Goal: Transaction & Acquisition: Purchase product/service

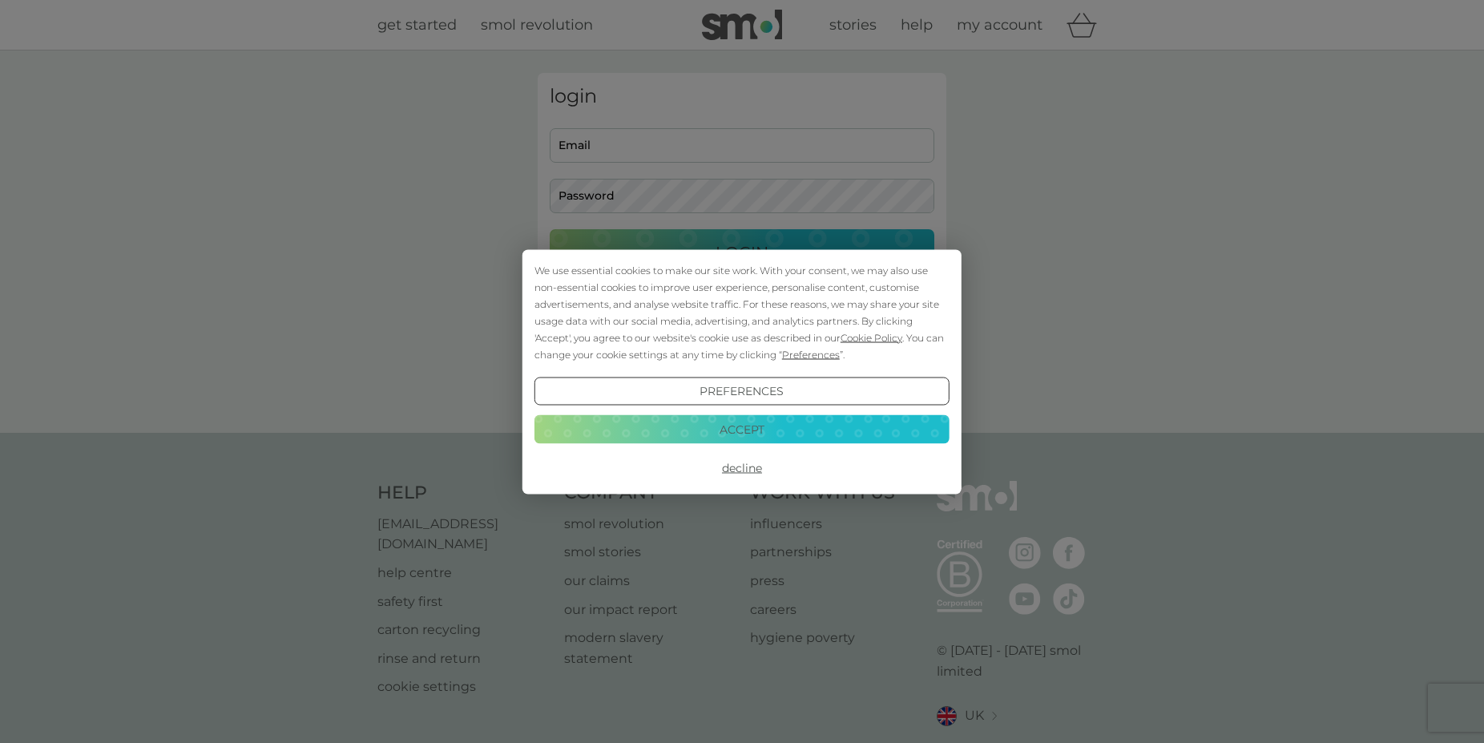
click at [736, 429] on button "Accept" at bounding box center [741, 429] width 415 height 29
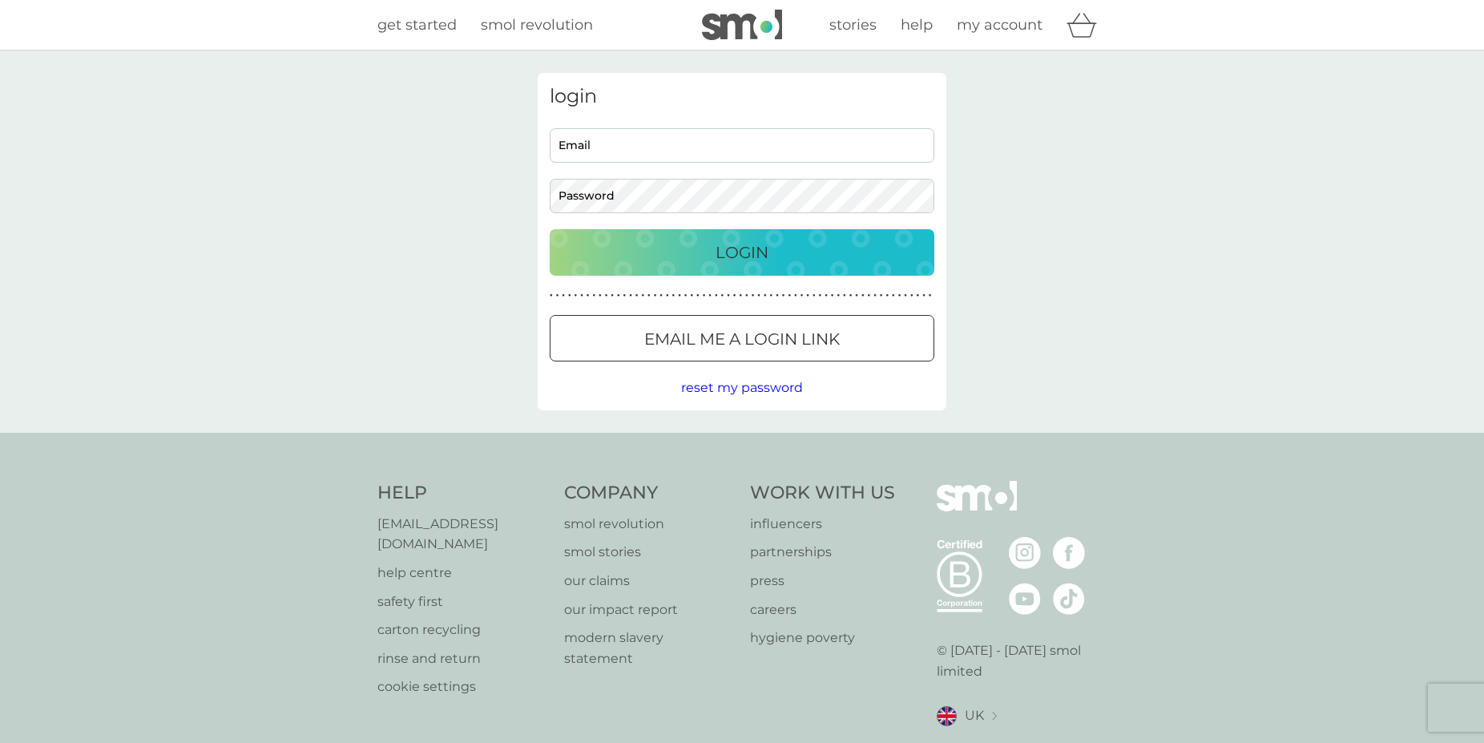
click at [605, 145] on input "Email" at bounding box center [742, 145] width 385 height 34
type input "andrea.gerrish@hotmail.com"
click at [740, 252] on p "Login" at bounding box center [741, 253] width 53 height 26
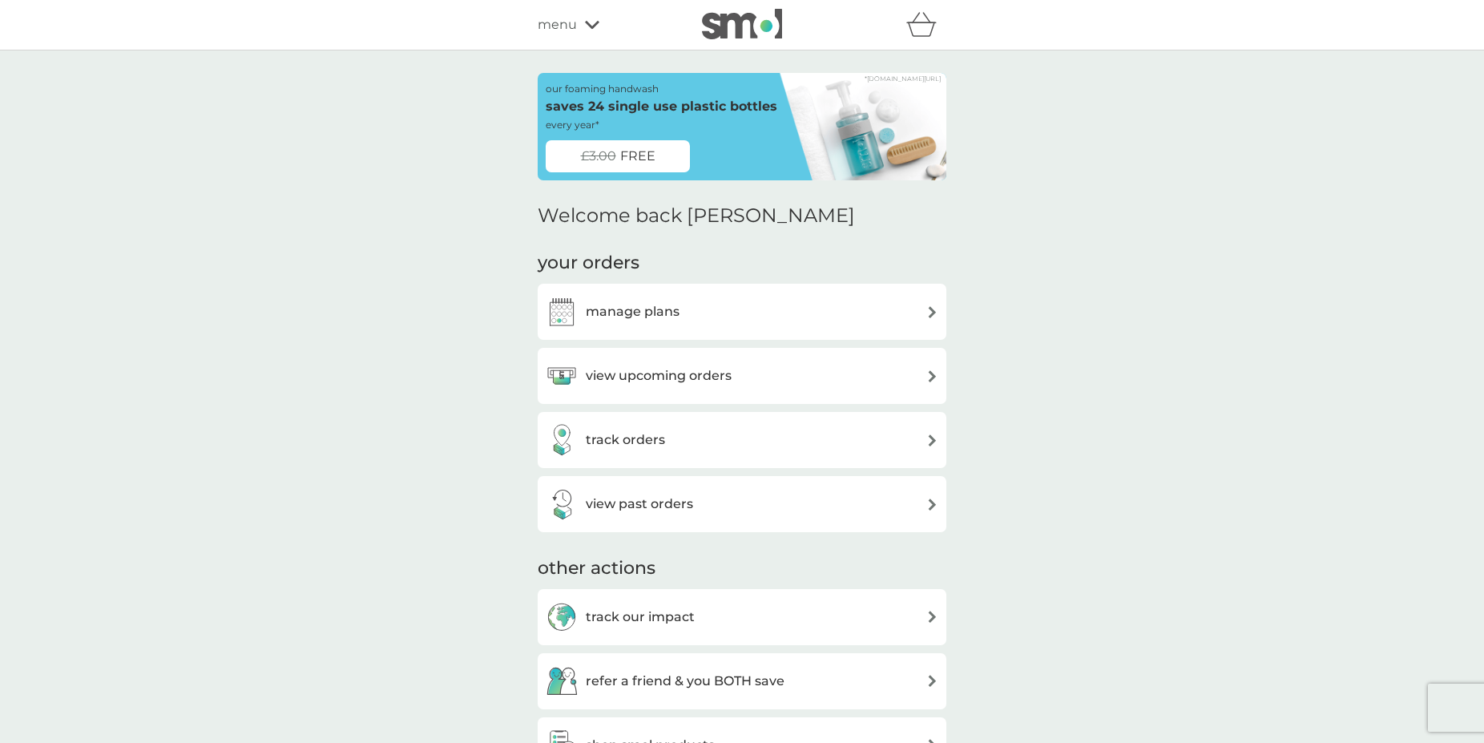
click at [651, 373] on h3 "view upcoming orders" at bounding box center [659, 375] width 146 height 21
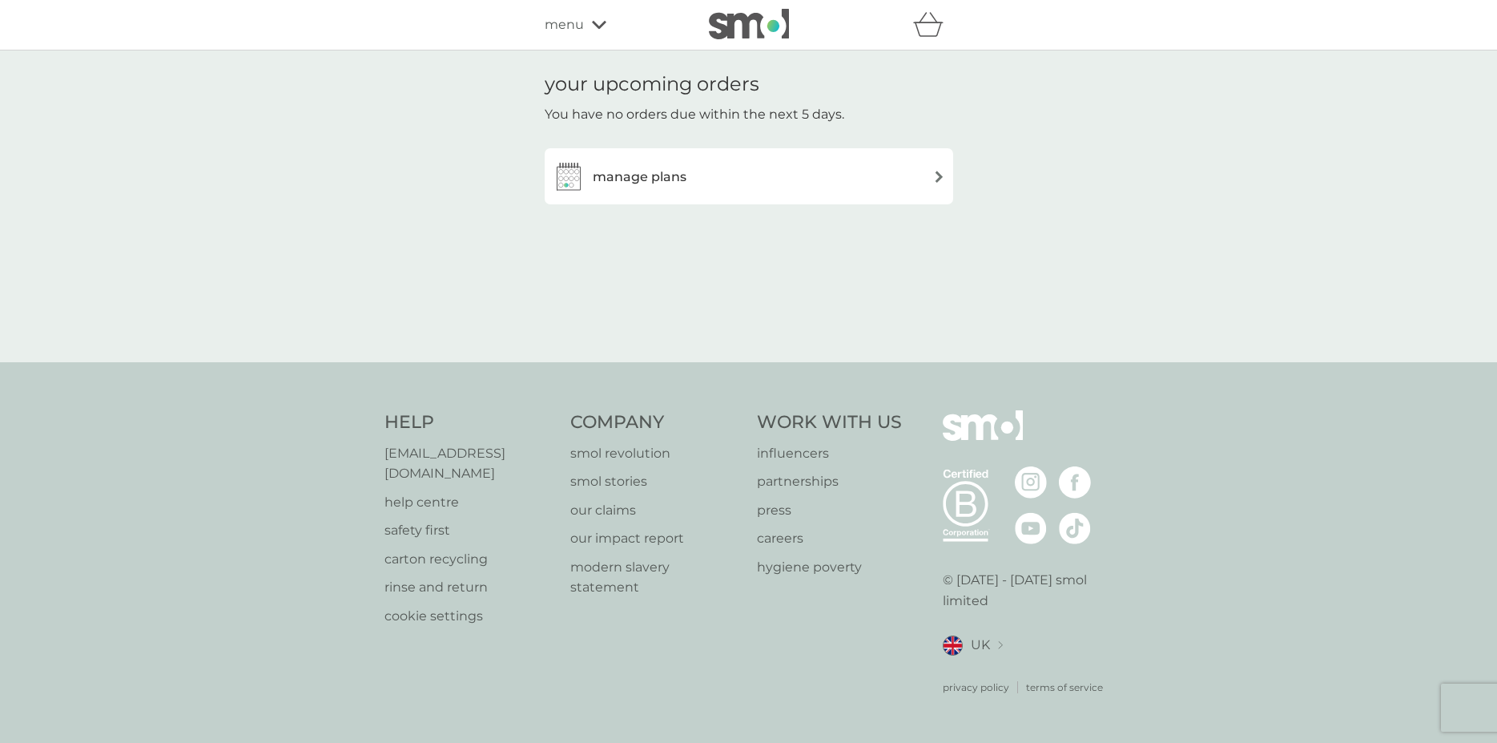
click at [627, 174] on h3 "manage plans" at bounding box center [640, 177] width 94 height 21
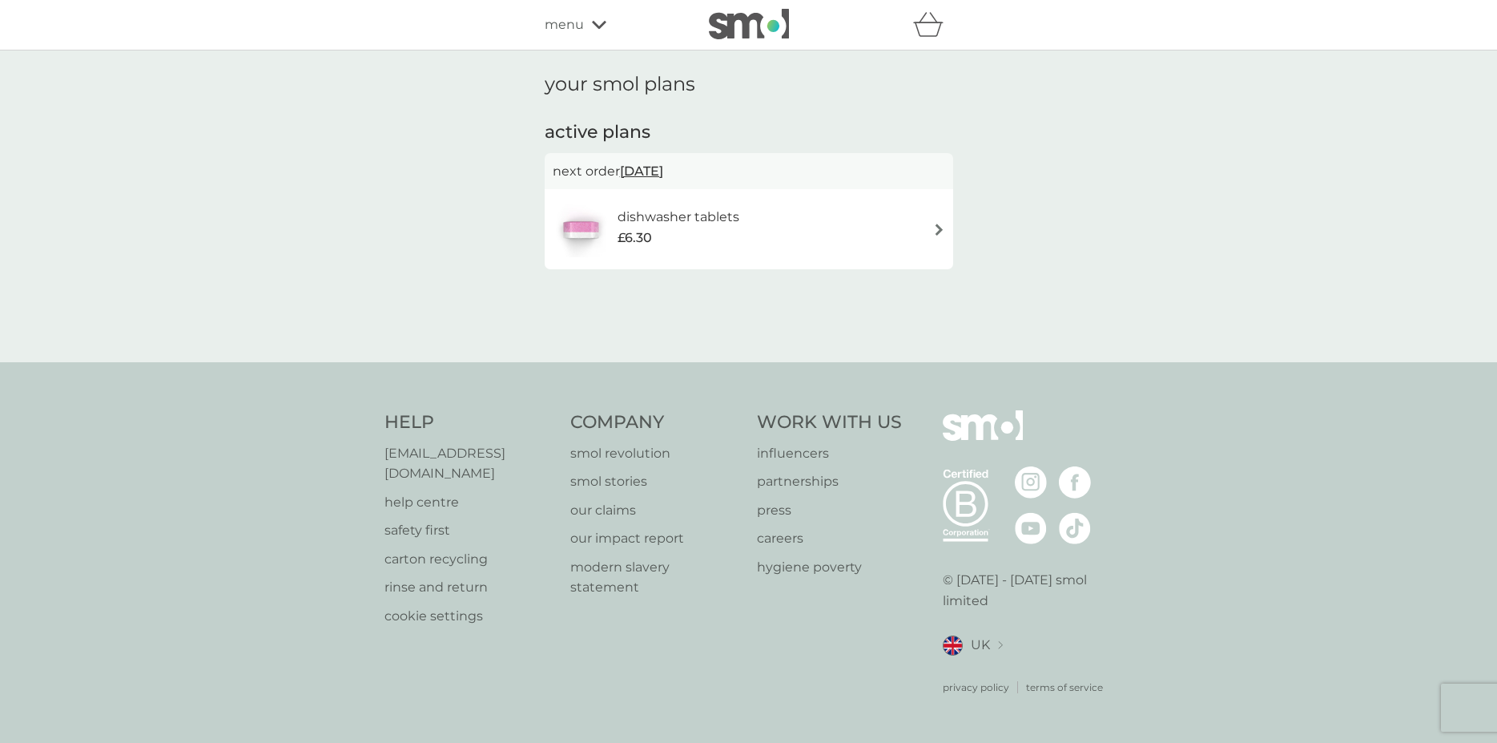
click at [563, 22] on span "menu" at bounding box center [564, 24] width 39 height 21
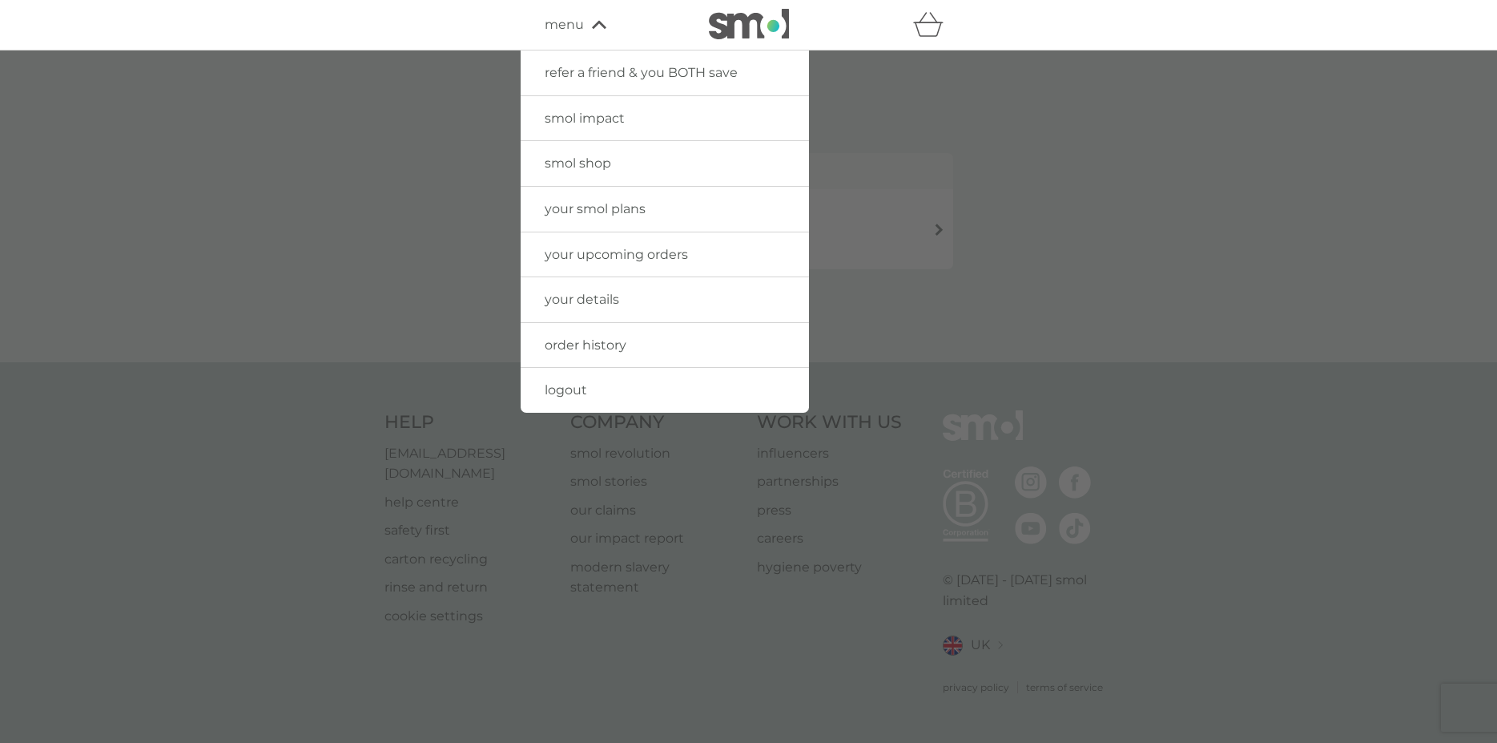
click at [581, 163] on span "smol shop" at bounding box center [578, 162] width 67 height 15
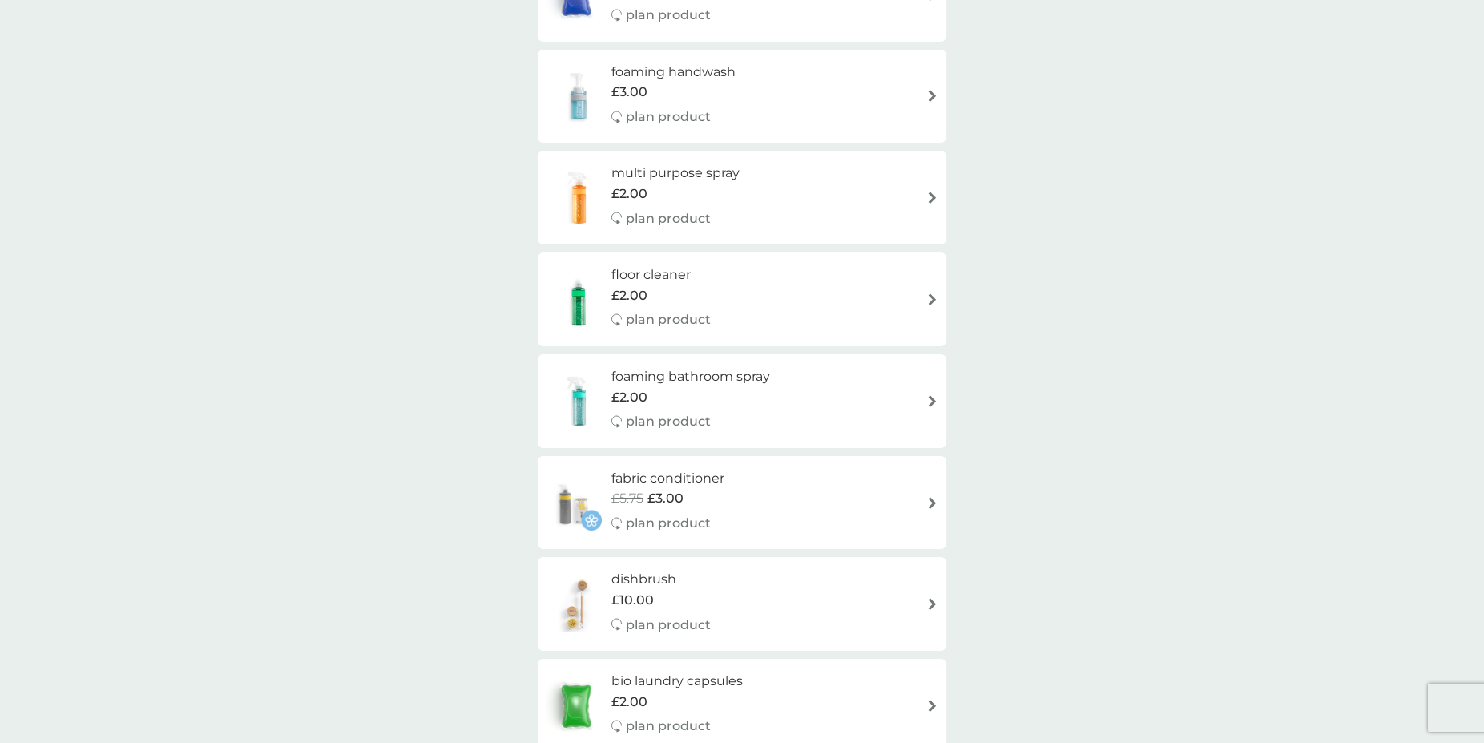
scroll to position [163, 0]
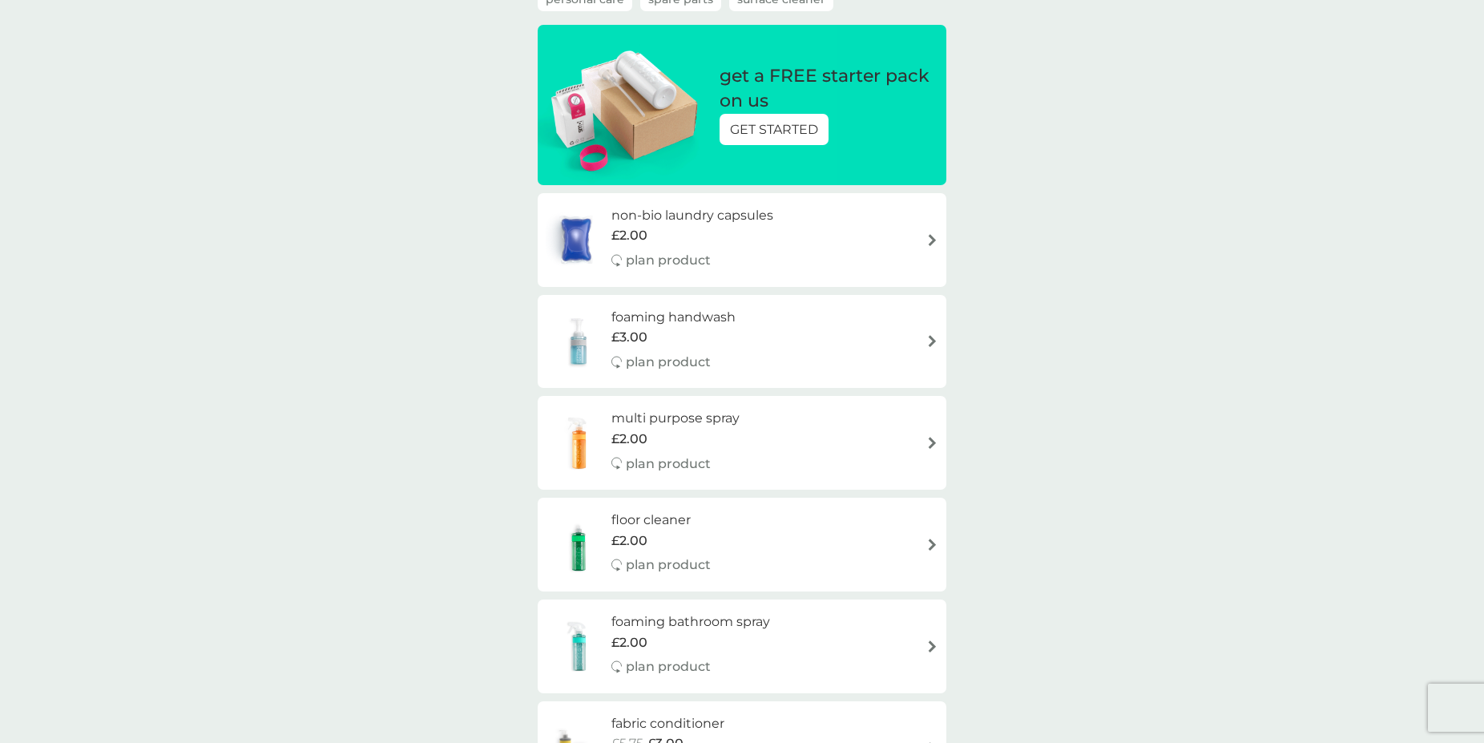
click at [581, 345] on img at bounding box center [579, 341] width 66 height 56
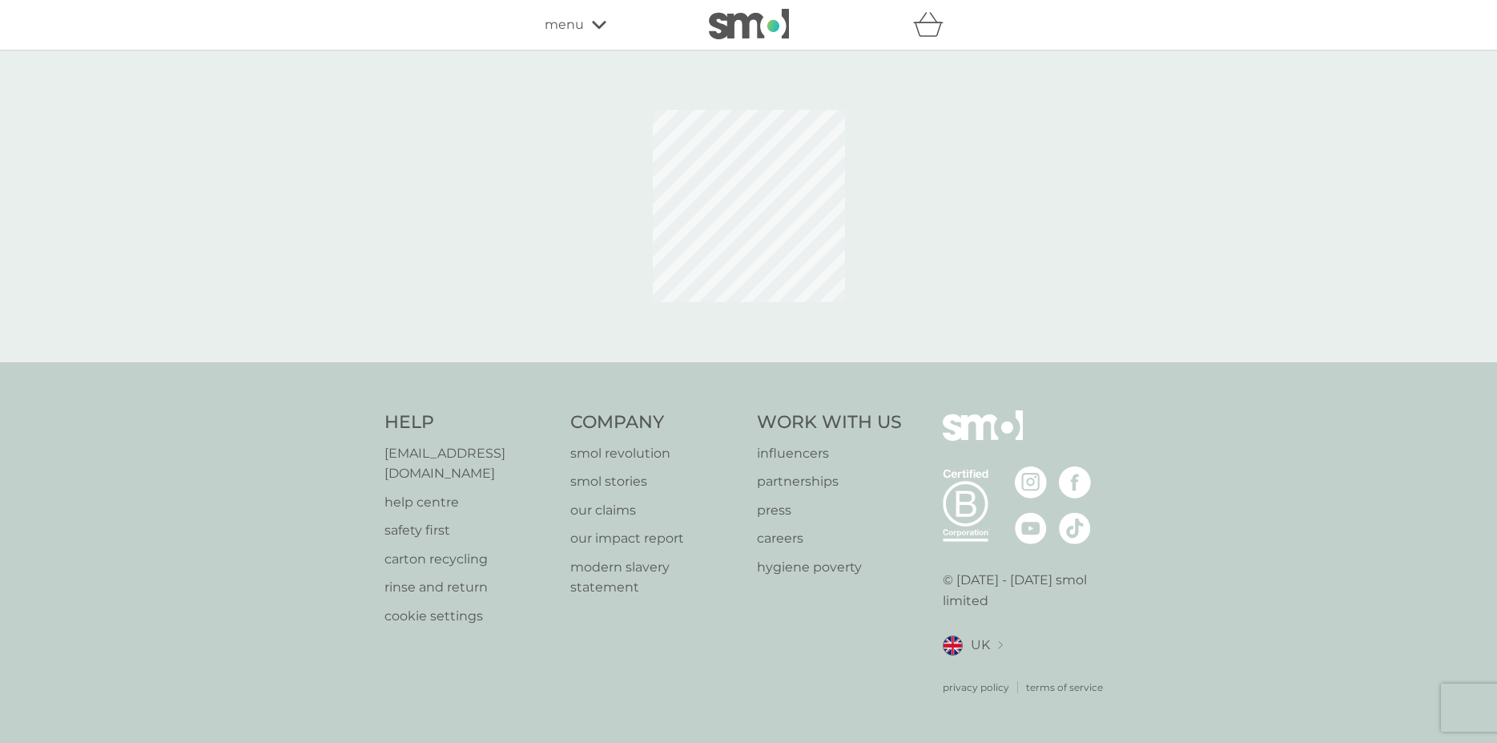
select select "119"
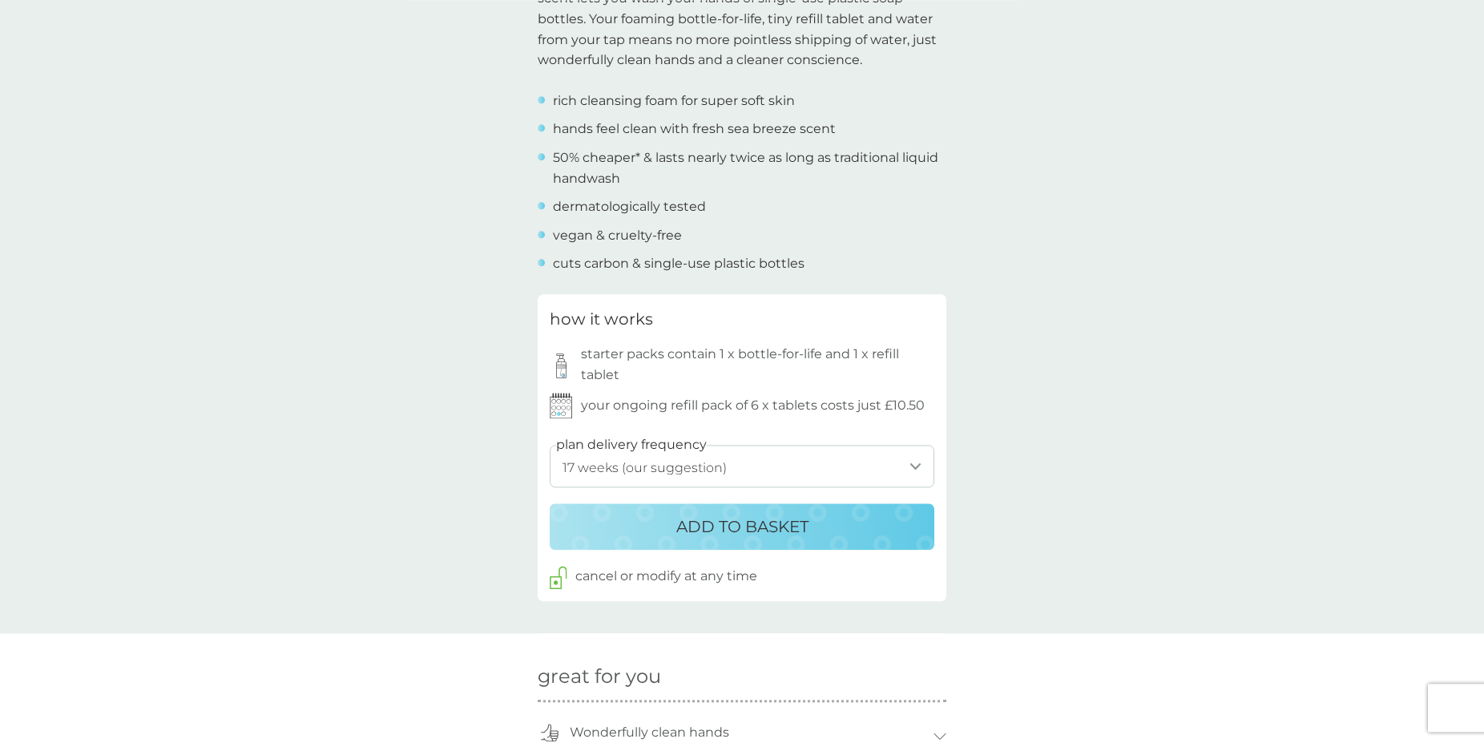
scroll to position [572, 0]
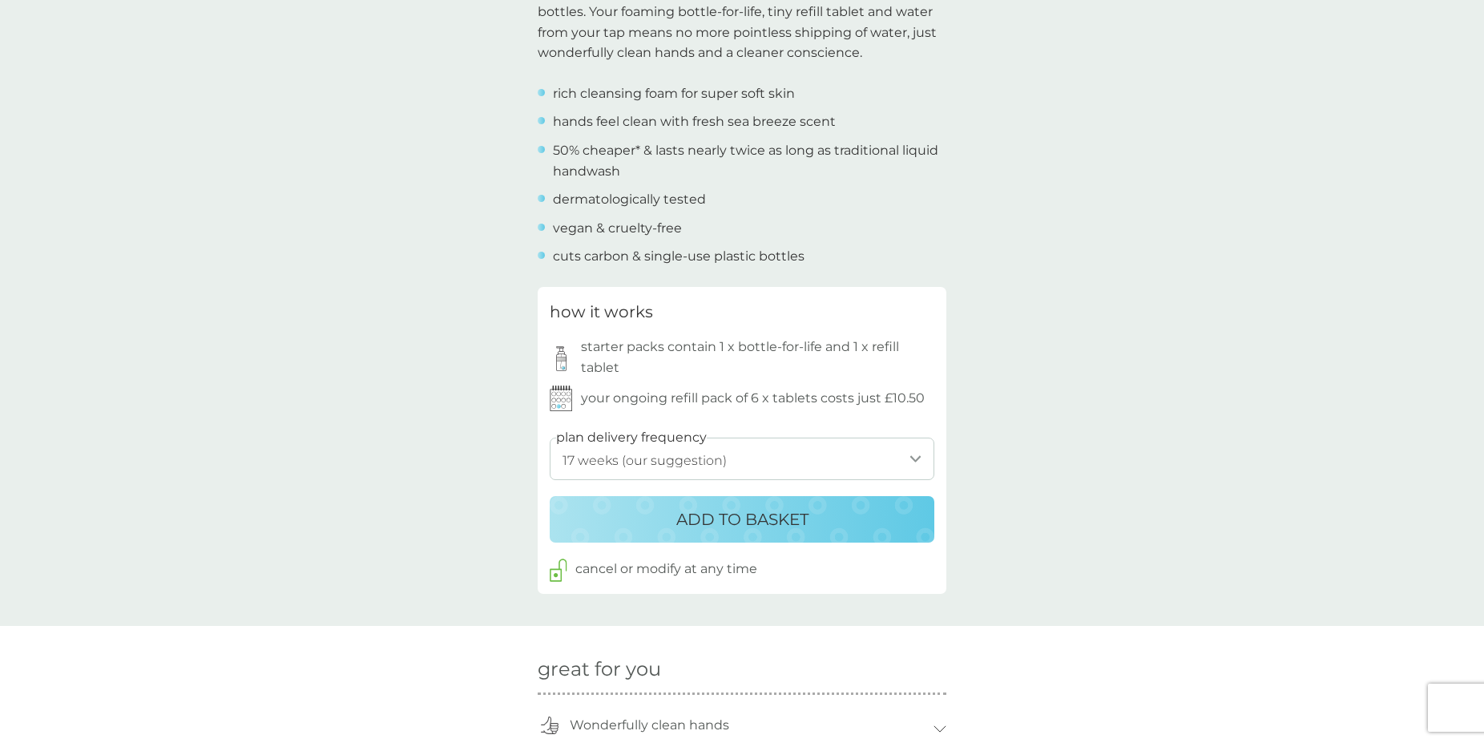
click at [917, 452] on select "1 week 2 weeks 3 weeks 4 weeks 5 weeks 6 weeks 7 weeks 8 weeks 9 weeks 10 weeks…" at bounding box center [742, 458] width 385 height 42
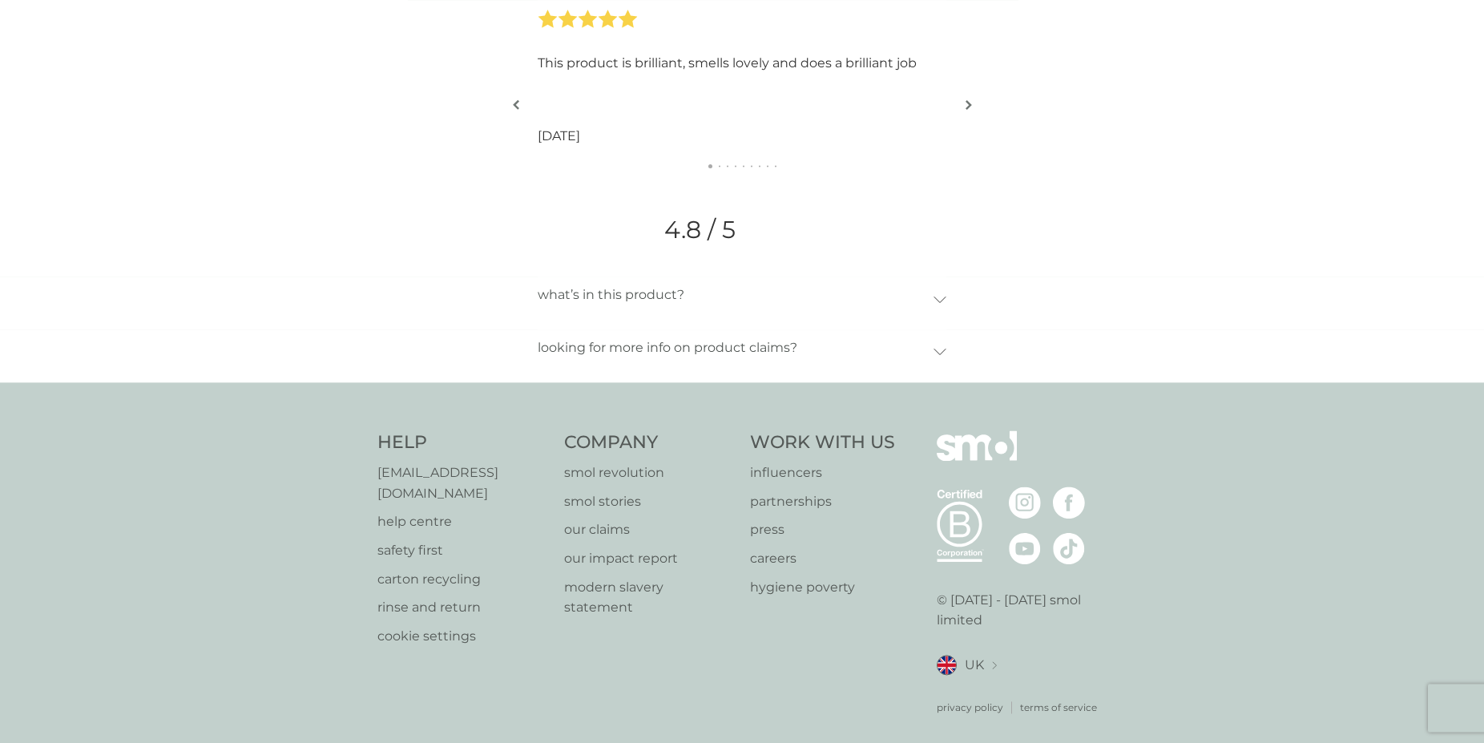
scroll to position [1864, 0]
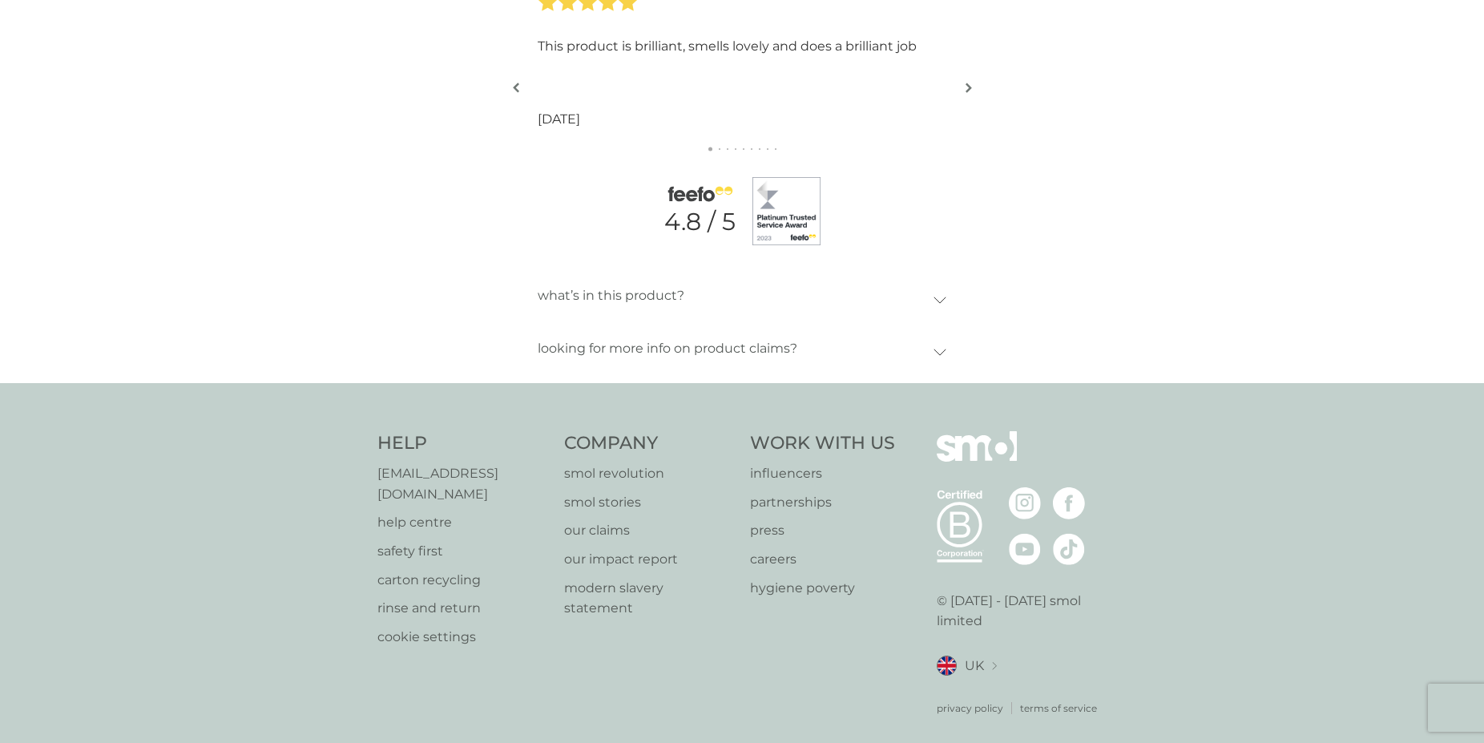
click at [581, 297] on p "what’s in this product?" at bounding box center [611, 295] width 147 height 37
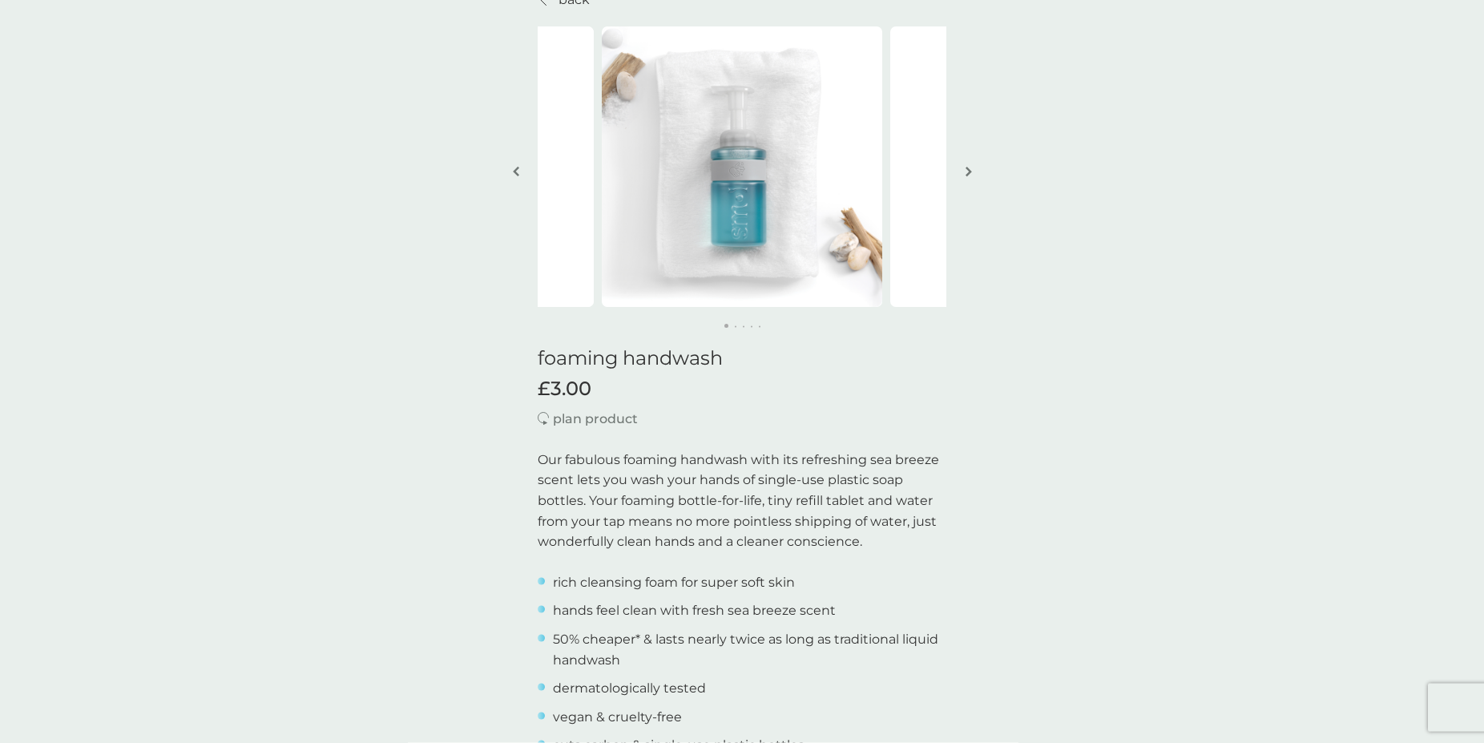
scroll to position [0, 0]
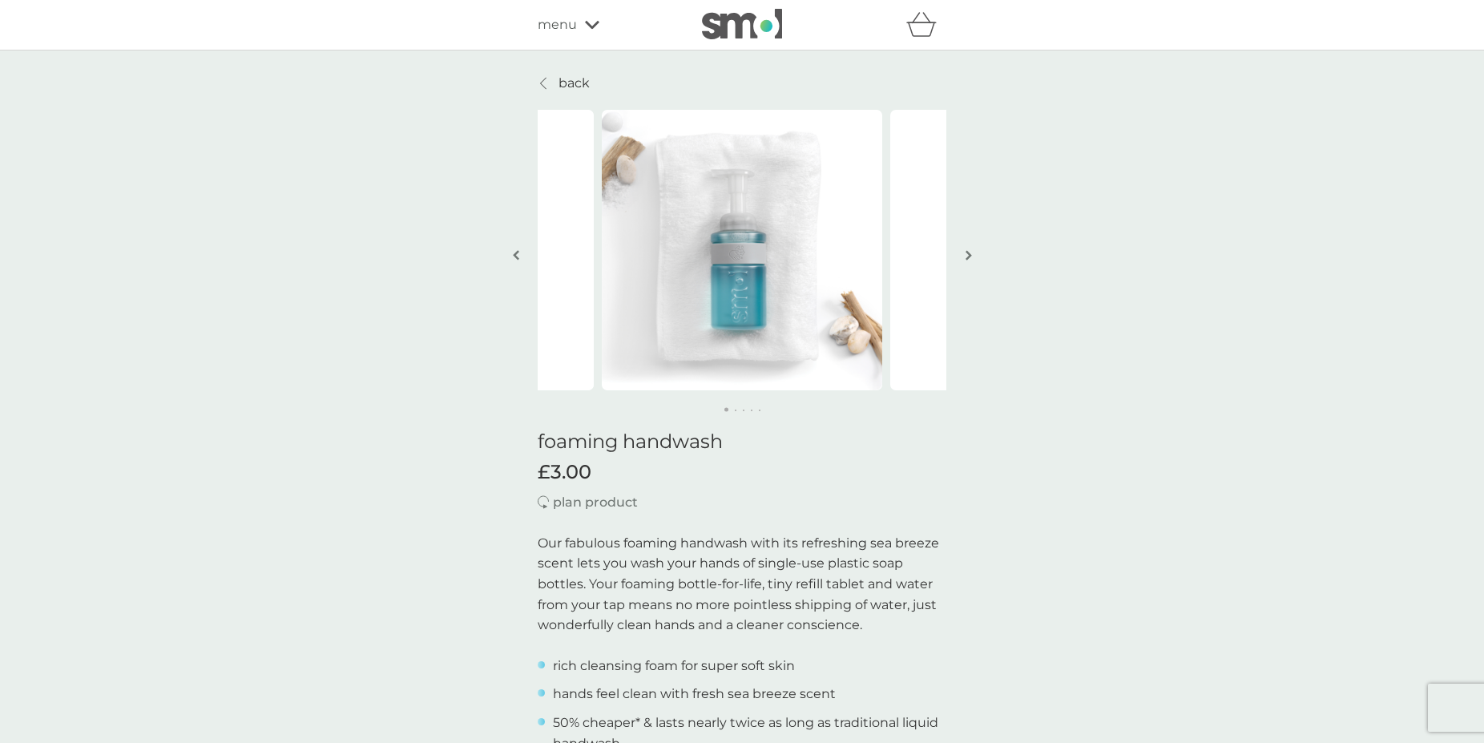
click at [966, 252] on img "button" at bounding box center [968, 255] width 6 height 12
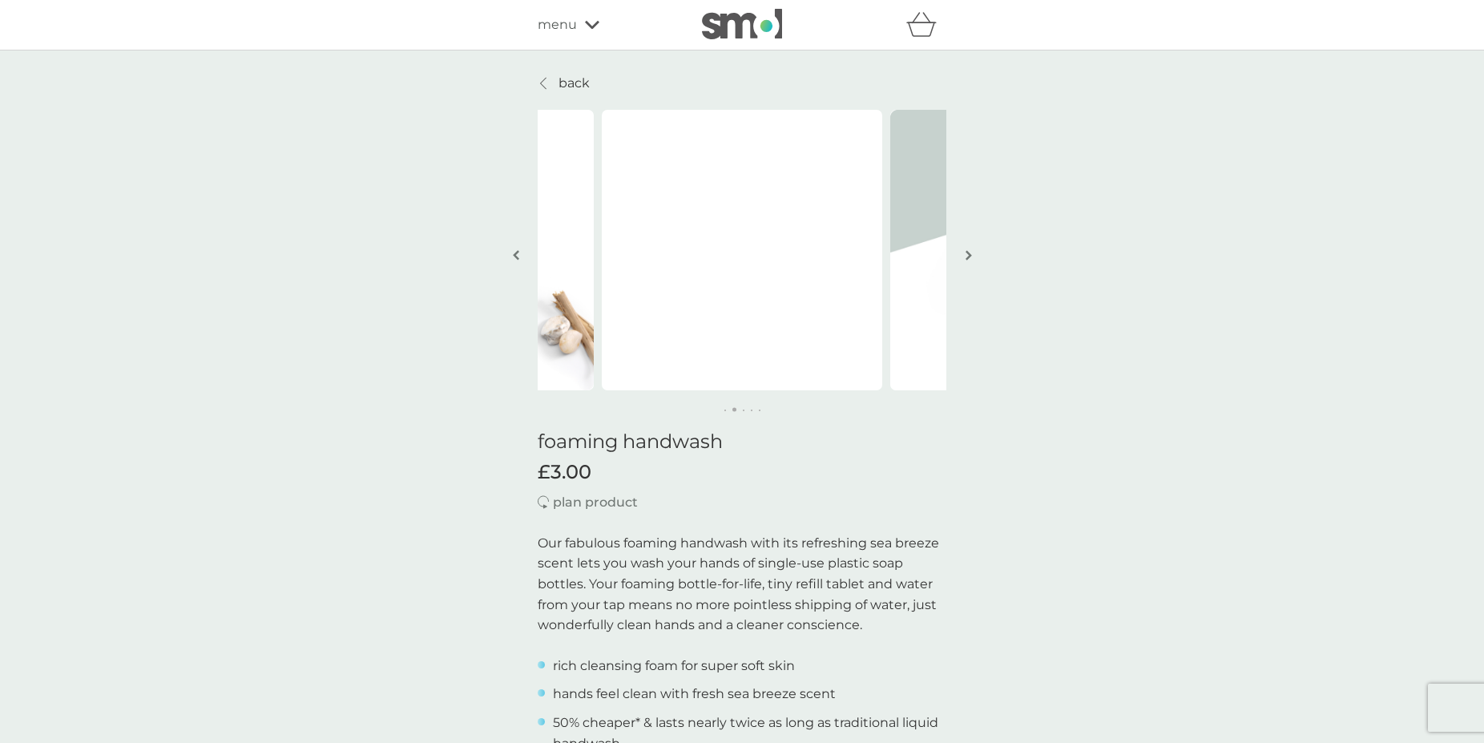
click at [965, 246] on button "button" at bounding box center [968, 256] width 12 height 80
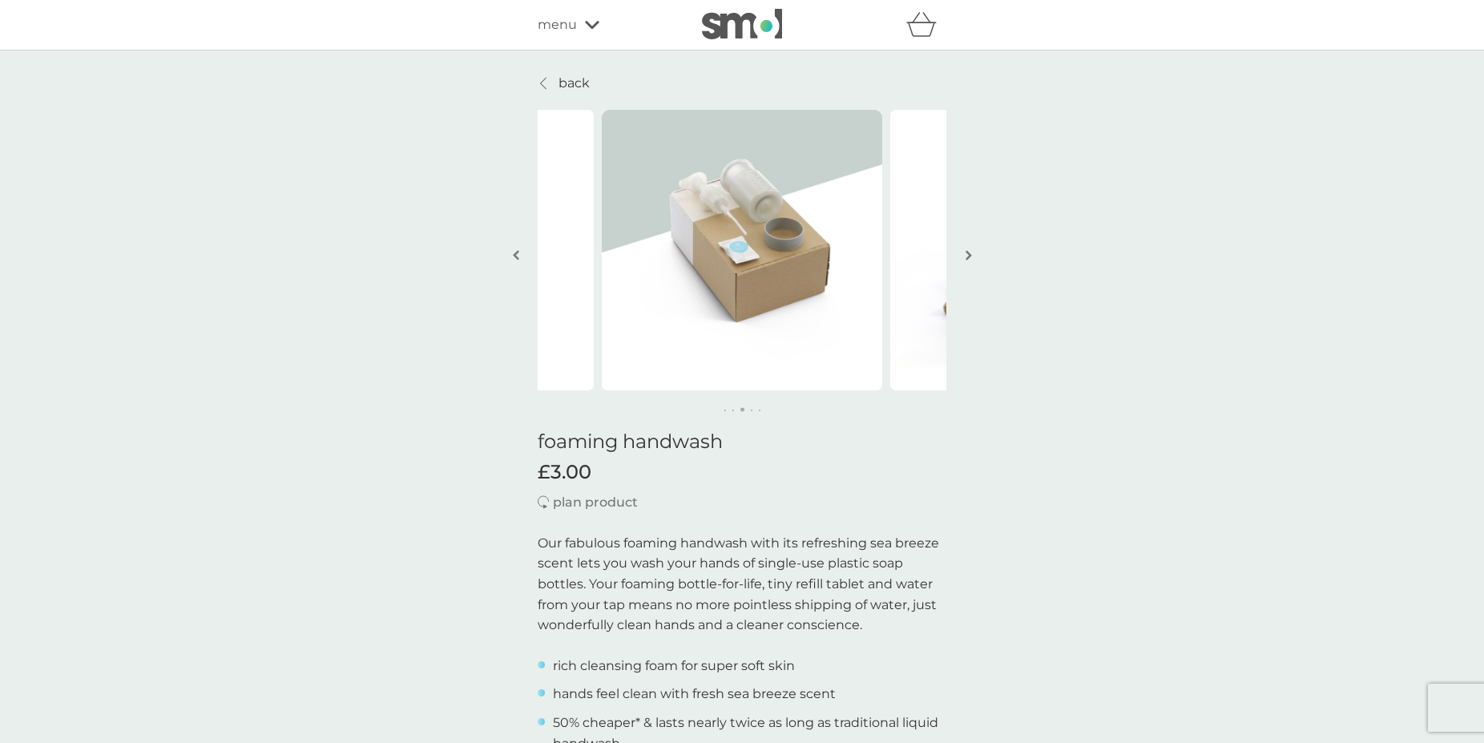
click at [965, 248] on button "button" at bounding box center [968, 256] width 12 height 80
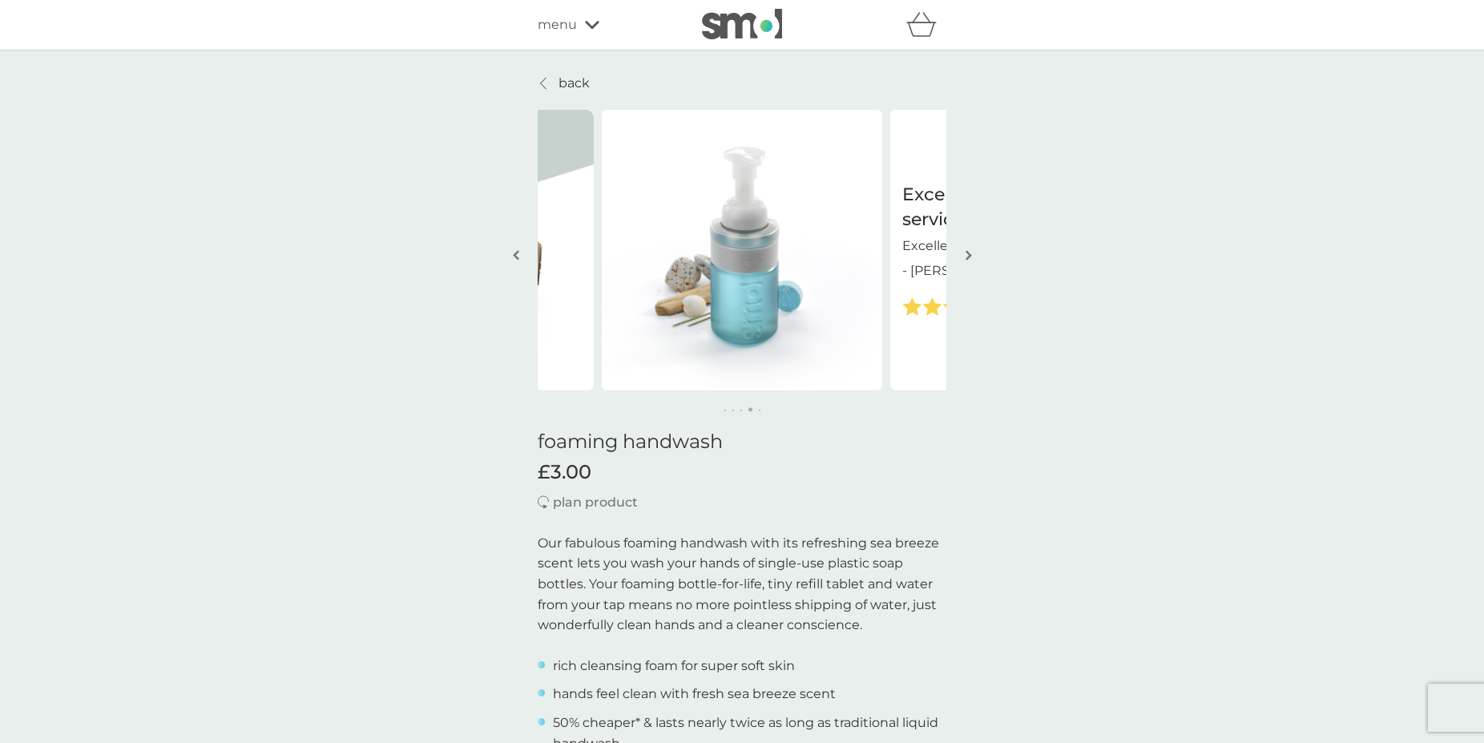
click at [965, 248] on button "button" at bounding box center [968, 256] width 12 height 80
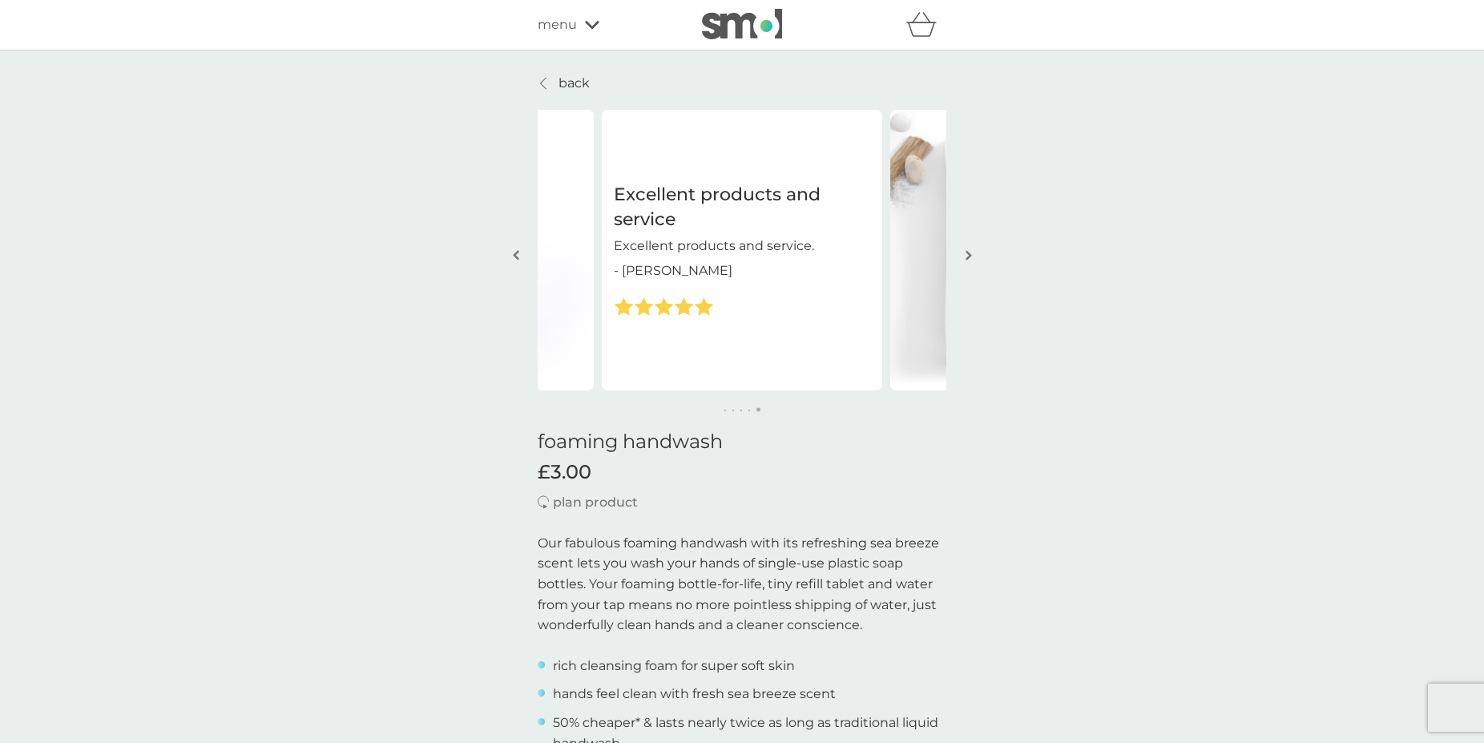
click at [965, 248] on button "button" at bounding box center [968, 256] width 12 height 80
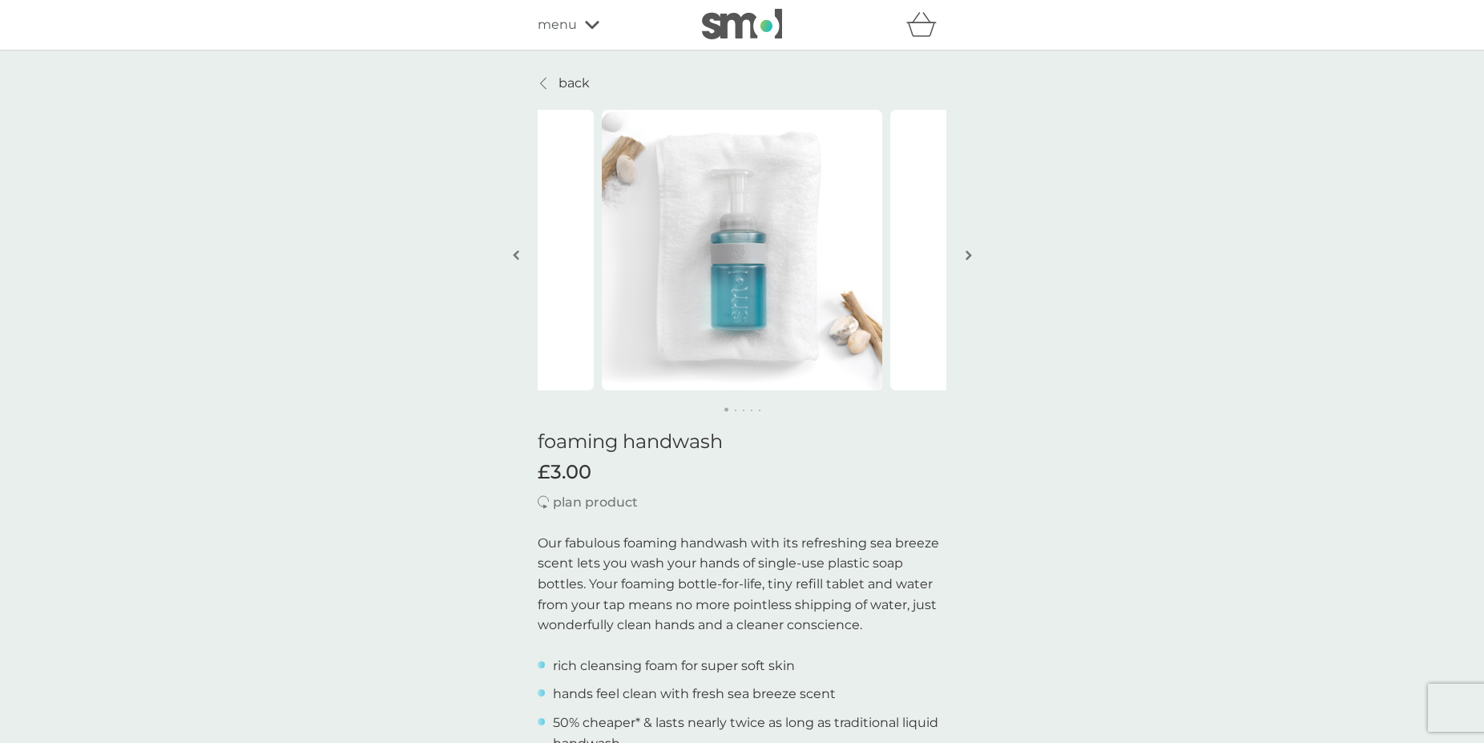
click at [965, 245] on button "button" at bounding box center [968, 256] width 12 height 80
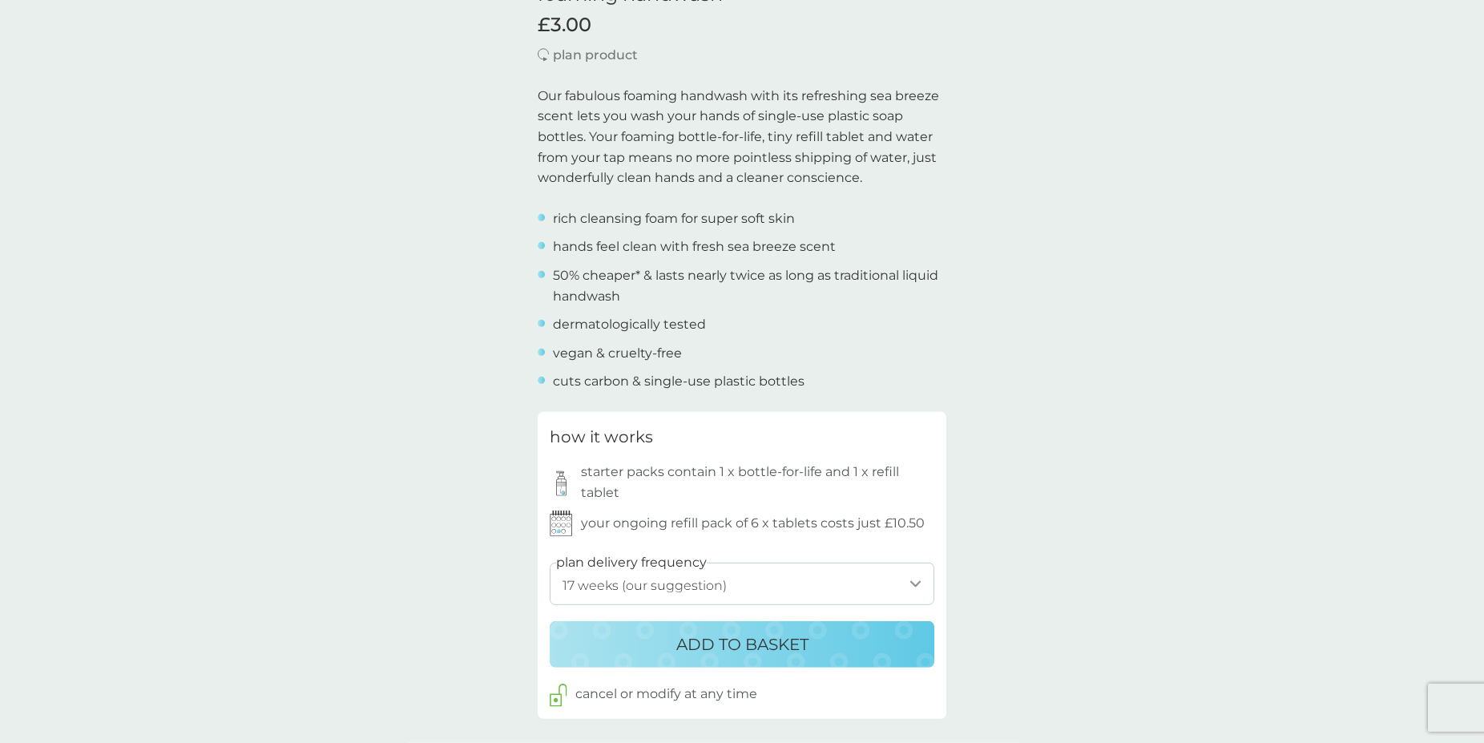
scroll to position [490, 0]
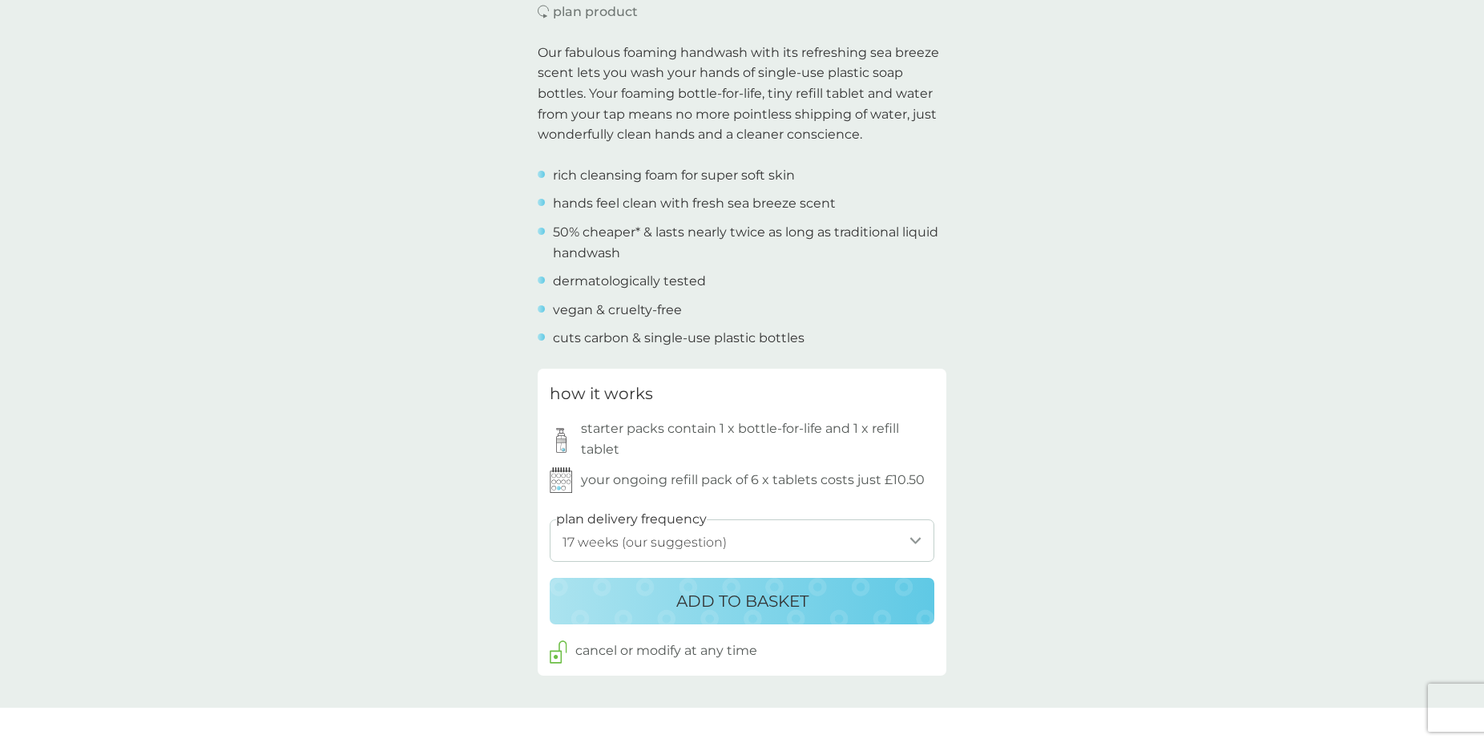
click option "17 weeks (our suggestion)" at bounding box center [0, 0] width 0 height 0
click at [738, 595] on p "ADD TO BASKET" at bounding box center [742, 601] width 132 height 26
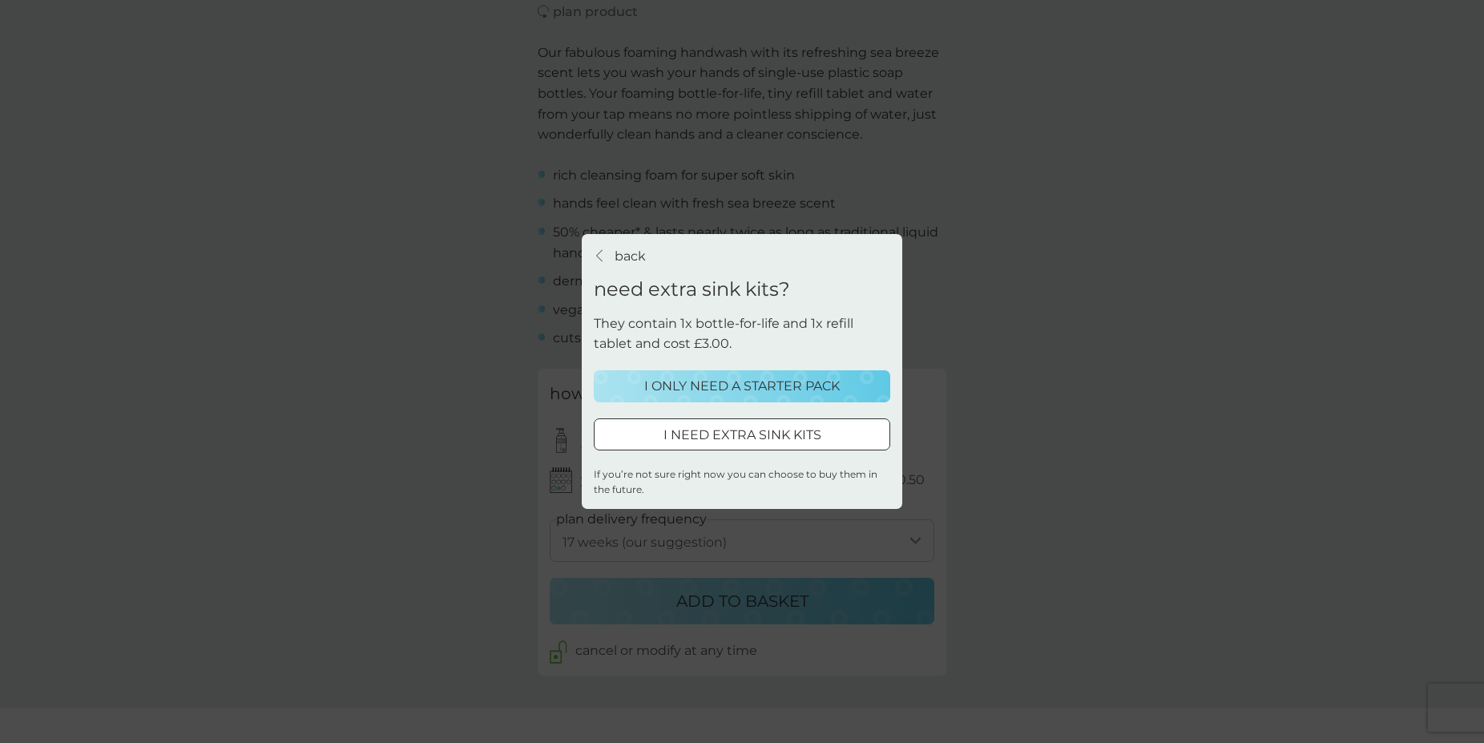
click at [708, 384] on p "I ONLY NEED A STARTER PACK" at bounding box center [741, 386] width 195 height 21
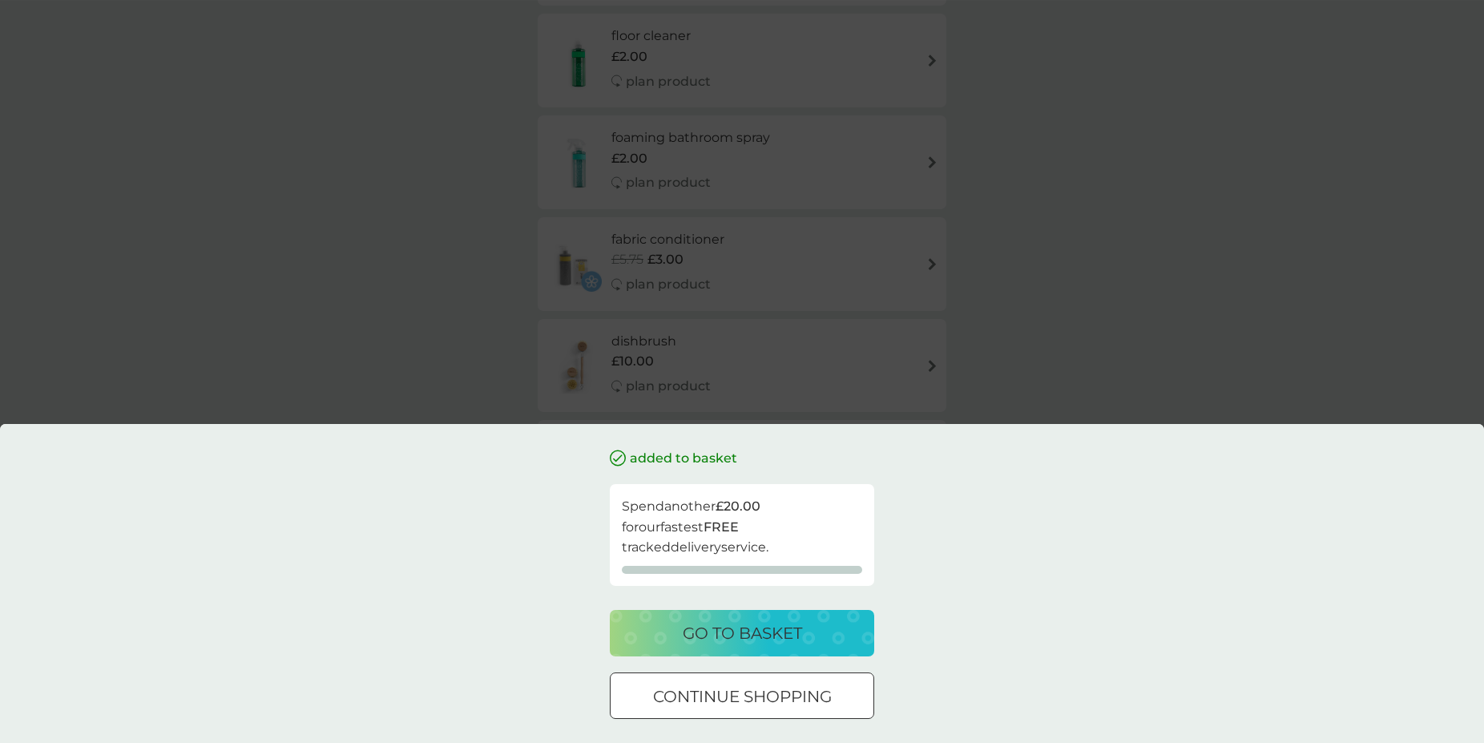
scroll to position [572, 0]
click at [733, 630] on p "go to basket" at bounding box center [742, 633] width 119 height 26
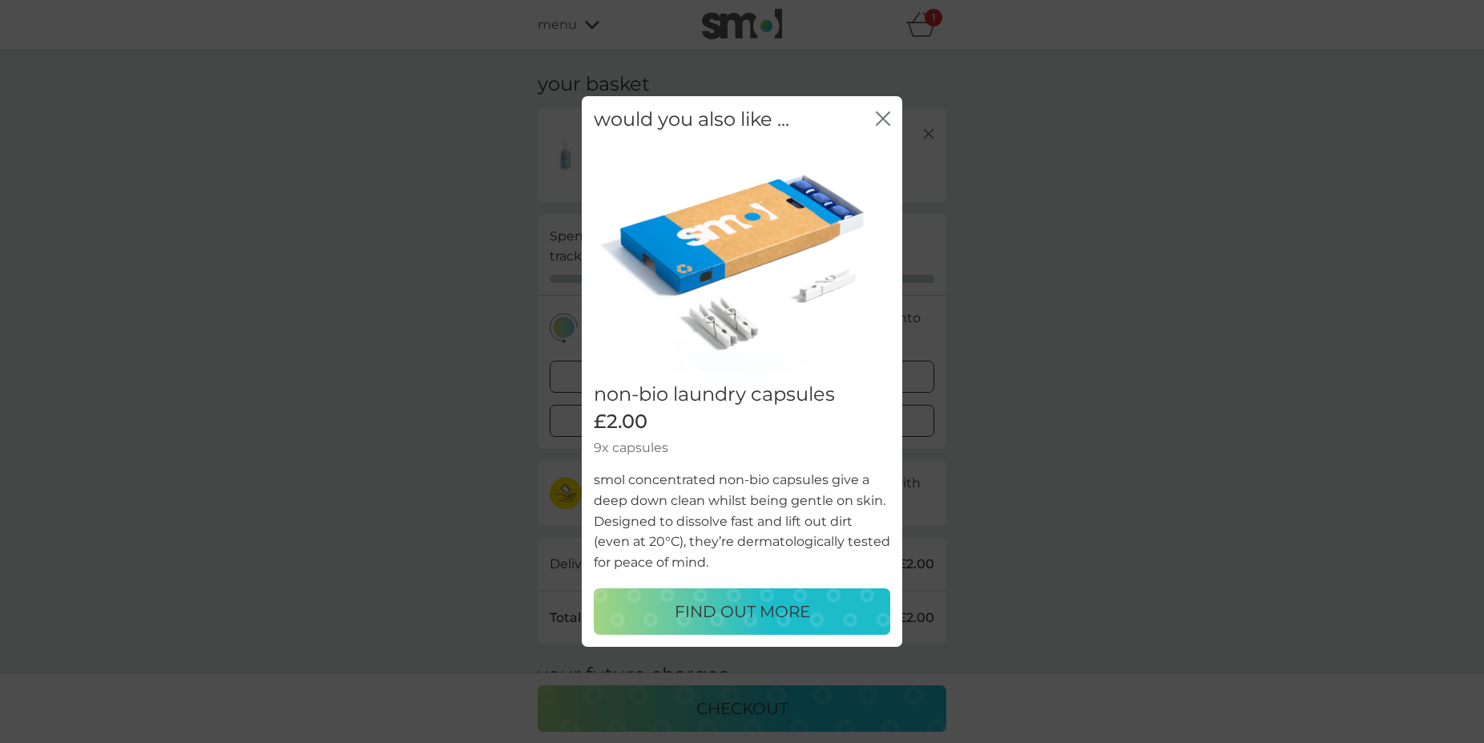
click at [881, 114] on icon "close" at bounding box center [883, 118] width 14 height 14
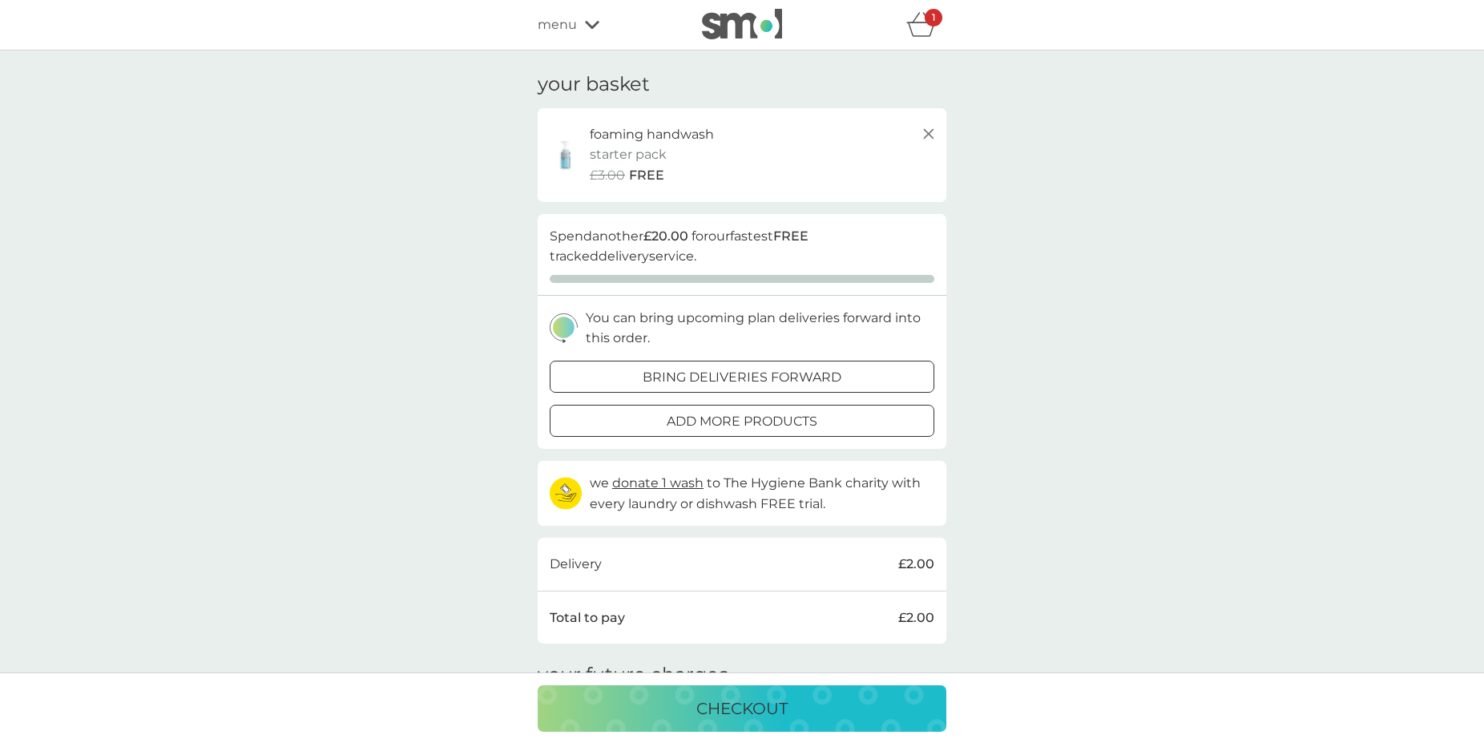
click at [728, 417] on div at bounding box center [742, 421] width 58 height 17
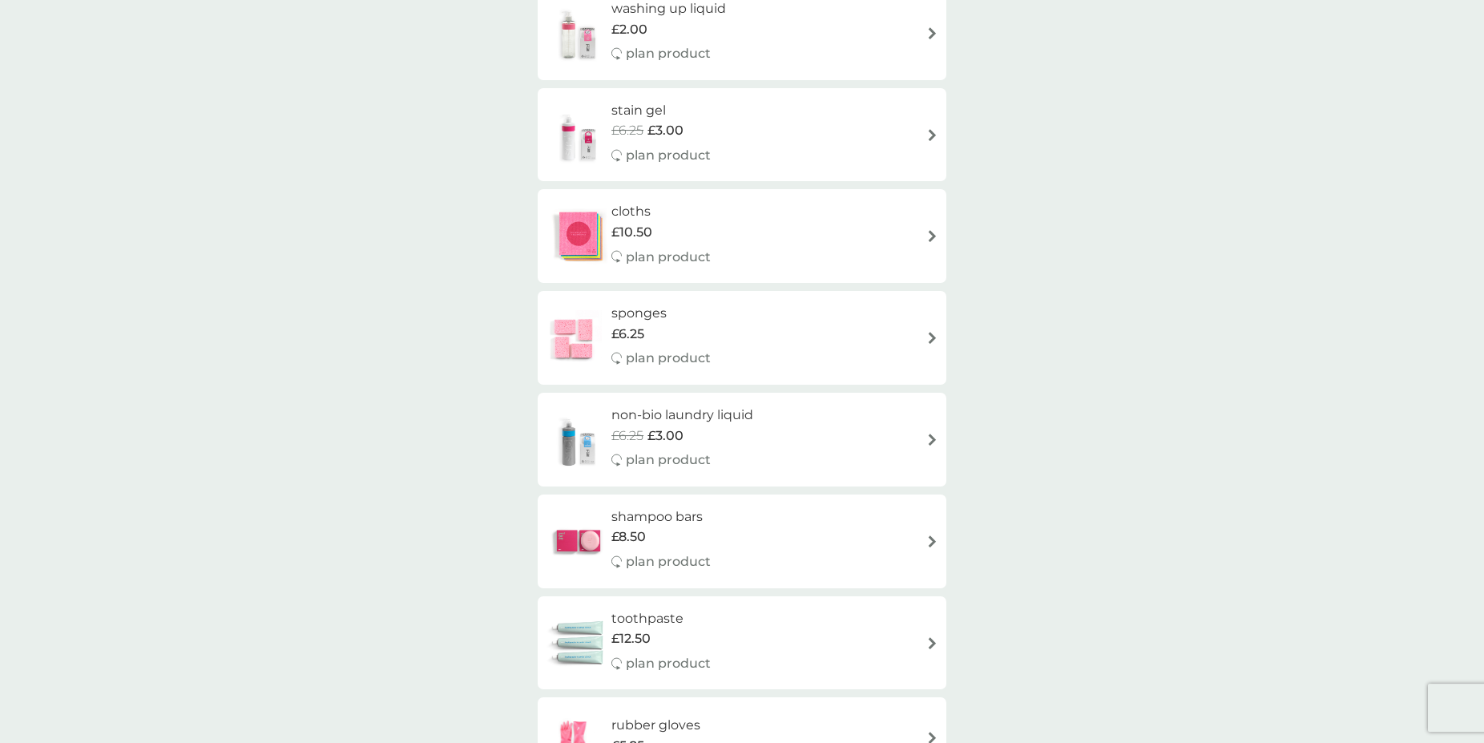
scroll to position [1798, 0]
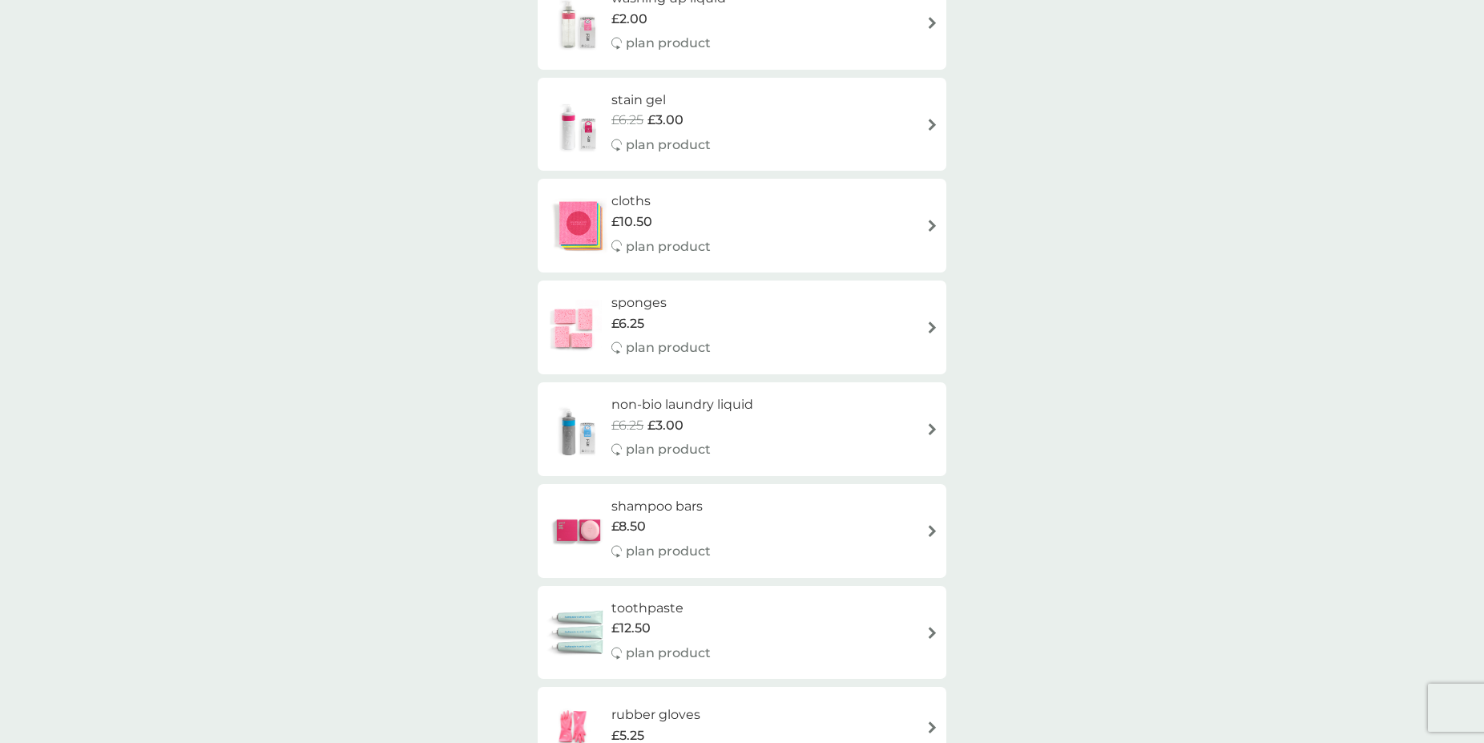
click at [626, 308] on h6 "sponges" at bounding box center [660, 302] width 99 height 21
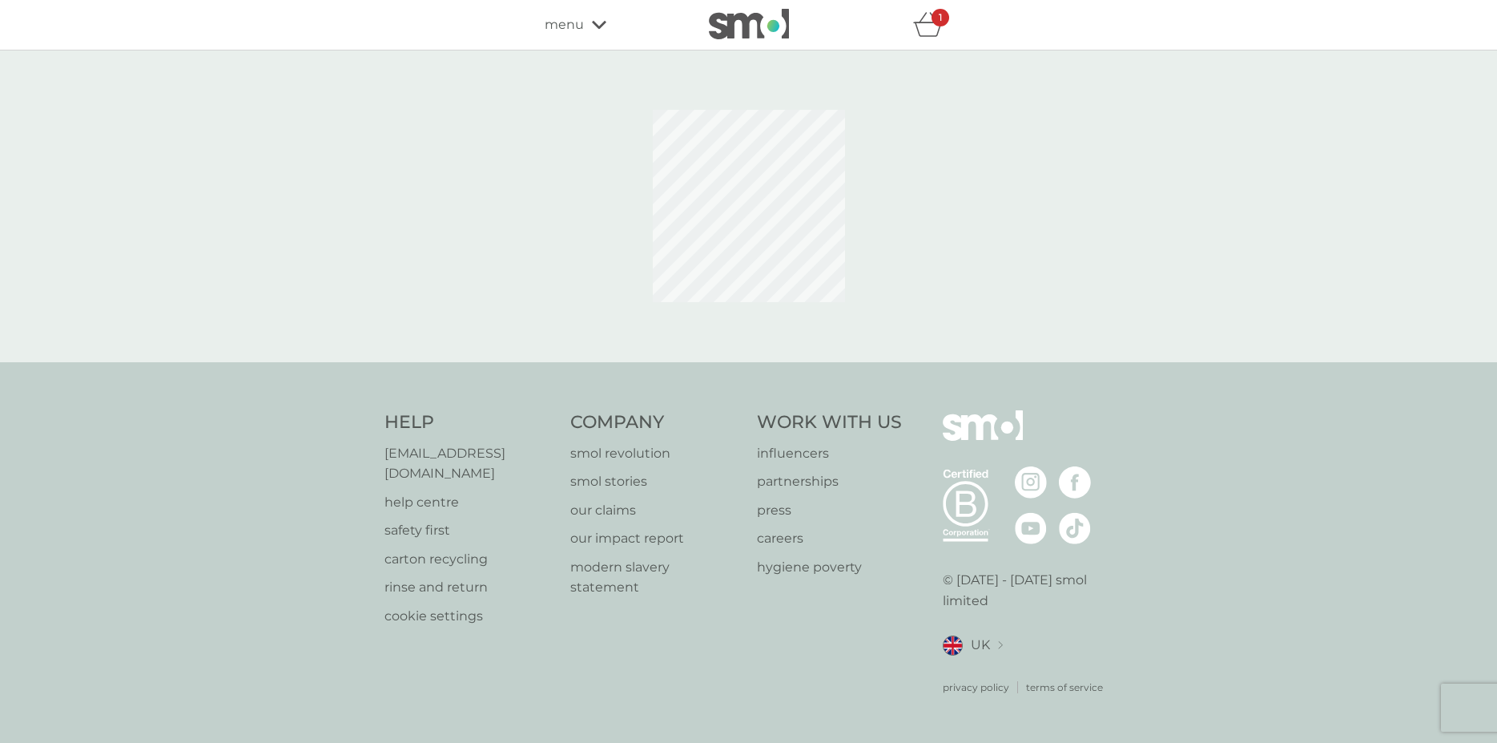
select select "63"
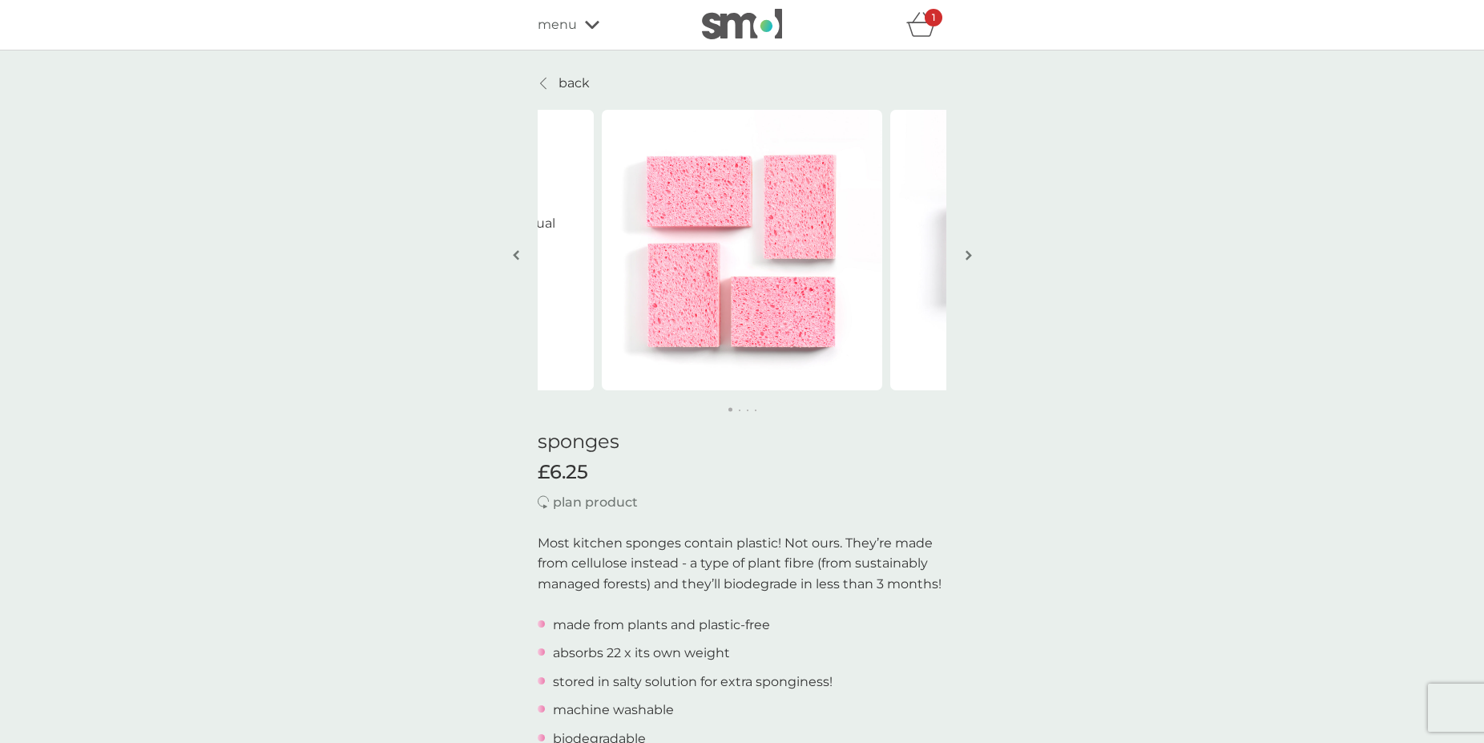
click at [569, 81] on p "back" at bounding box center [573, 83] width 31 height 21
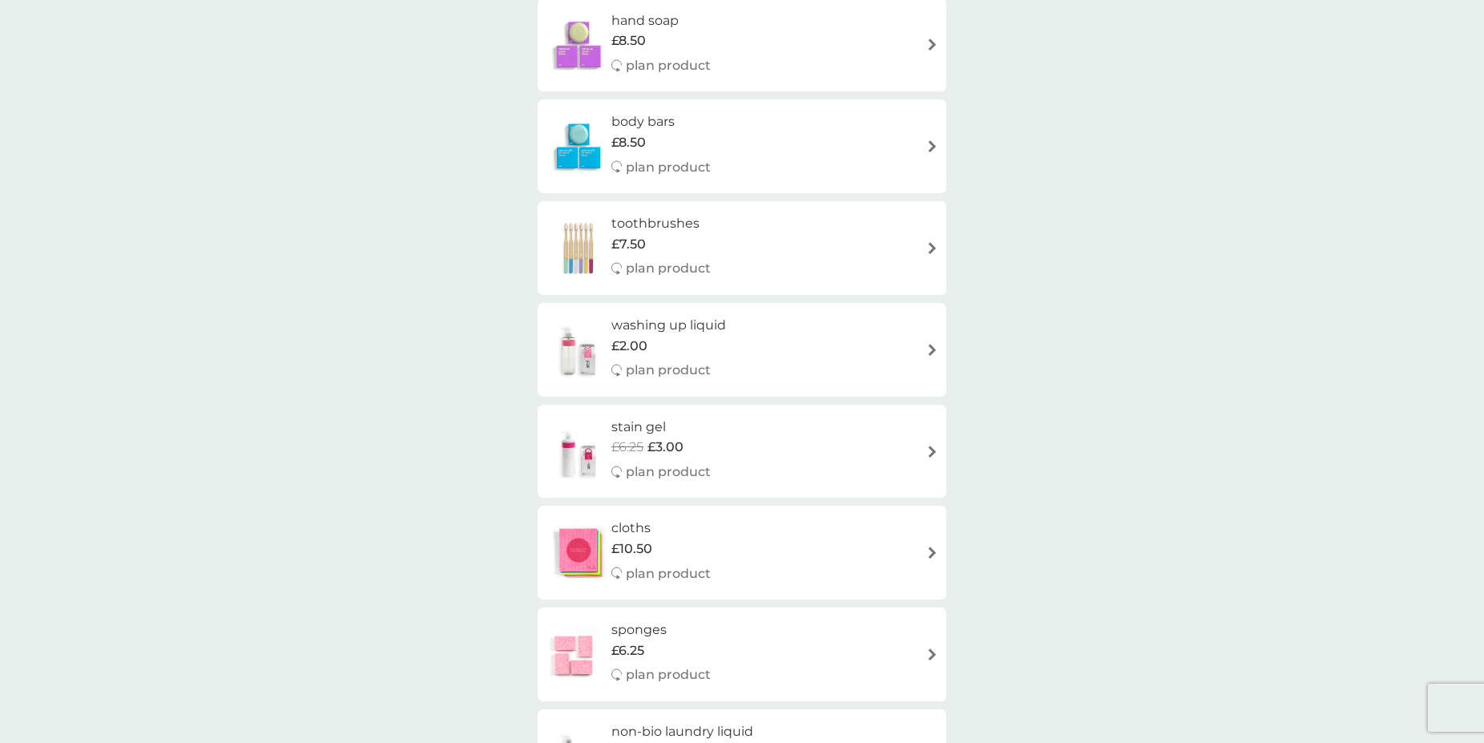
scroll to position [1634, 0]
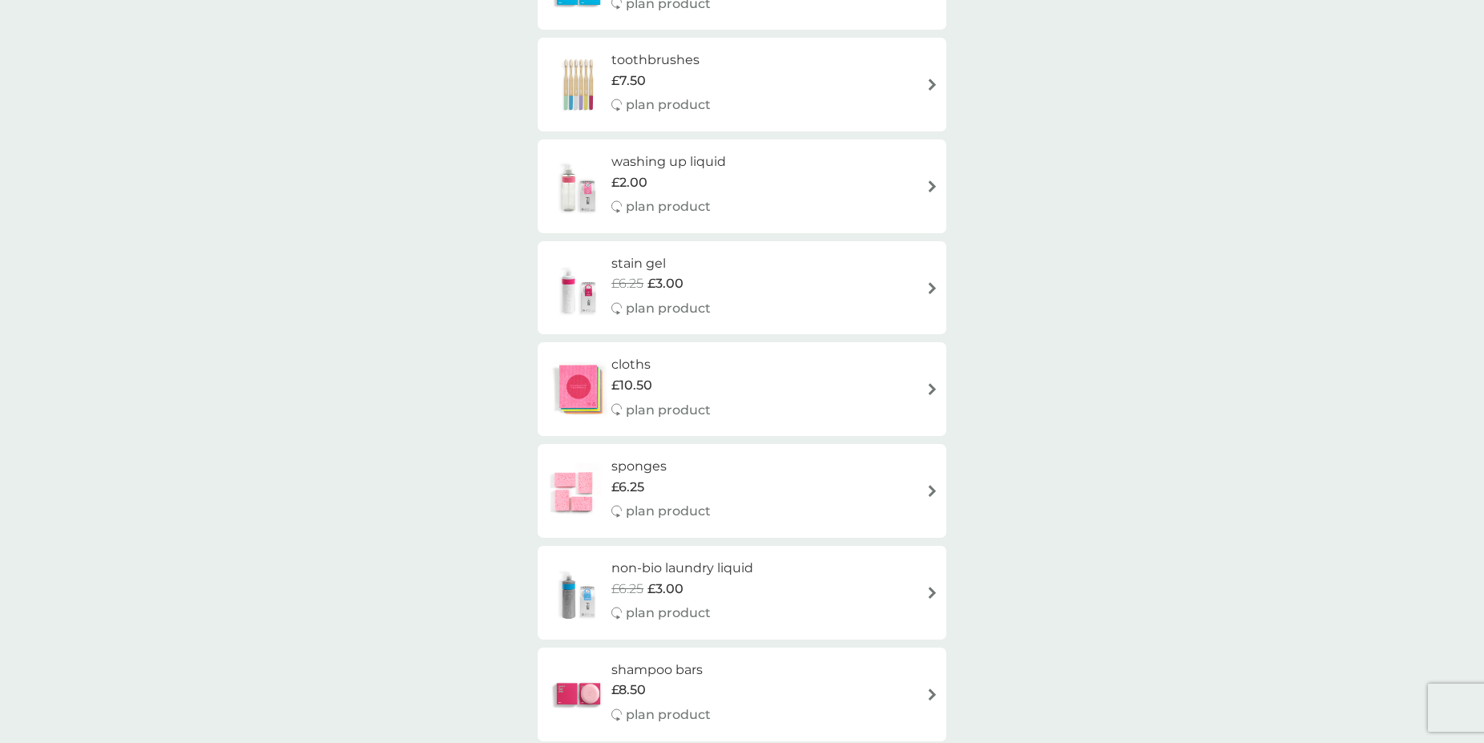
click at [631, 373] on h6 "cloths" at bounding box center [660, 364] width 99 height 21
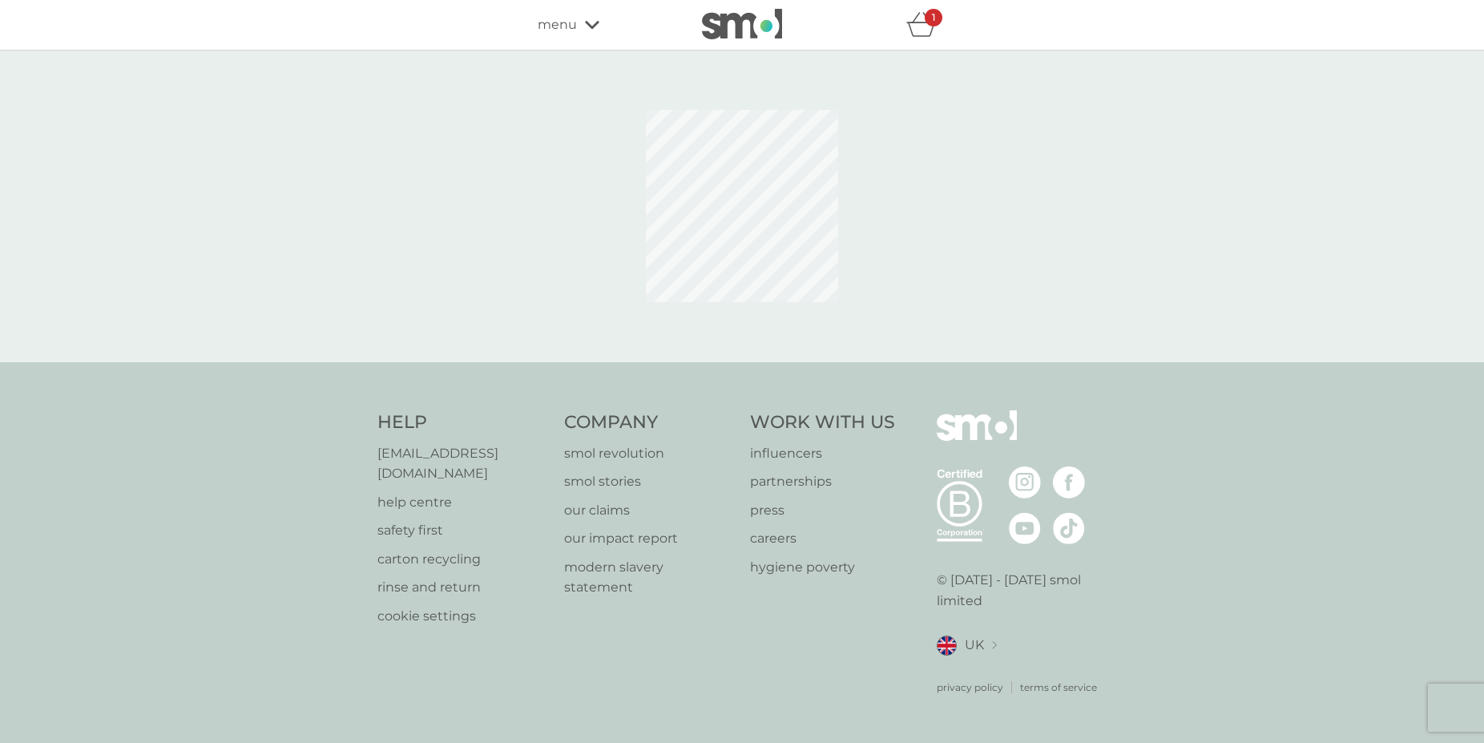
select select "91"
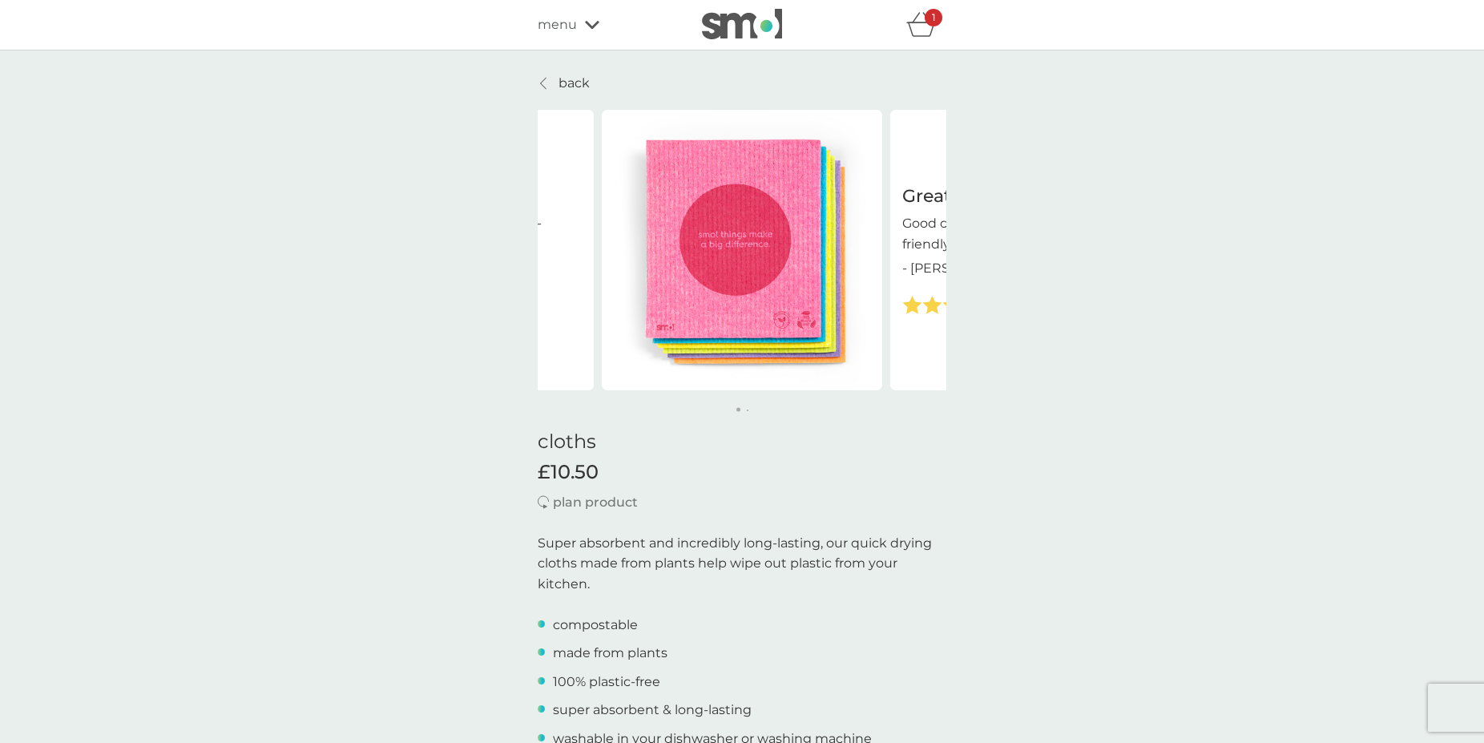
click at [570, 76] on p "back" at bounding box center [573, 83] width 31 height 21
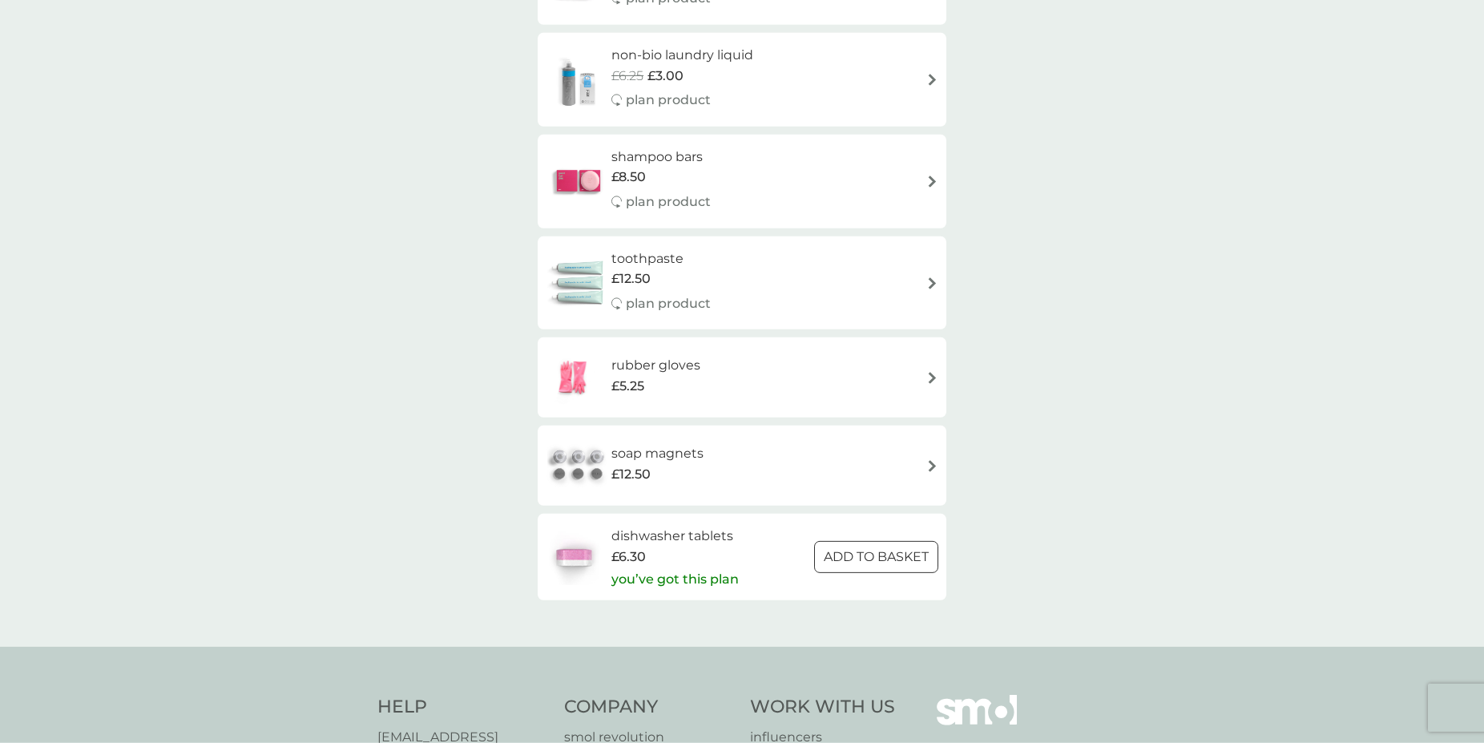
scroll to position [2207, 0]
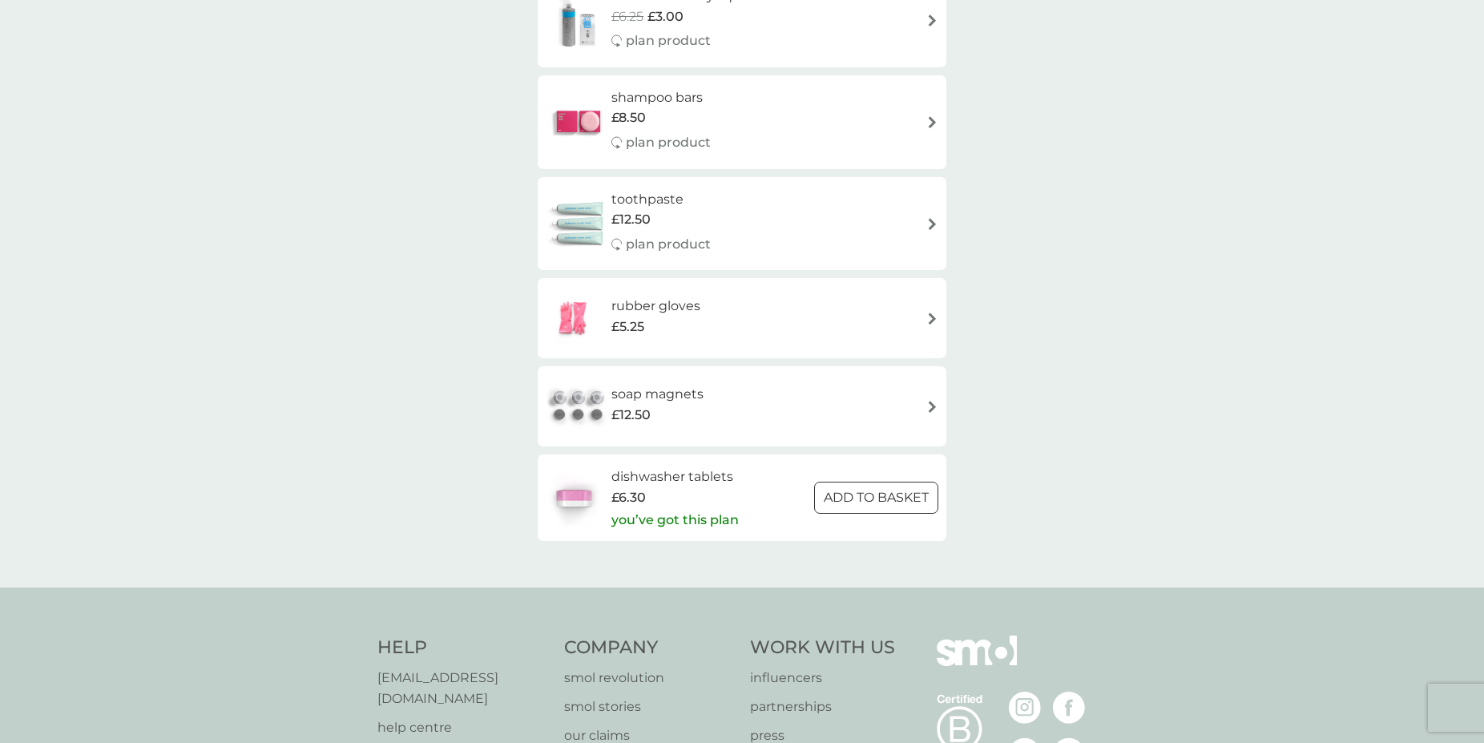
click at [619, 310] on h6 "rubber gloves" at bounding box center [655, 306] width 89 height 21
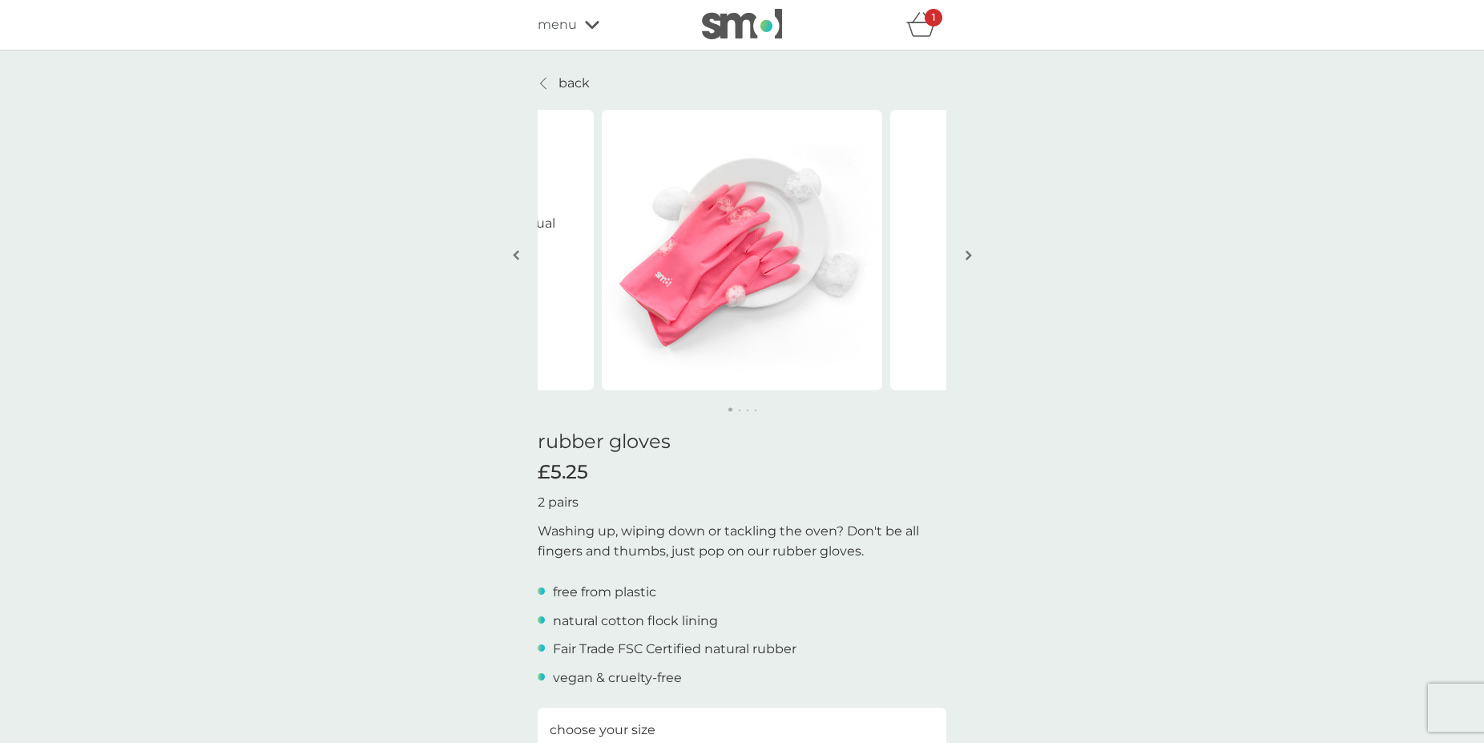
click at [562, 79] on p "back" at bounding box center [573, 83] width 31 height 21
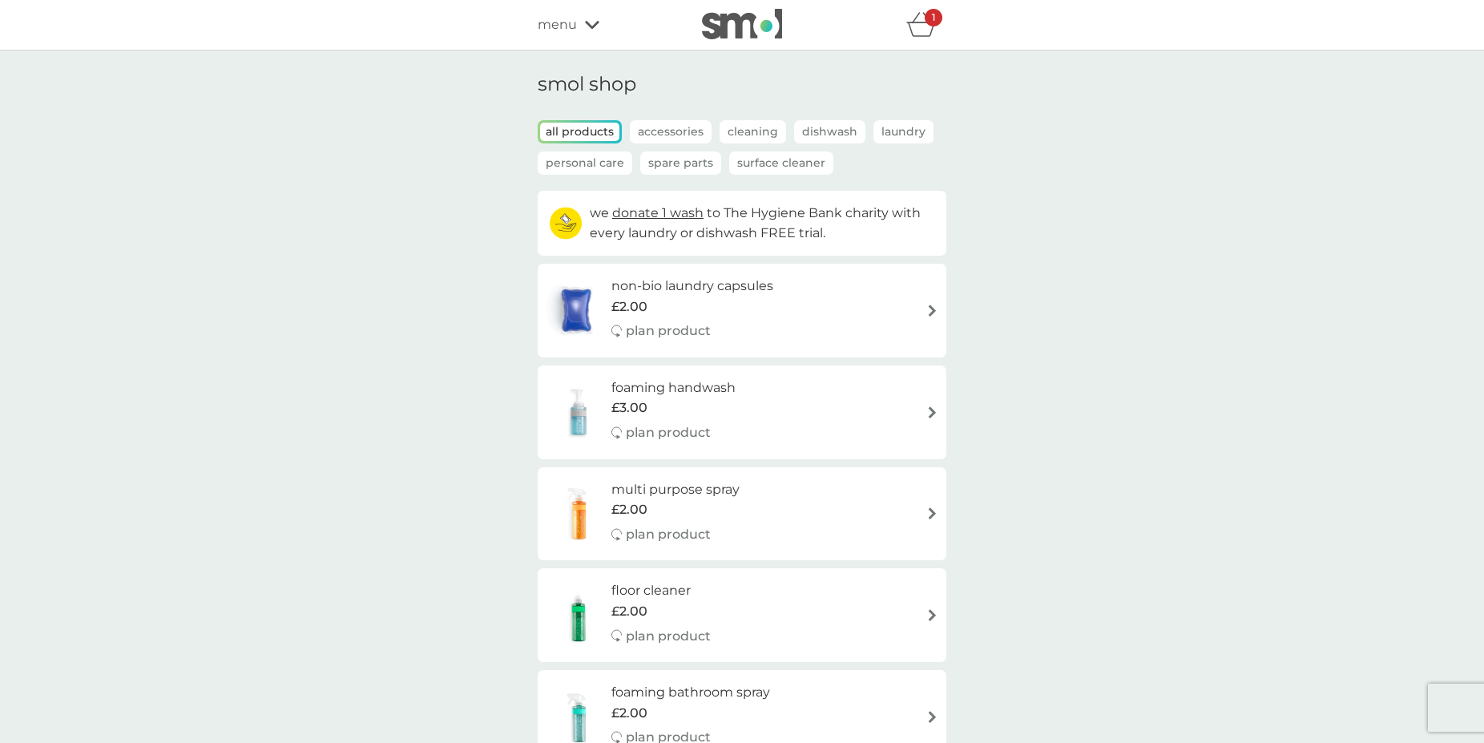
click at [924, 25] on icon "basket" at bounding box center [921, 24] width 30 height 25
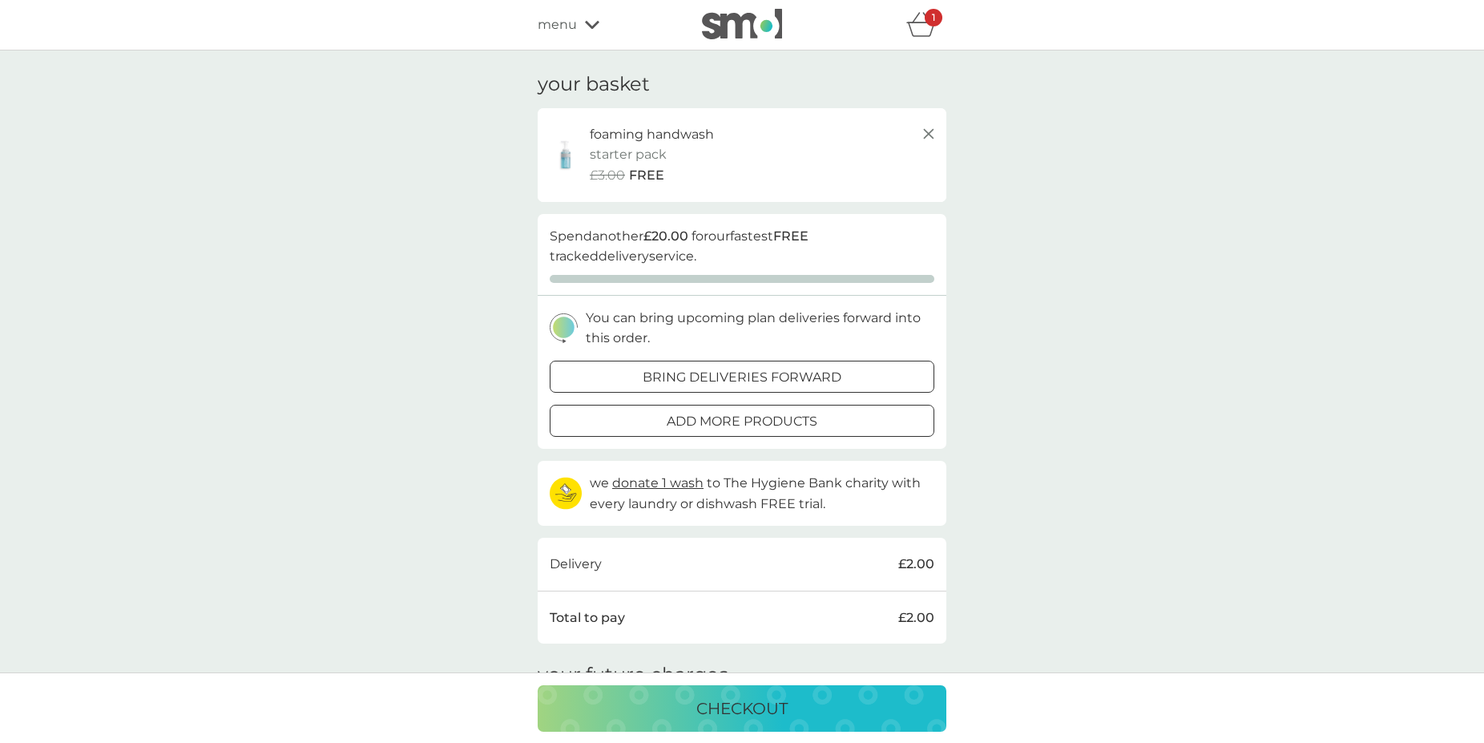
click at [703, 370] on p "bring deliveries forward" at bounding box center [742, 377] width 199 height 21
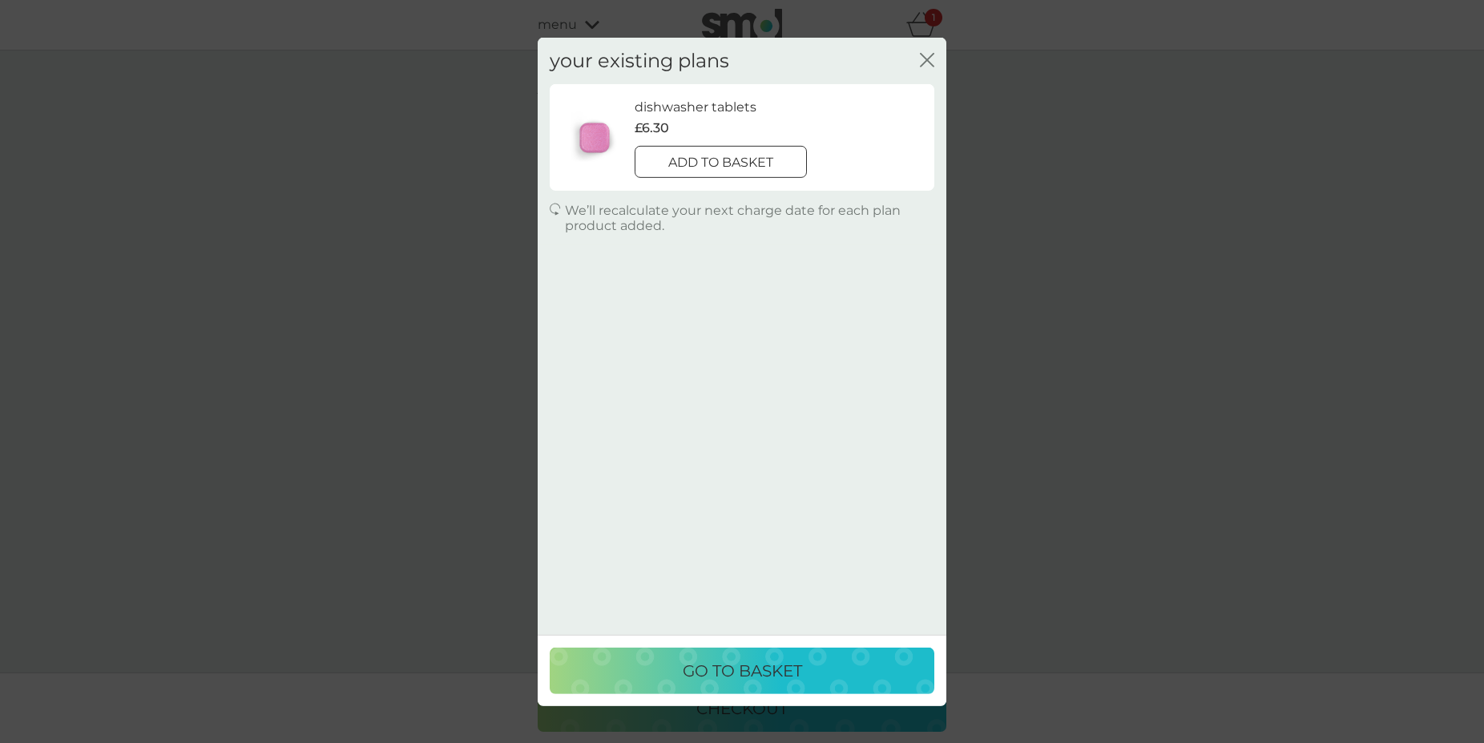
click at [706, 156] on div at bounding box center [720, 163] width 58 height 17
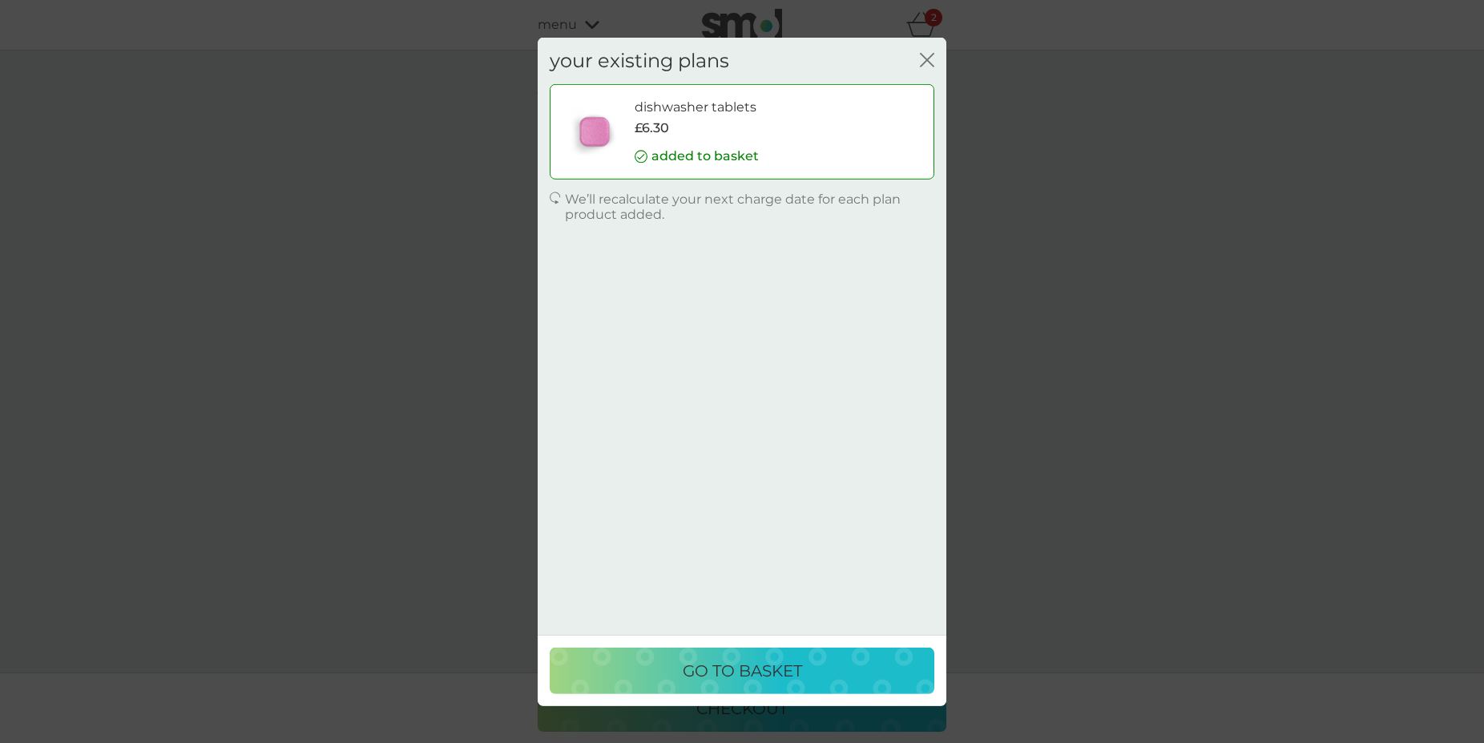
click at [729, 666] on p "go to basket" at bounding box center [742, 671] width 119 height 26
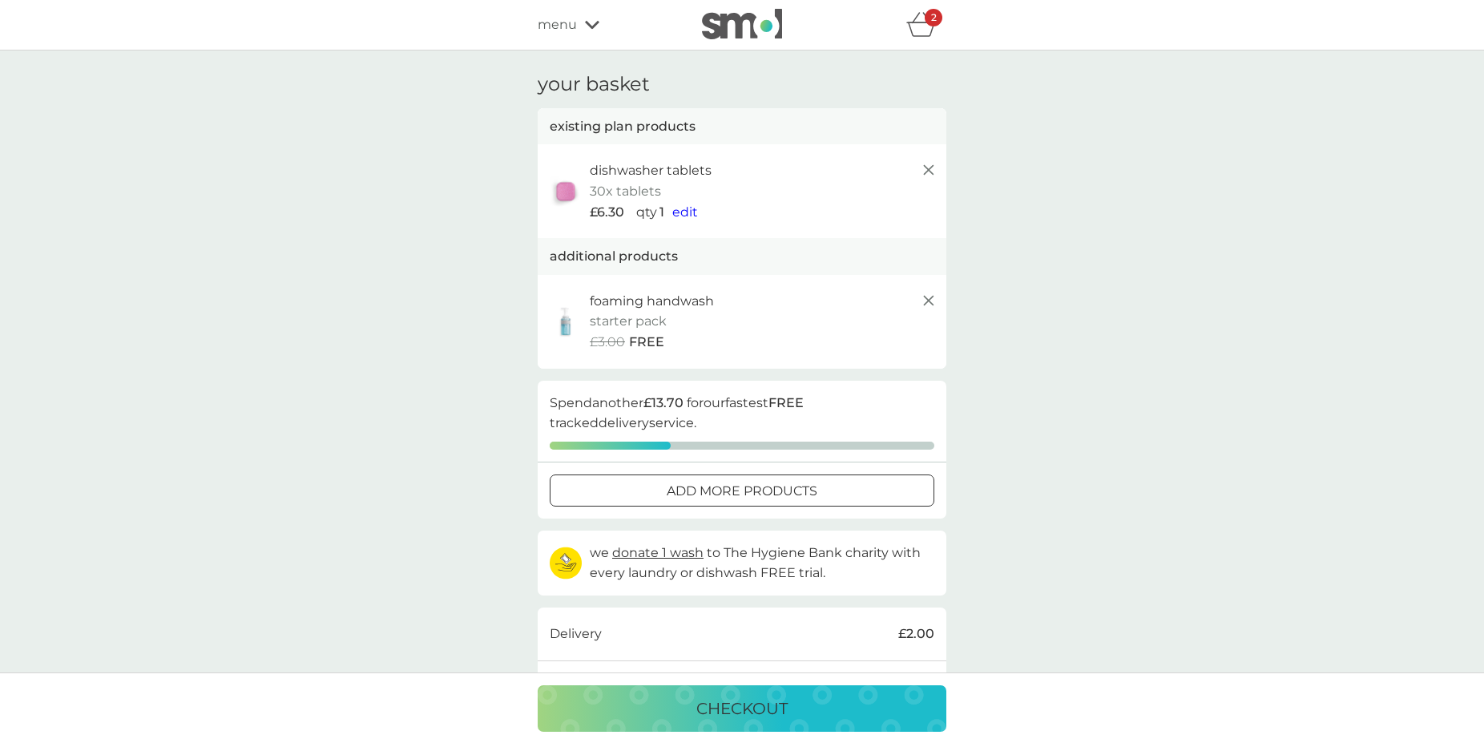
click at [921, 22] on icon "basket" at bounding box center [921, 24] width 30 height 25
click at [683, 208] on span "edit" at bounding box center [685, 211] width 26 height 15
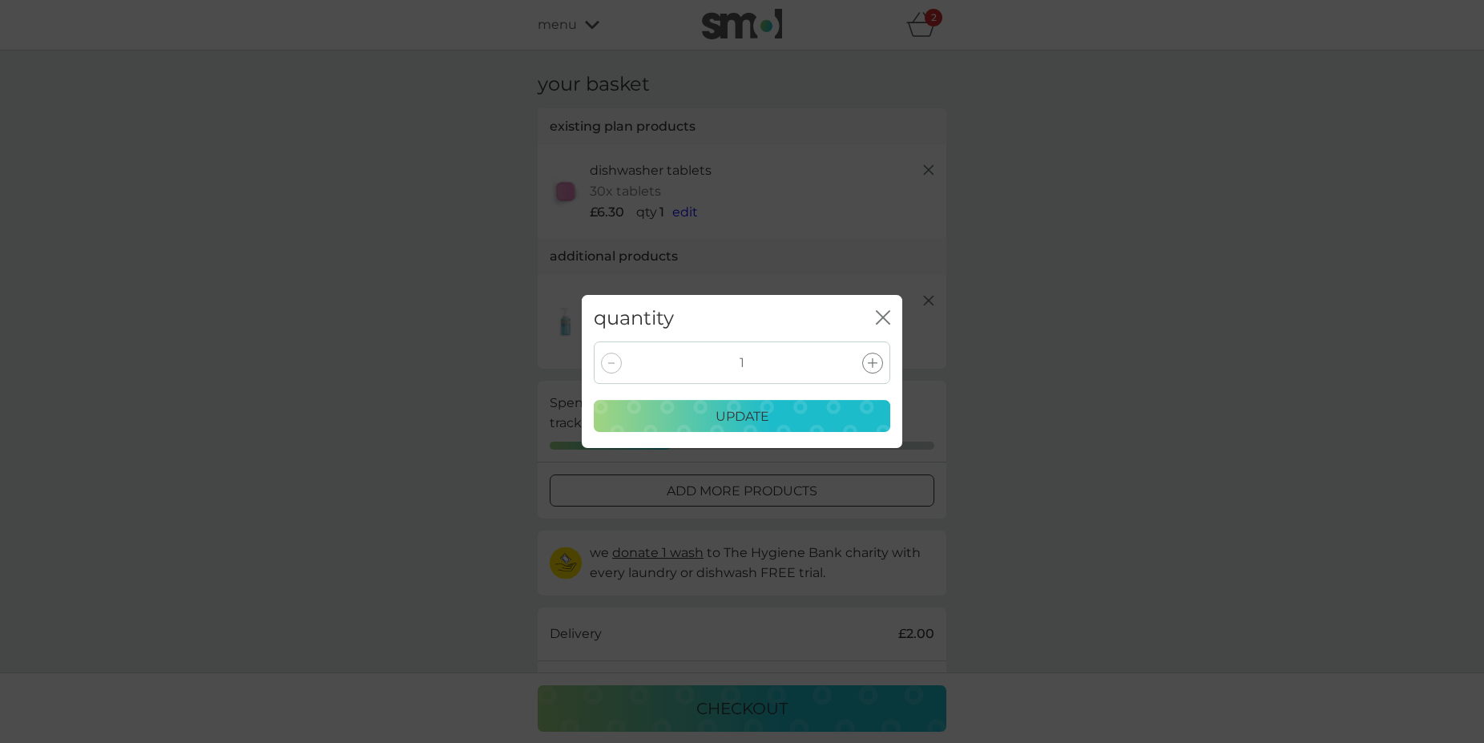
click at [749, 414] on p "update" at bounding box center [742, 416] width 54 height 21
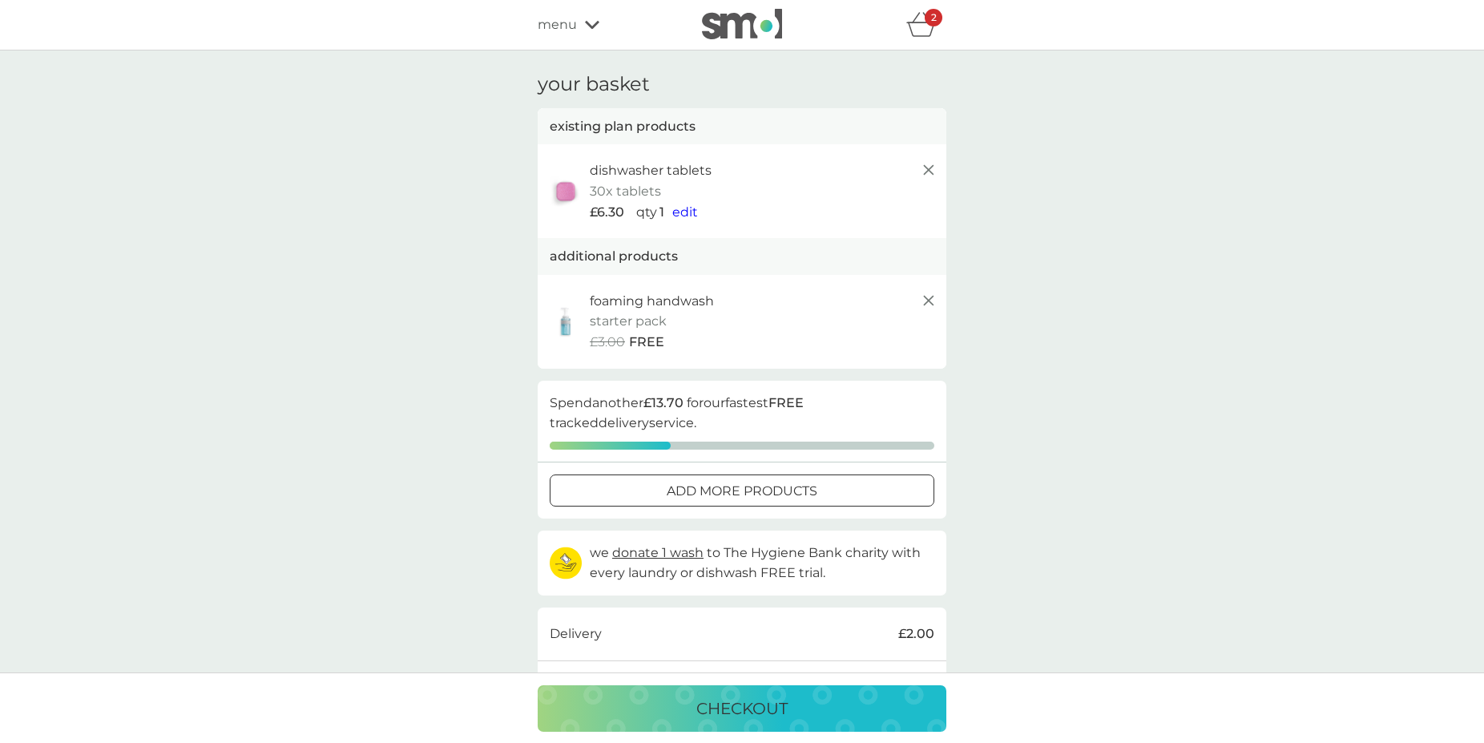
click at [929, 162] on icon at bounding box center [928, 169] width 19 height 19
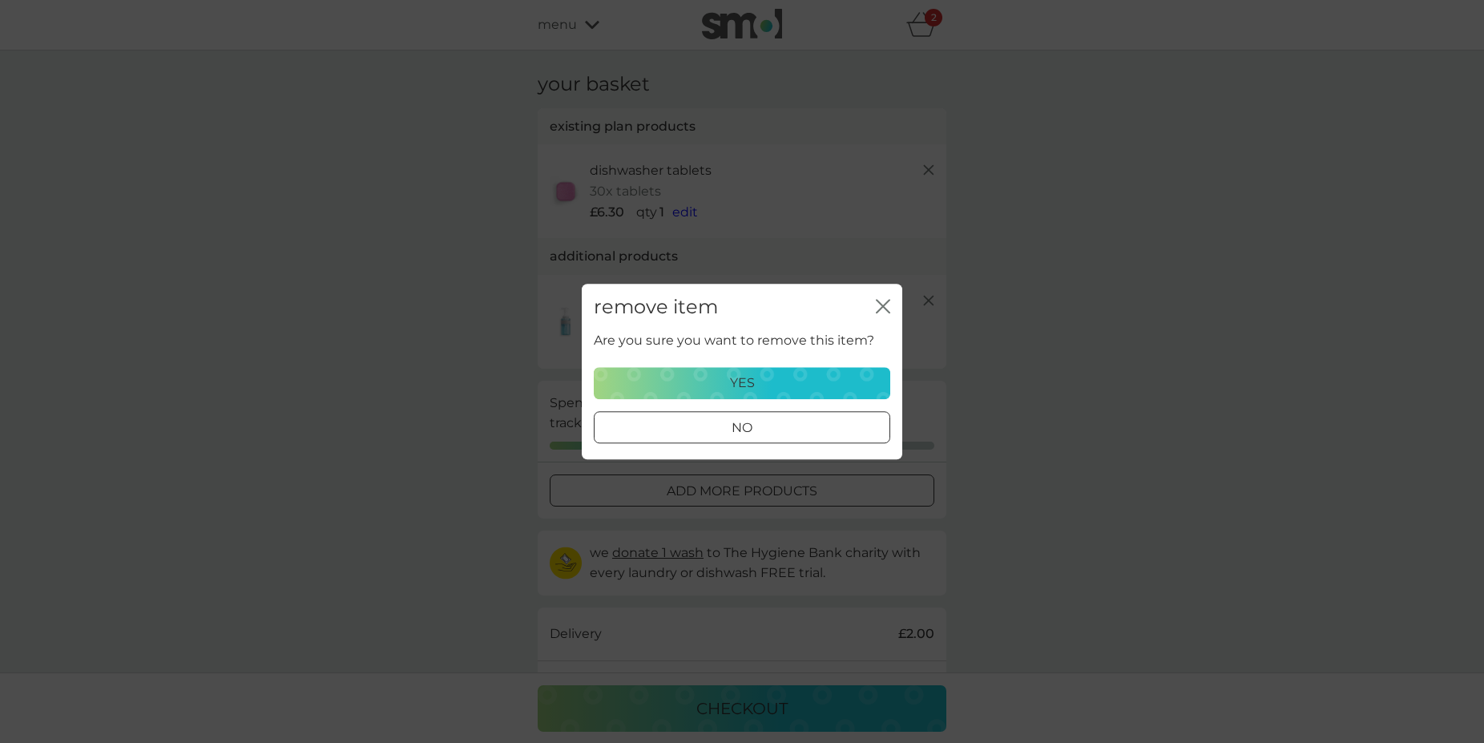
click at [730, 373] on p "yes" at bounding box center [742, 383] width 25 height 21
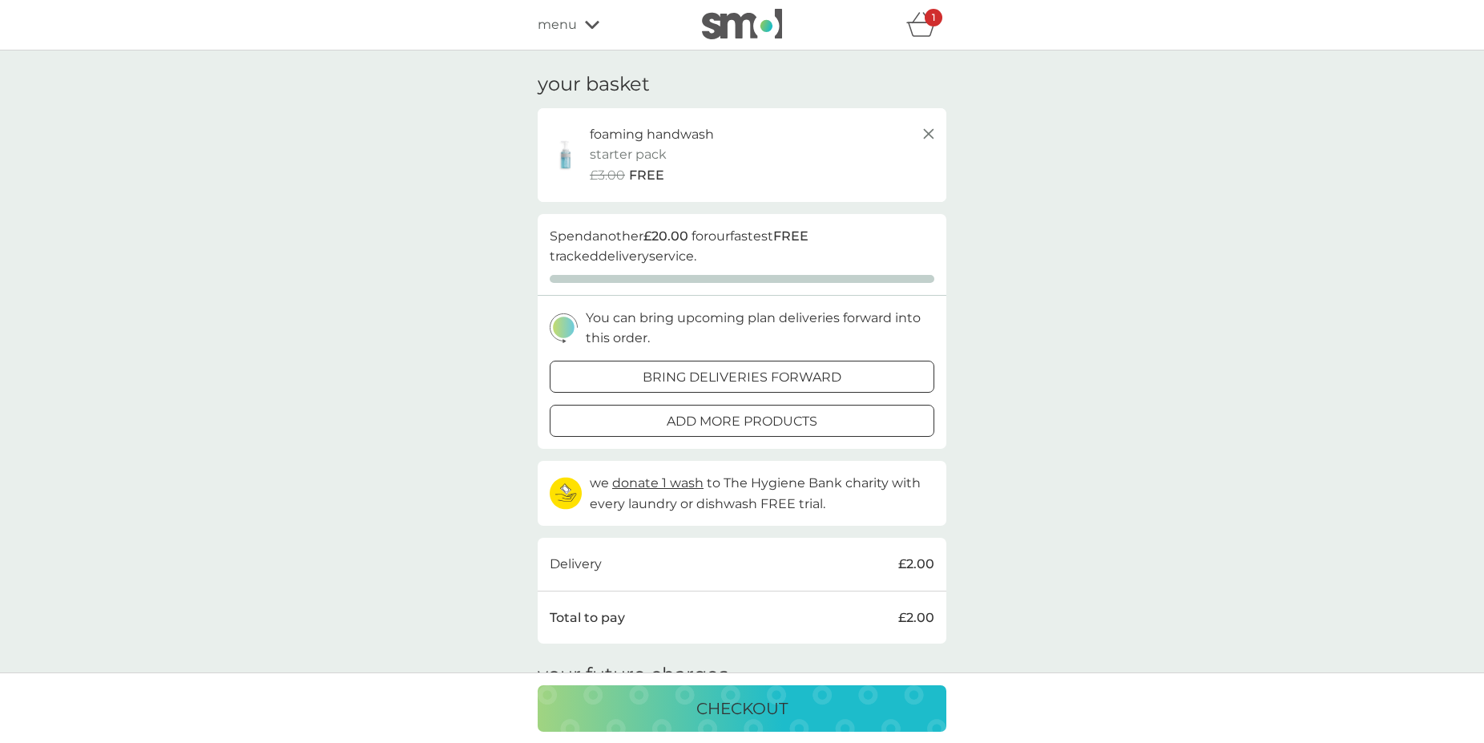
click at [931, 125] on icon at bounding box center [928, 133] width 19 height 19
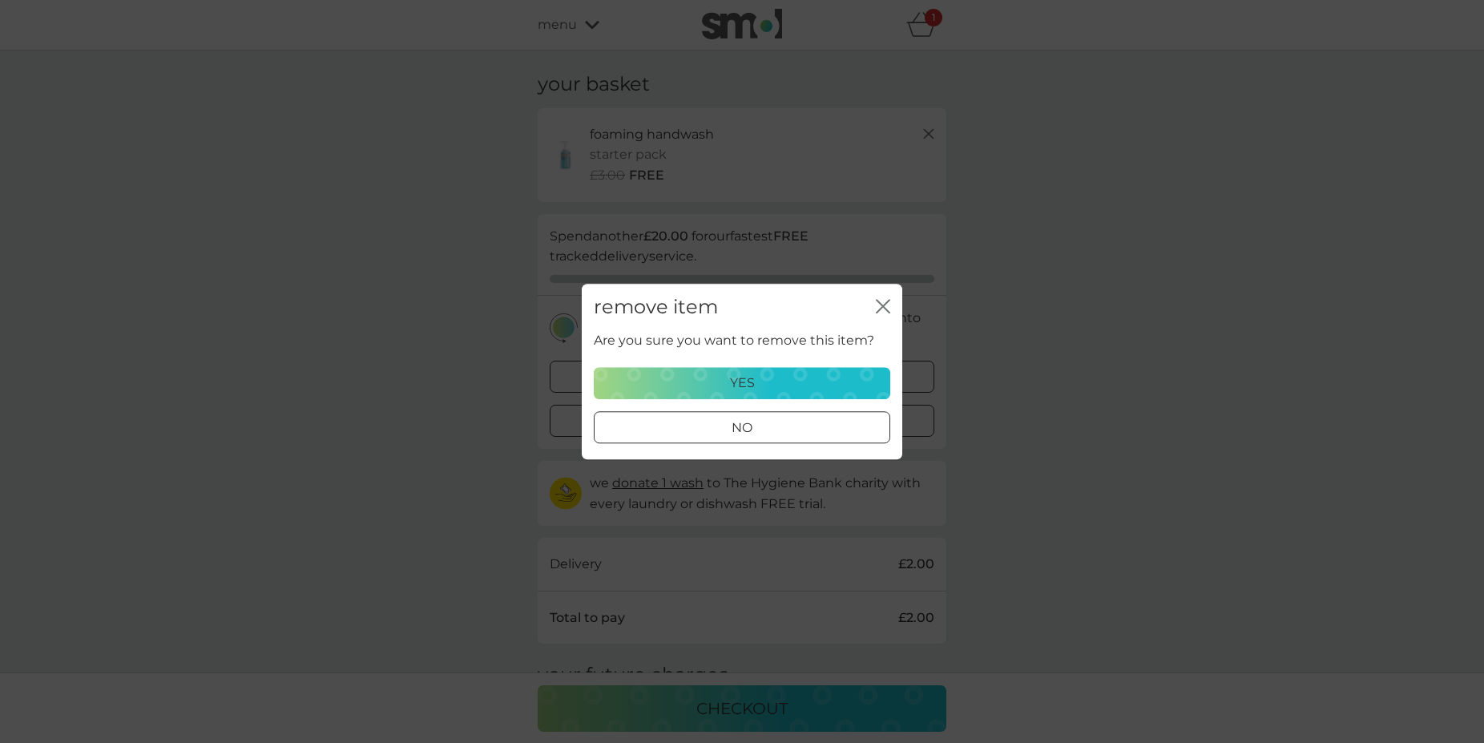
click at [731, 377] on p "yes" at bounding box center [742, 383] width 25 height 21
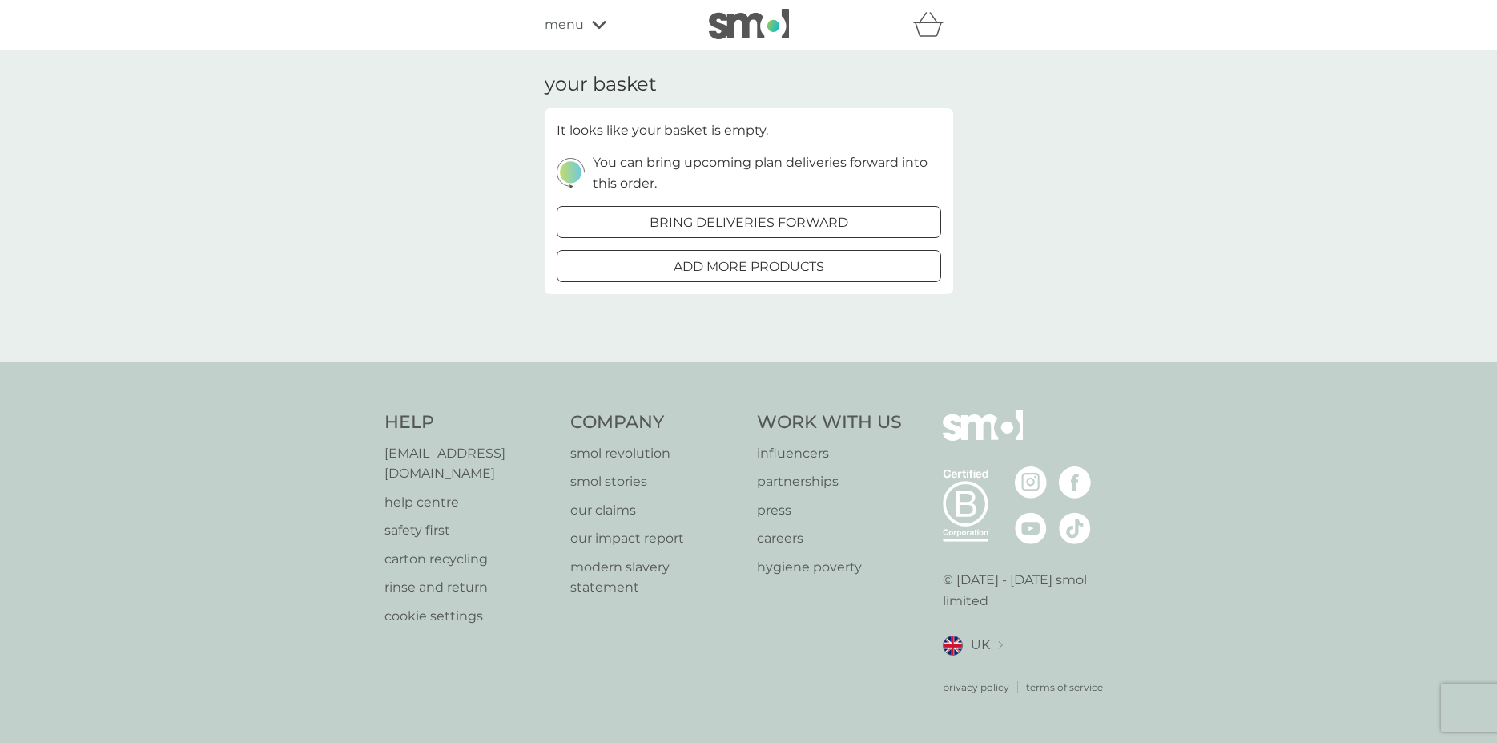
click at [561, 28] on span "menu" at bounding box center [564, 24] width 39 height 21
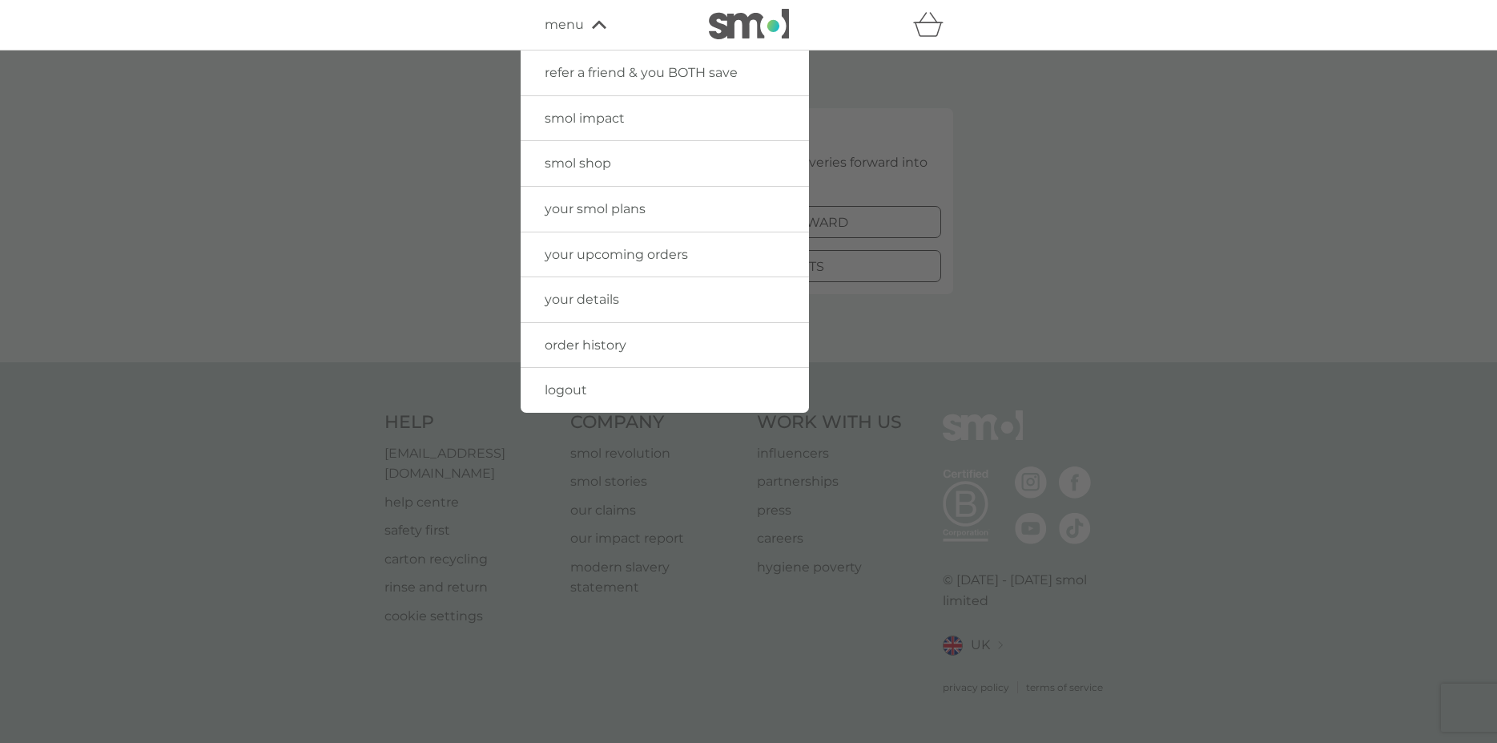
click at [590, 251] on span "your upcoming orders" at bounding box center [616, 254] width 143 height 15
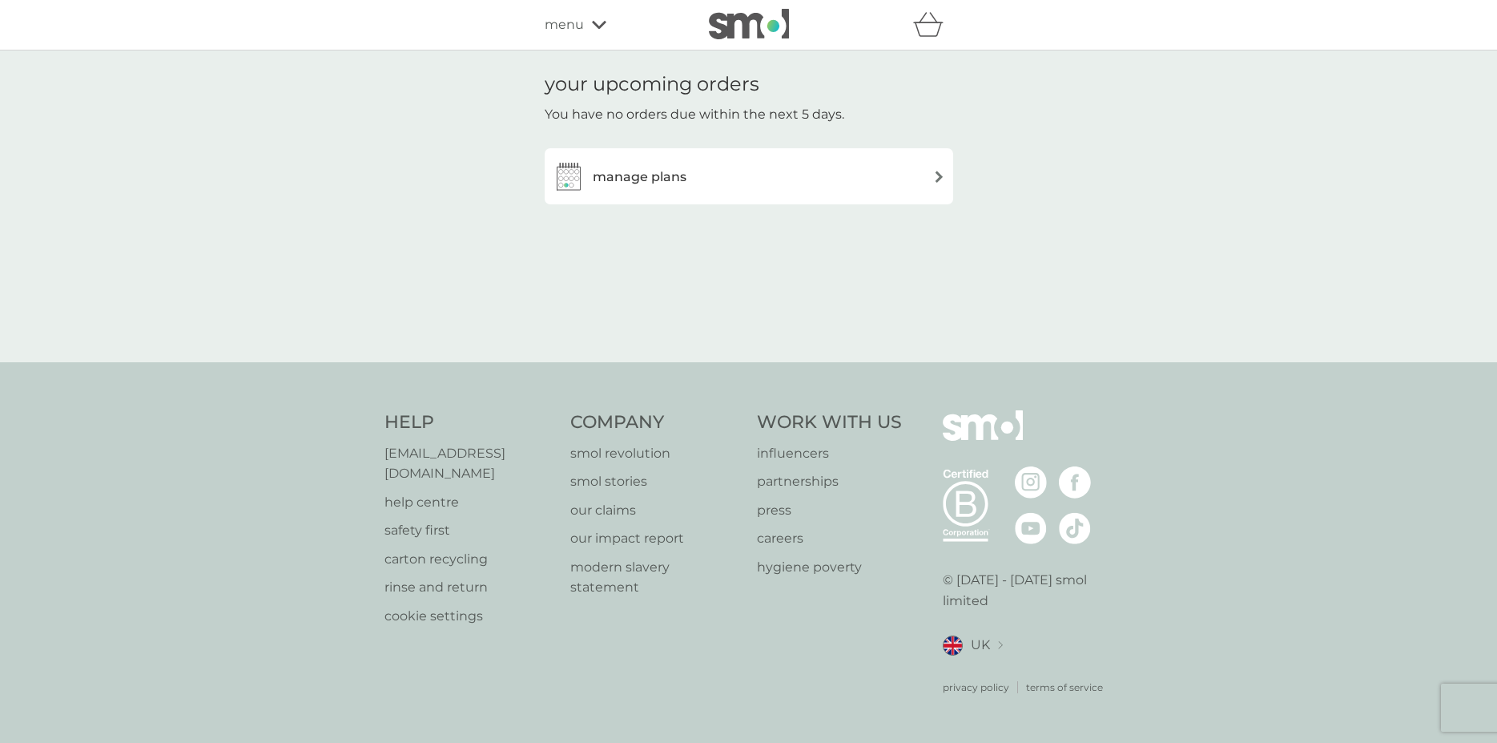
click at [632, 170] on h3 "manage plans" at bounding box center [640, 177] width 94 height 21
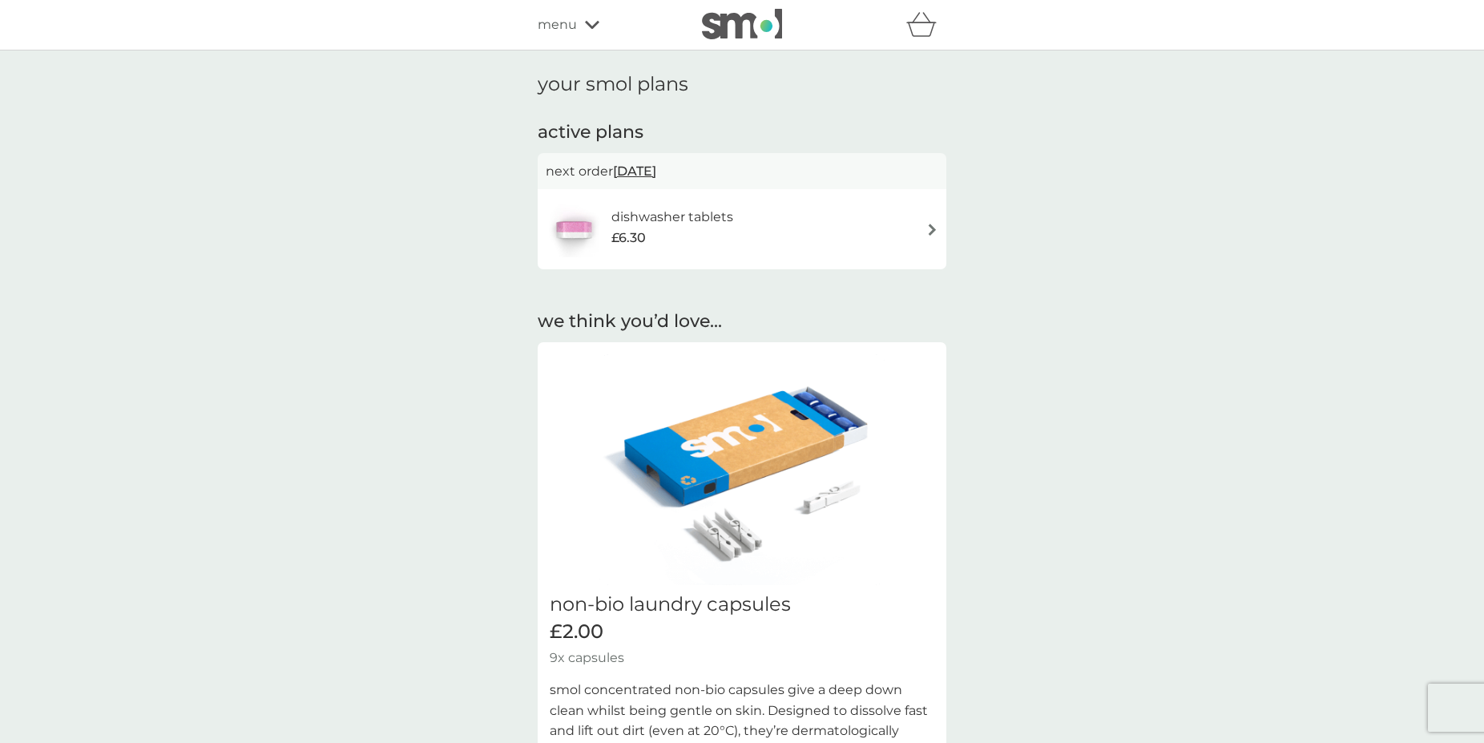
click at [932, 224] on img at bounding box center [932, 230] width 12 height 12
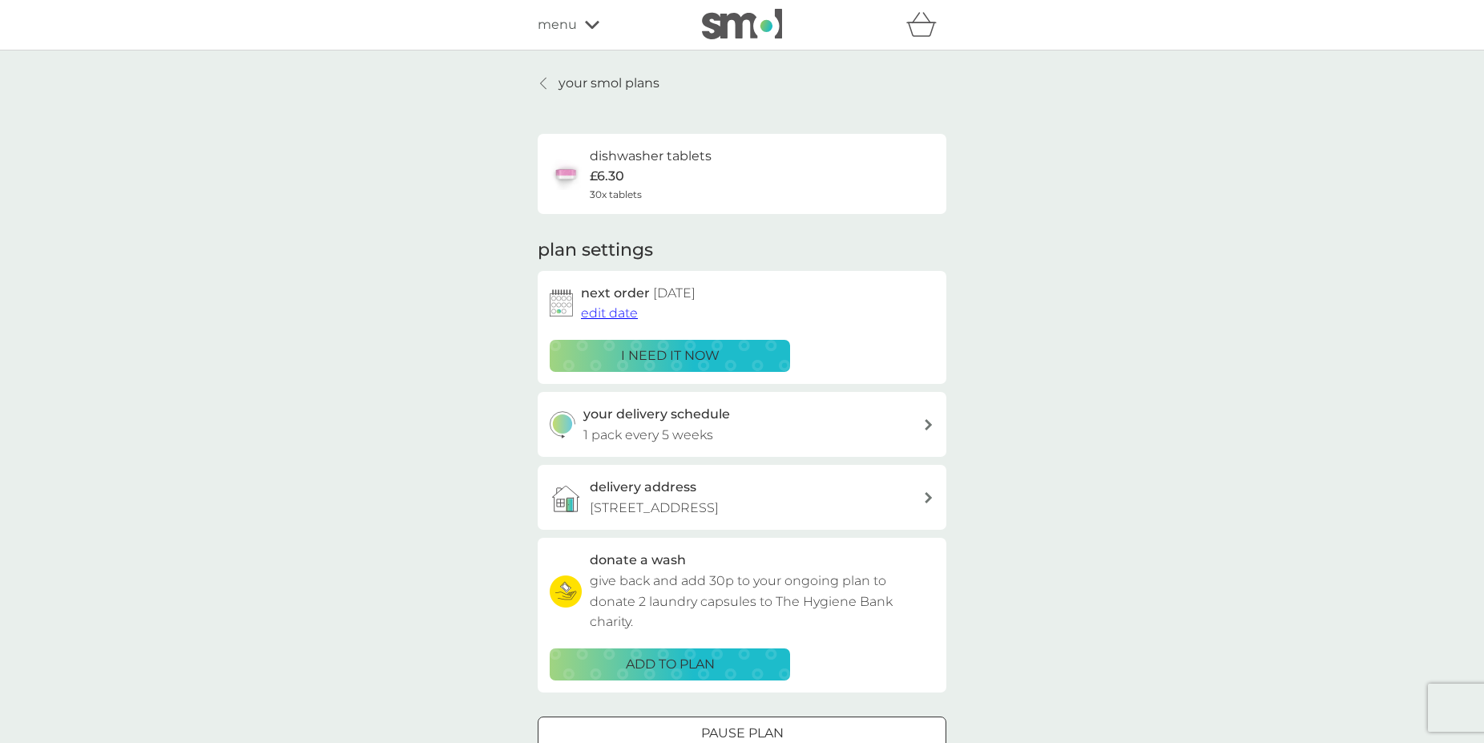
click at [591, 79] on p "your smol plans" at bounding box center [608, 83] width 101 height 21
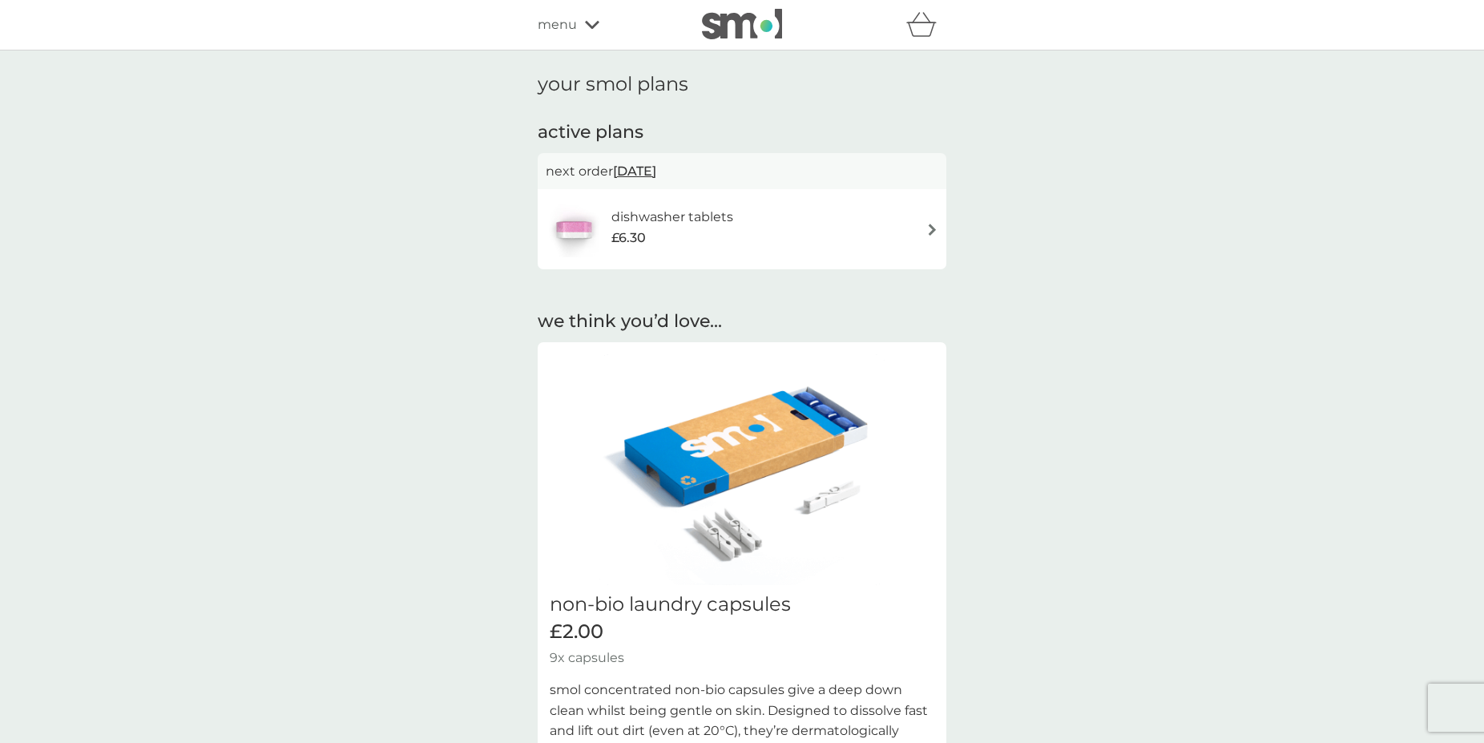
click at [552, 24] on span "menu" at bounding box center [557, 24] width 39 height 21
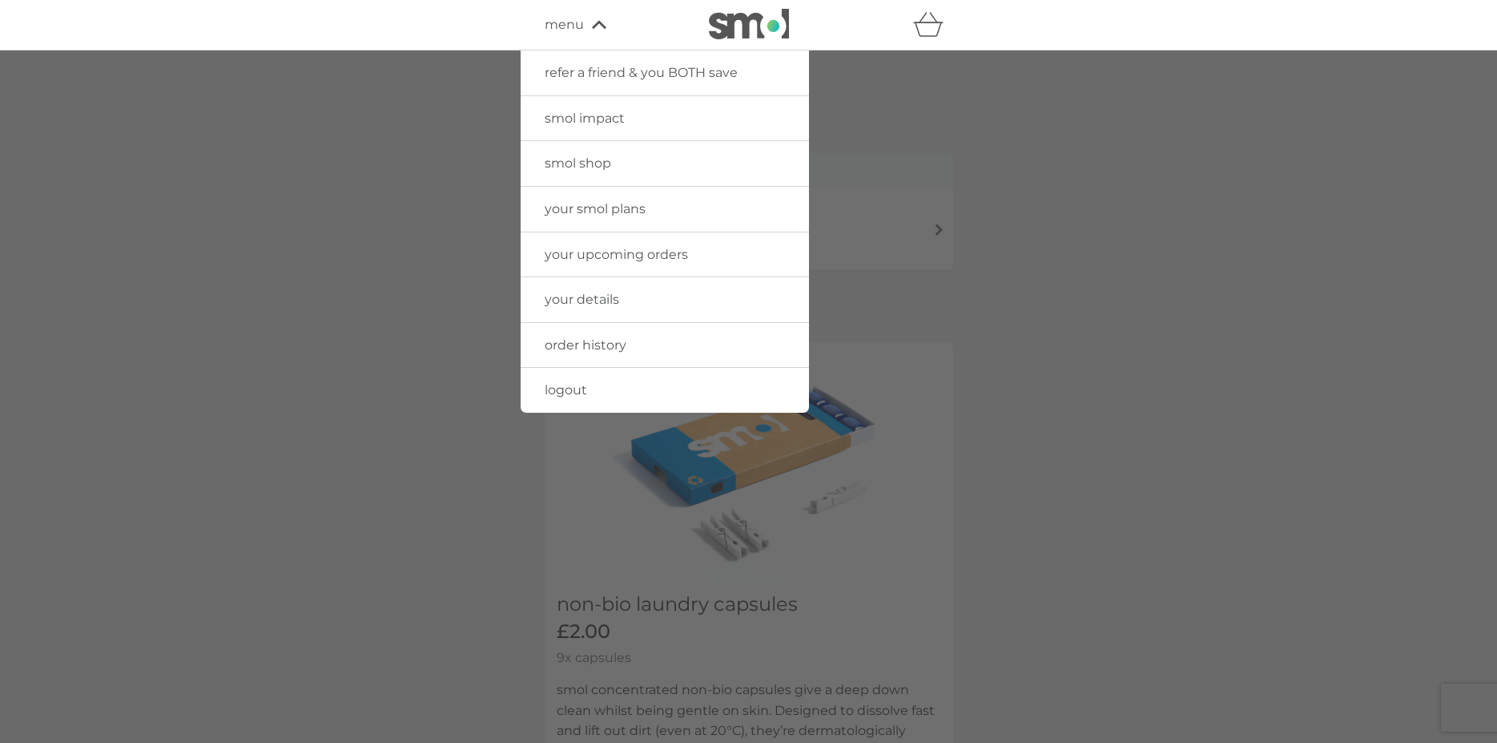
drag, startPoint x: 571, startPoint y: 19, endPoint x: 562, endPoint y: 22, distance: 9.1
click at [570, 19] on span "menu" at bounding box center [564, 24] width 39 height 21
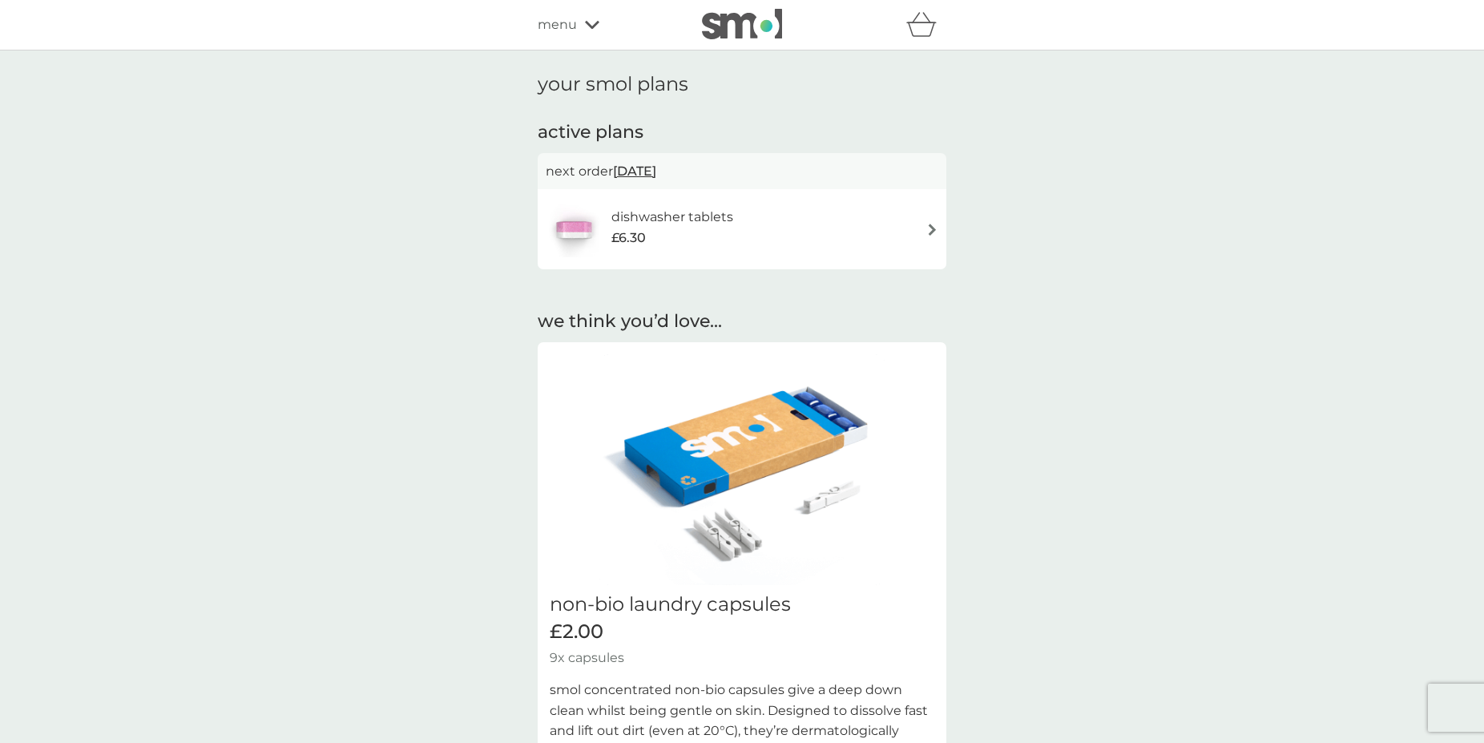
click at [562, 22] on span "menu" at bounding box center [557, 24] width 39 height 21
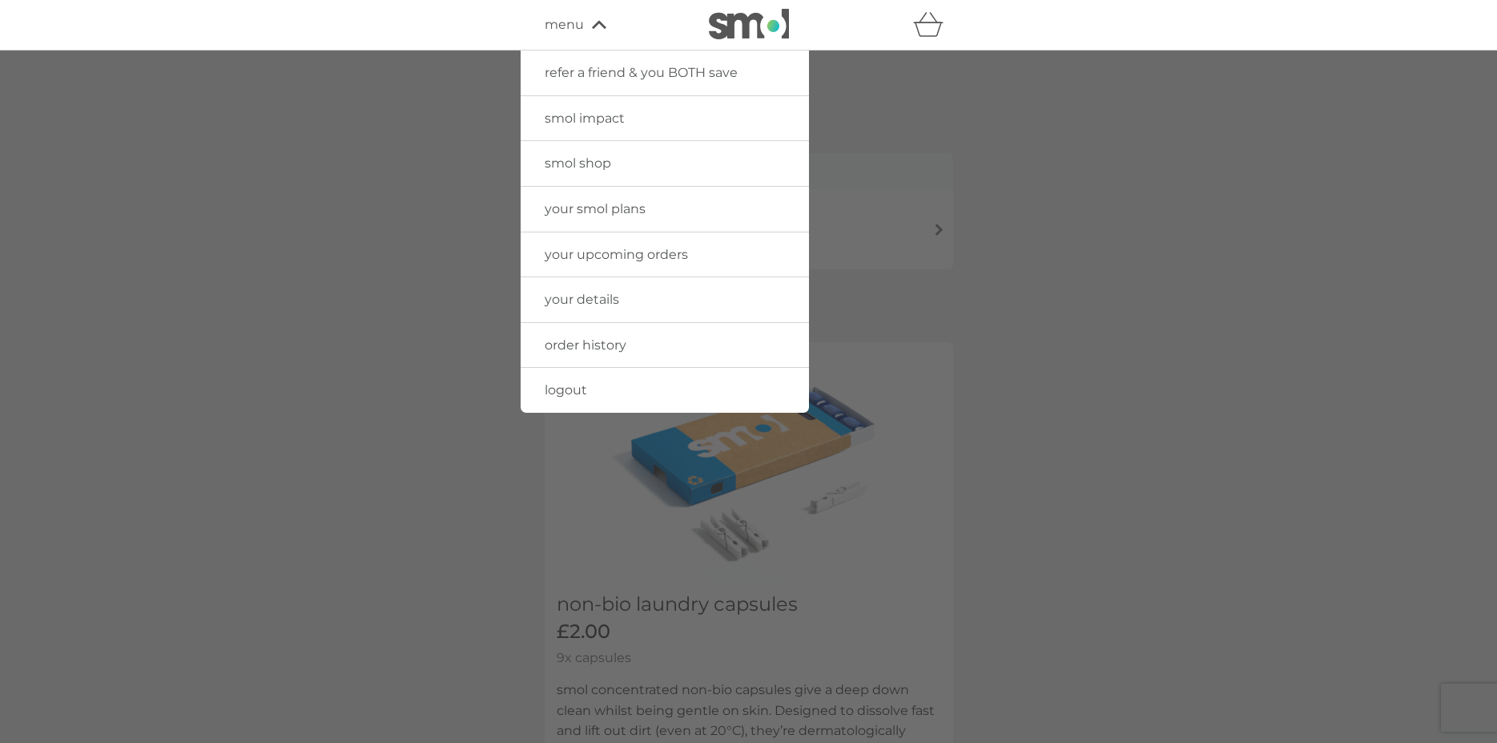
click at [562, 161] on span "smol shop" at bounding box center [578, 162] width 67 height 15
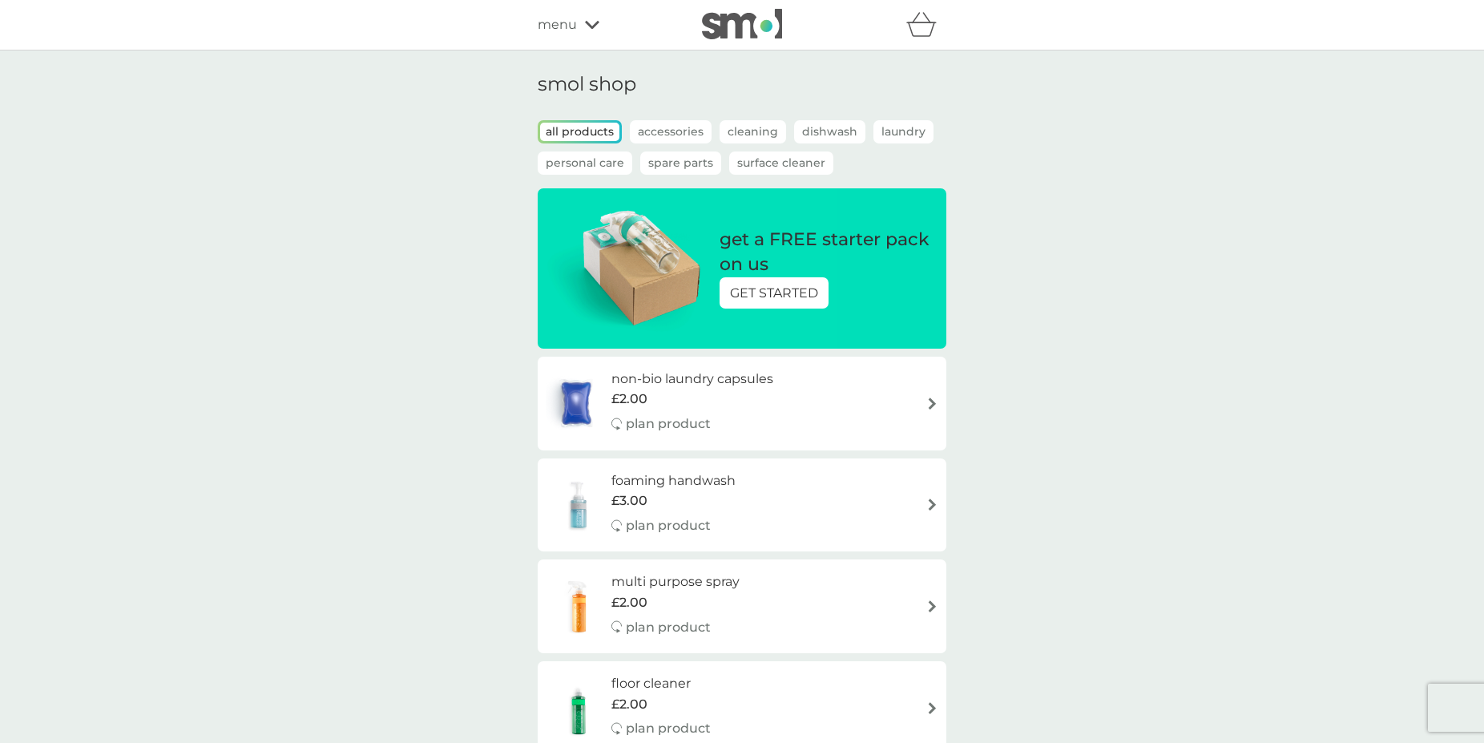
click at [765, 285] on p "GET STARTED" at bounding box center [774, 293] width 88 height 21
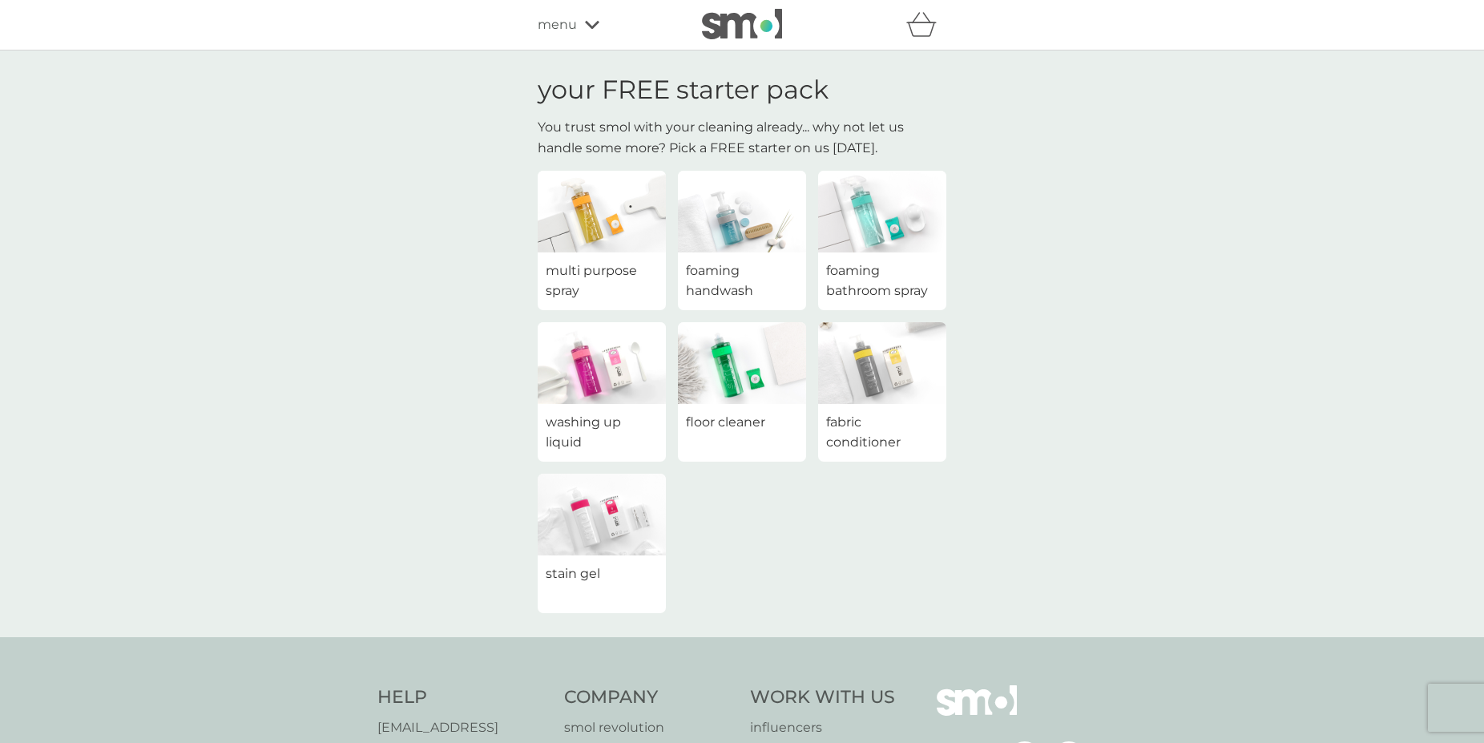
click at [719, 275] on span "foaming handwash" at bounding box center [742, 280] width 112 height 41
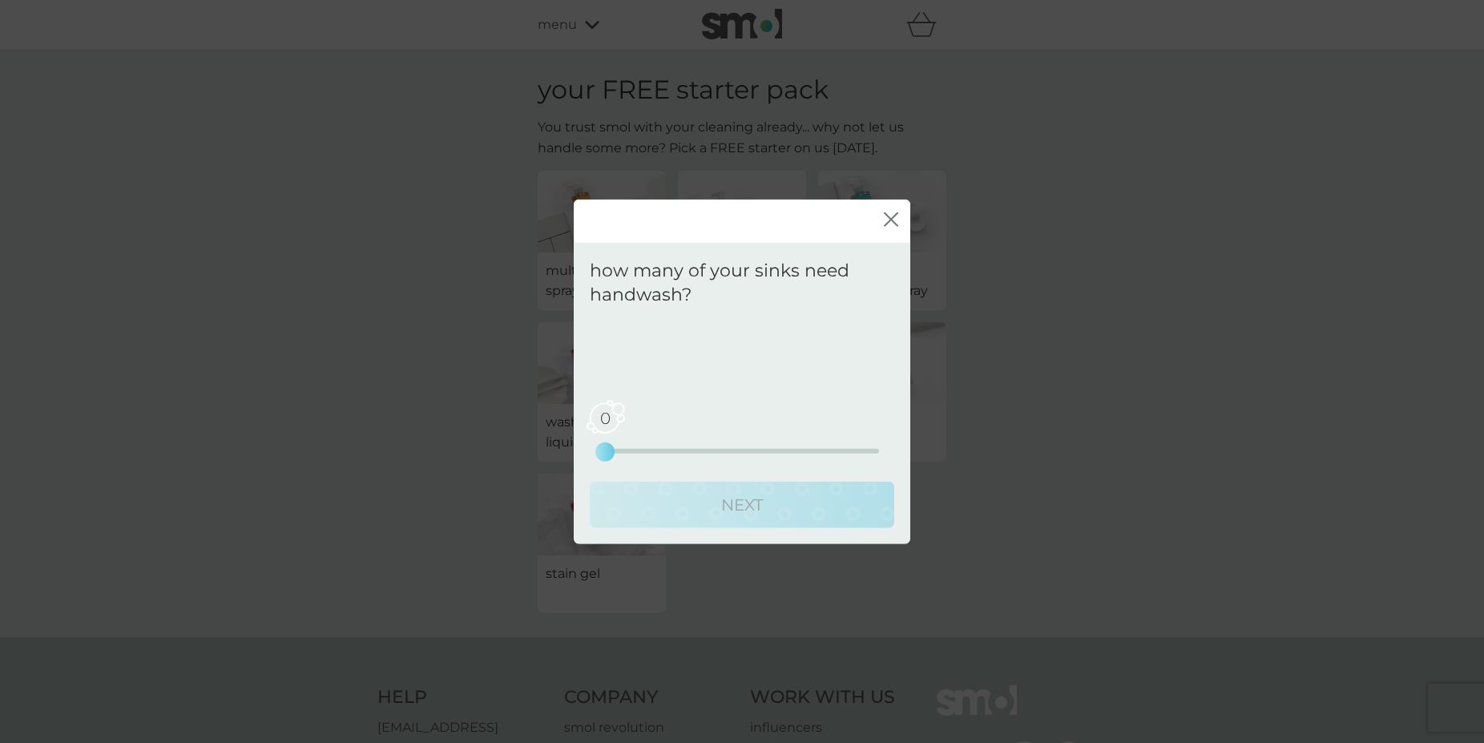
drag, startPoint x: 604, startPoint y: 453, endPoint x: 624, endPoint y: 452, distance: 20.0
click at [624, 452] on div "0 0 2.5 5" at bounding box center [742, 451] width 274 height 5
click at [605, 422] on span "0" at bounding box center [605, 418] width 40 height 40
drag, startPoint x: 598, startPoint y: 453, endPoint x: 615, endPoint y: 452, distance: 16.9
click at [615, 452] on div "0 0 2.5 5" at bounding box center [742, 451] width 274 height 5
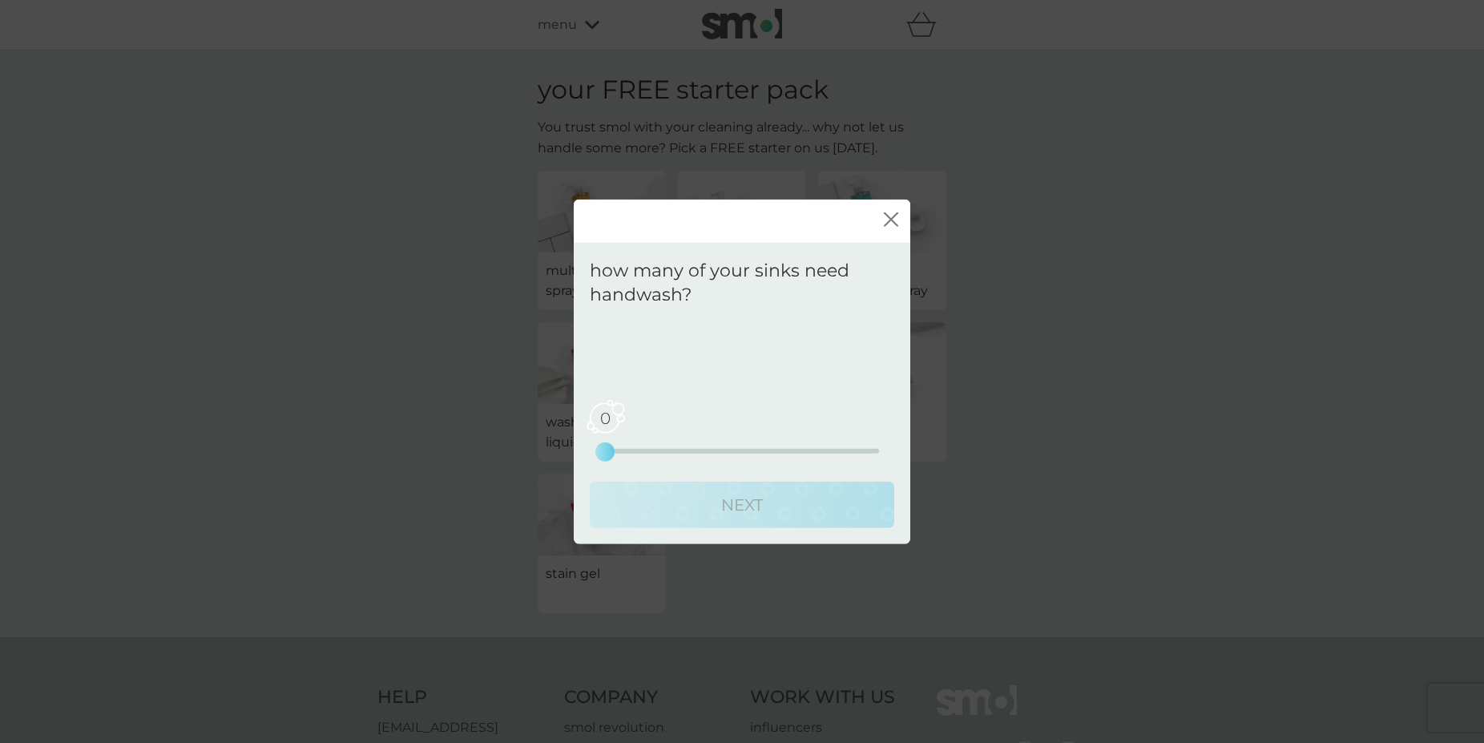
click at [600, 413] on span "0" at bounding box center [605, 418] width 40 height 40
click at [604, 413] on span "0" at bounding box center [605, 418] width 40 height 40
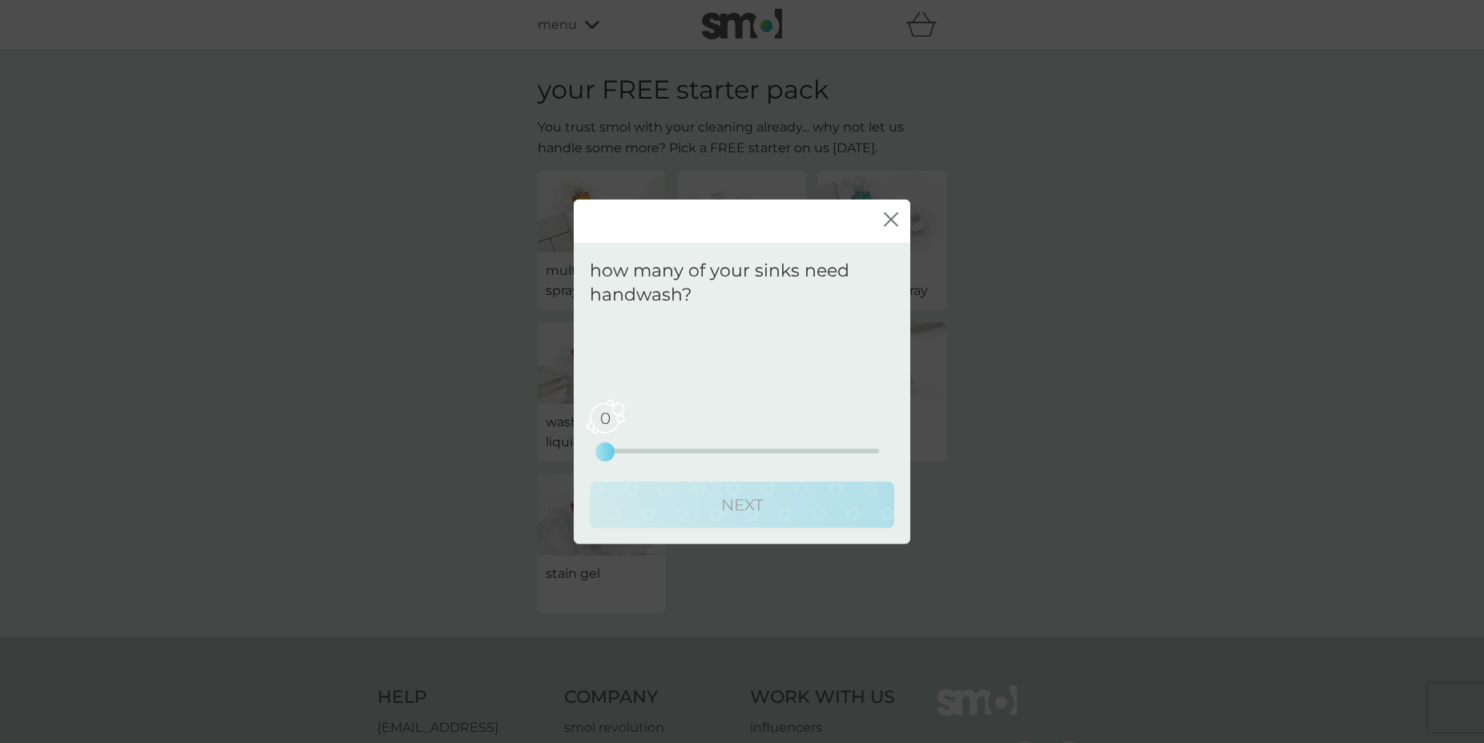
click at [635, 290] on p "how many of your sinks need handwash?" at bounding box center [742, 283] width 304 height 50
click at [634, 407] on div "0 0 2.5 5" at bounding box center [742, 429] width 274 height 65
click at [602, 417] on span "0" at bounding box center [605, 418] width 40 height 40
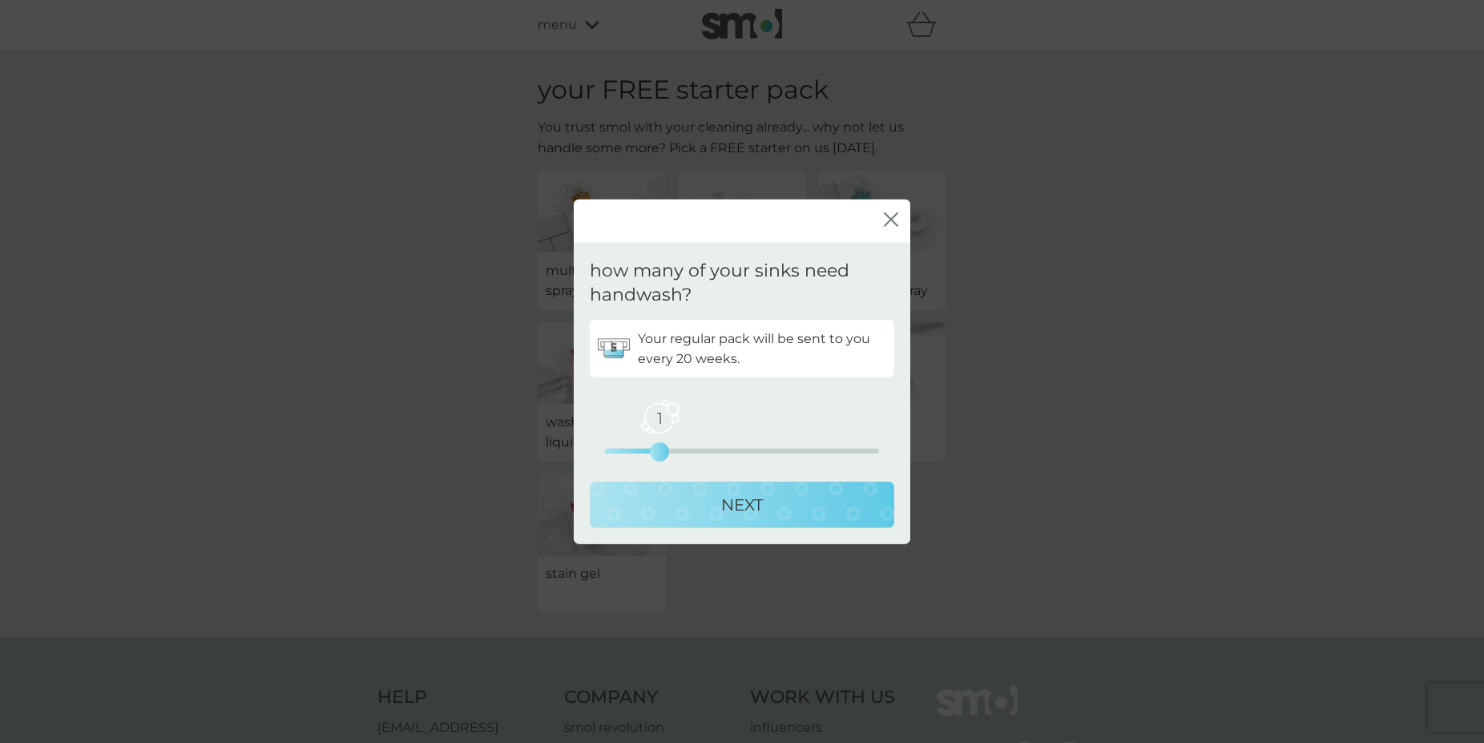
drag, startPoint x: 602, startPoint y: 414, endPoint x: 635, endPoint y: 412, distance: 32.9
click at [635, 412] on div "1 0 2.5 5" at bounding box center [742, 429] width 274 height 65
click at [741, 503] on p "NEXT" at bounding box center [742, 505] width 42 height 26
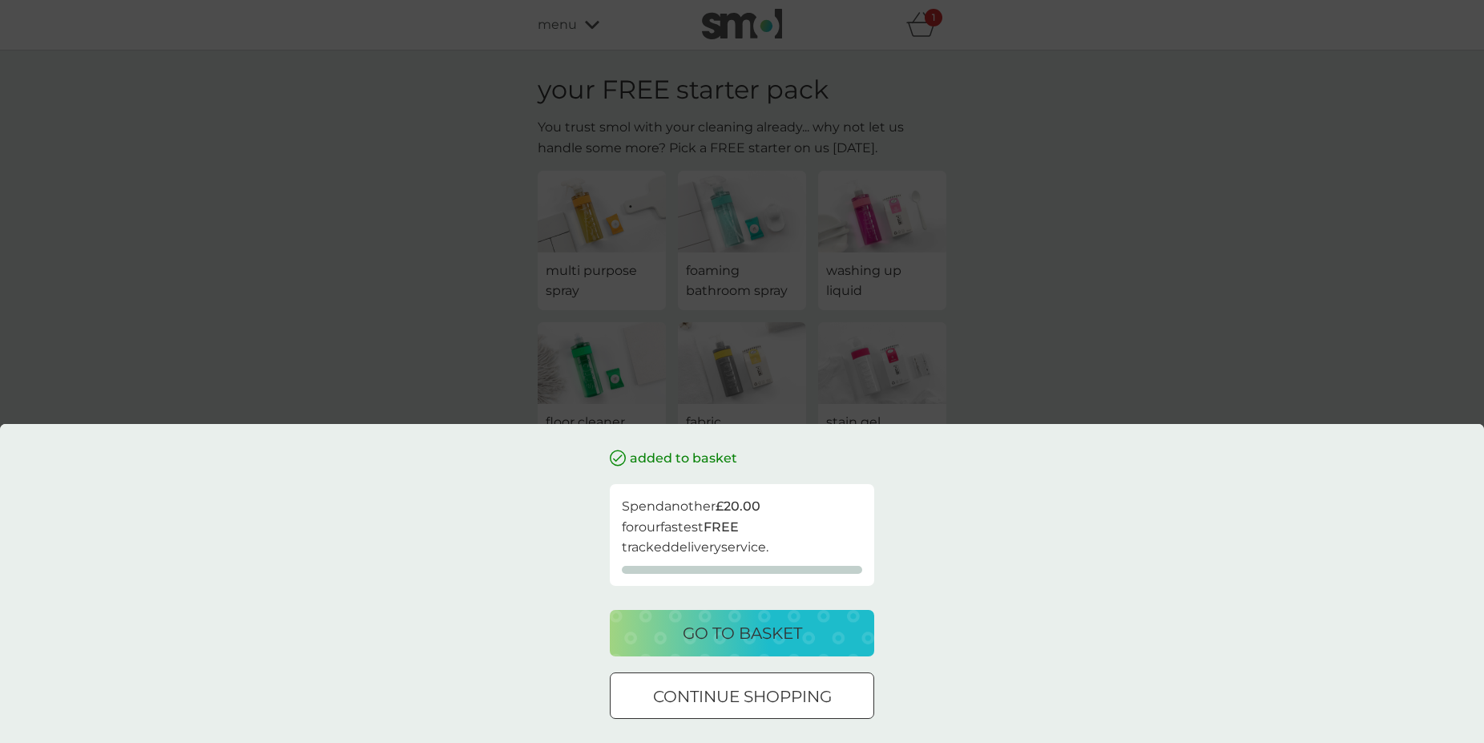
click at [749, 630] on p "go to basket" at bounding box center [742, 633] width 119 height 26
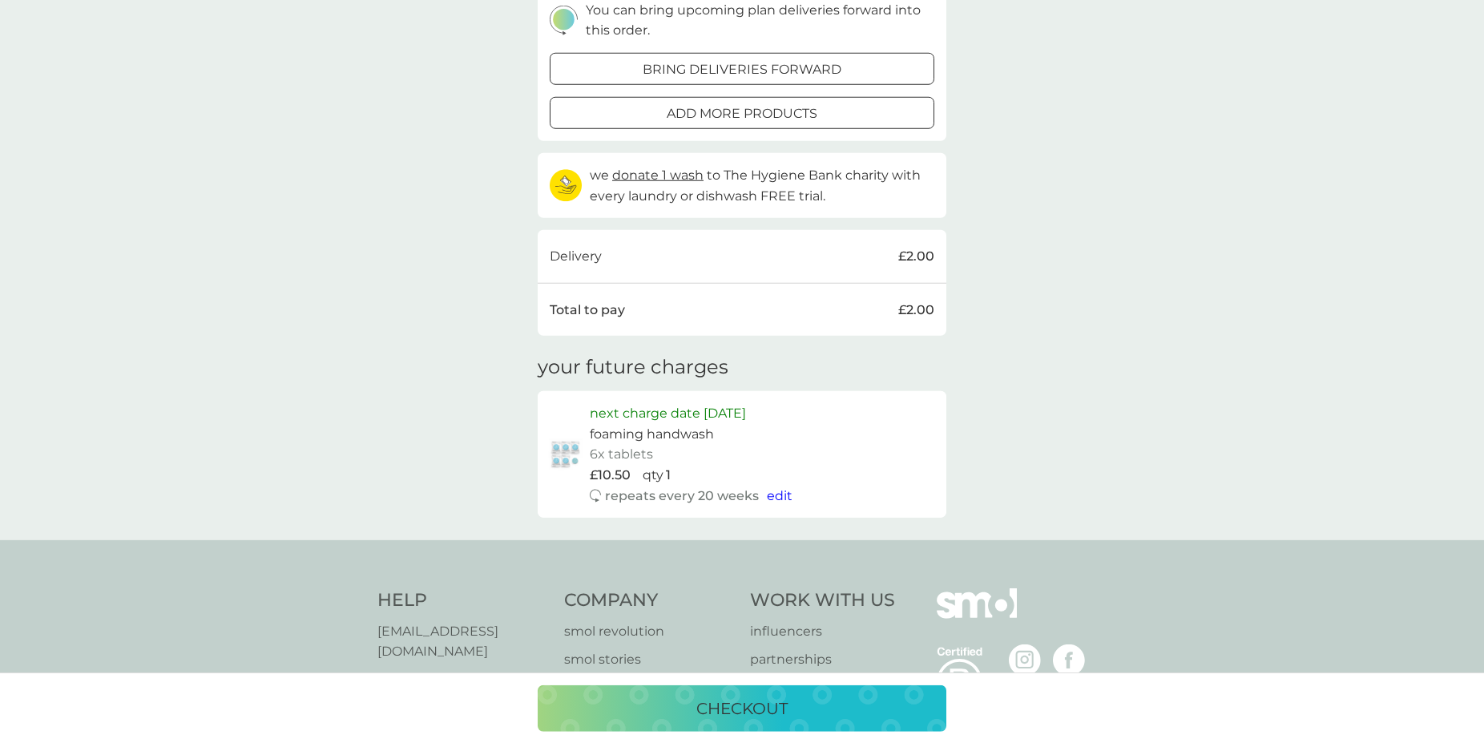
scroll to position [327, 0]
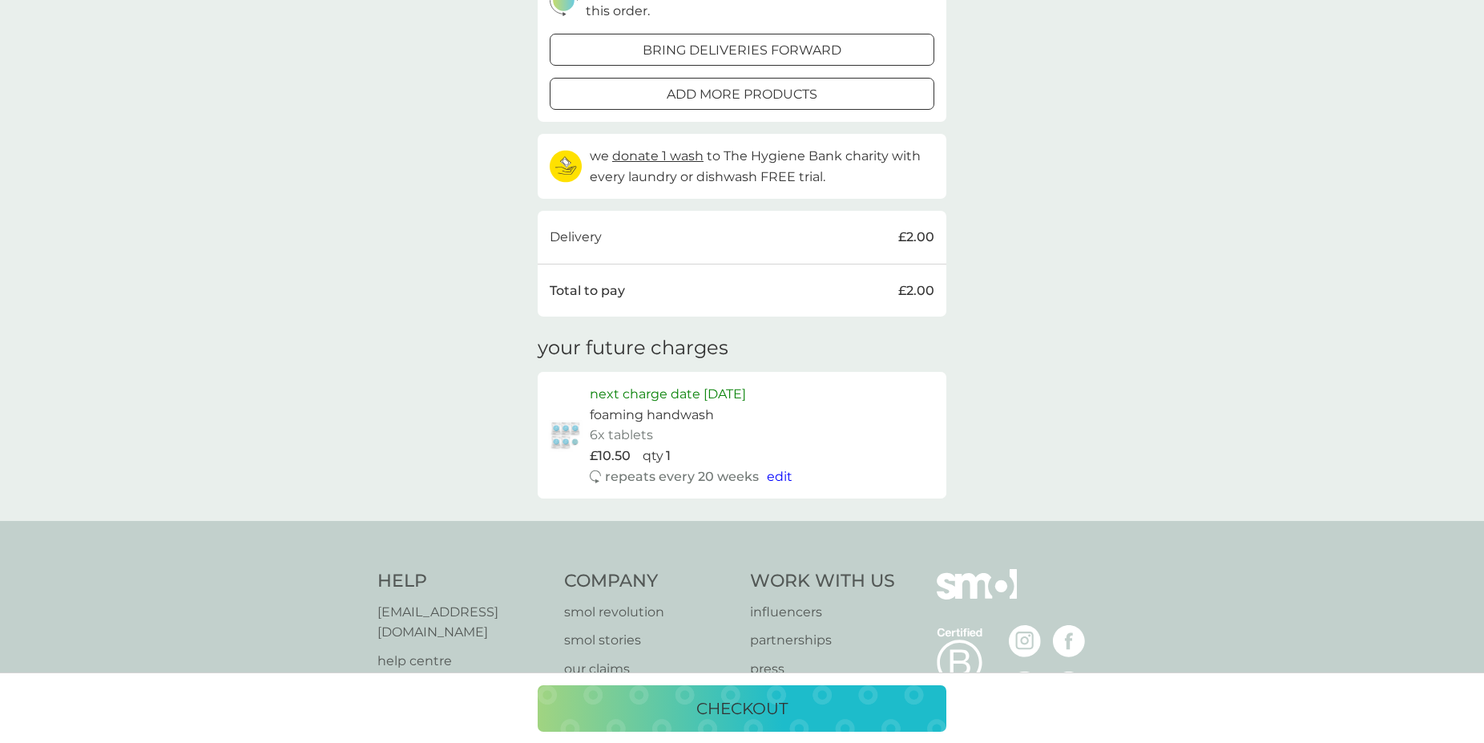
click at [780, 471] on span "edit" at bounding box center [780, 476] width 26 height 15
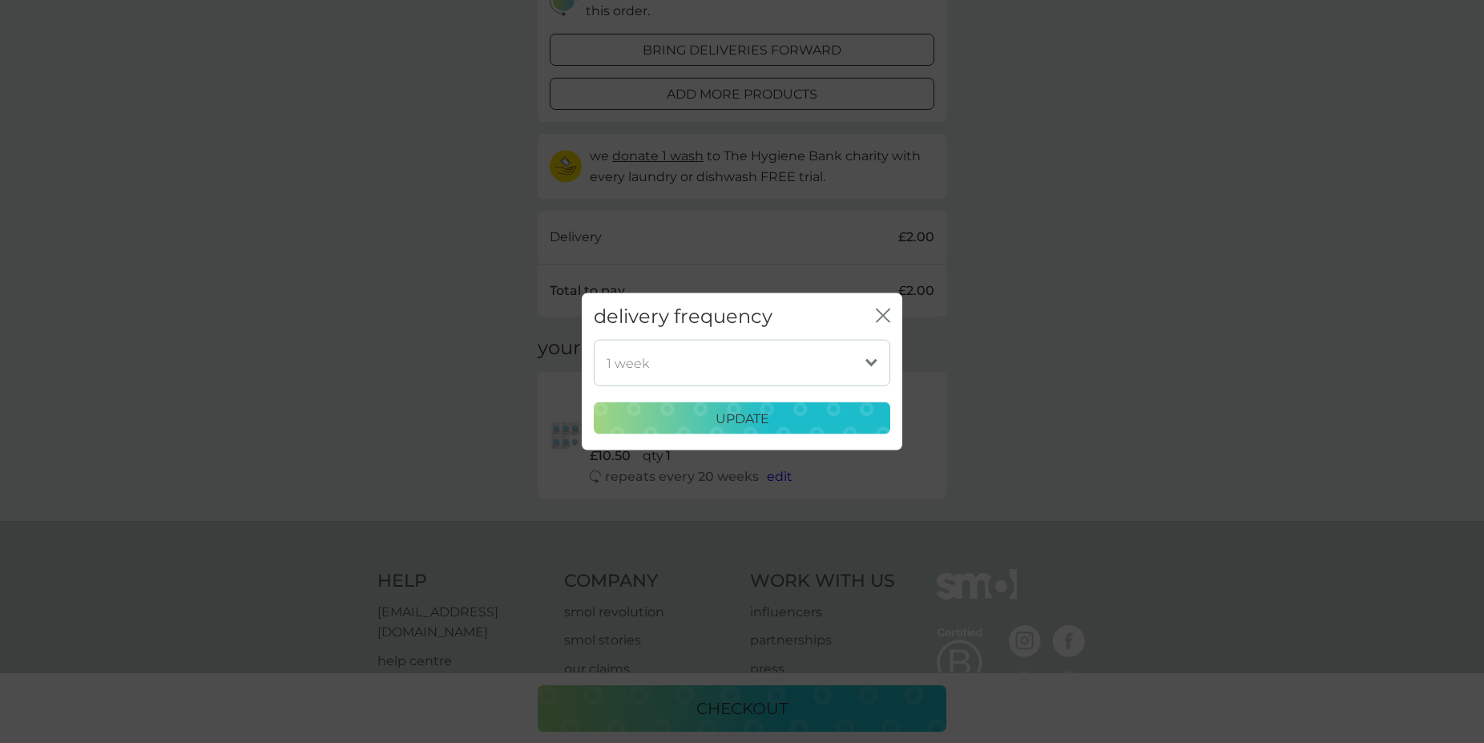
click at [1057, 392] on div "delivery frequency close 1 week 2 weeks 3 weeks 4 weeks 5 weeks 6 weeks 7 weeks…" at bounding box center [742, 371] width 1484 height 743
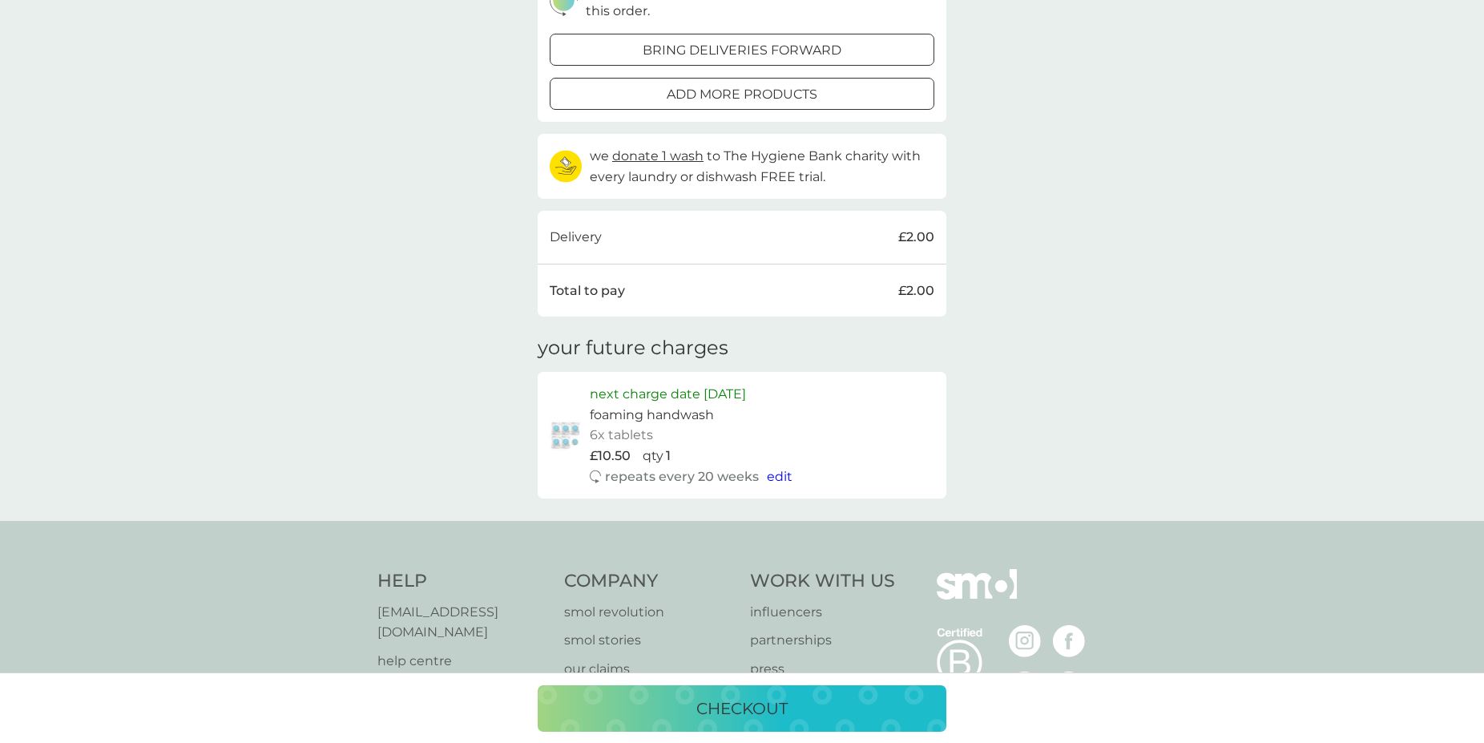
click at [746, 395] on p "next charge date [DATE]" at bounding box center [668, 394] width 156 height 21
click at [746, 396] on p "next charge date [DATE]" at bounding box center [668, 394] width 156 height 21
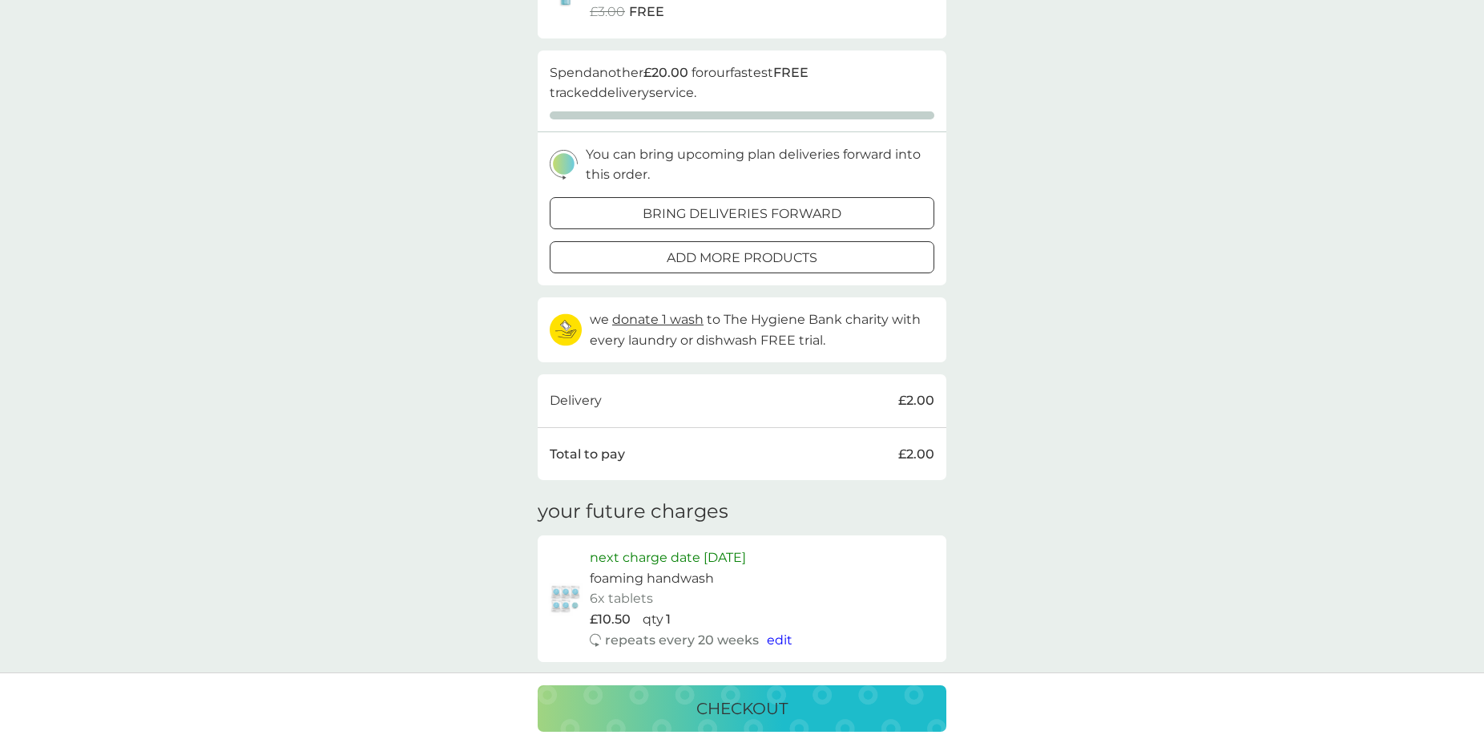
scroll to position [82, 0]
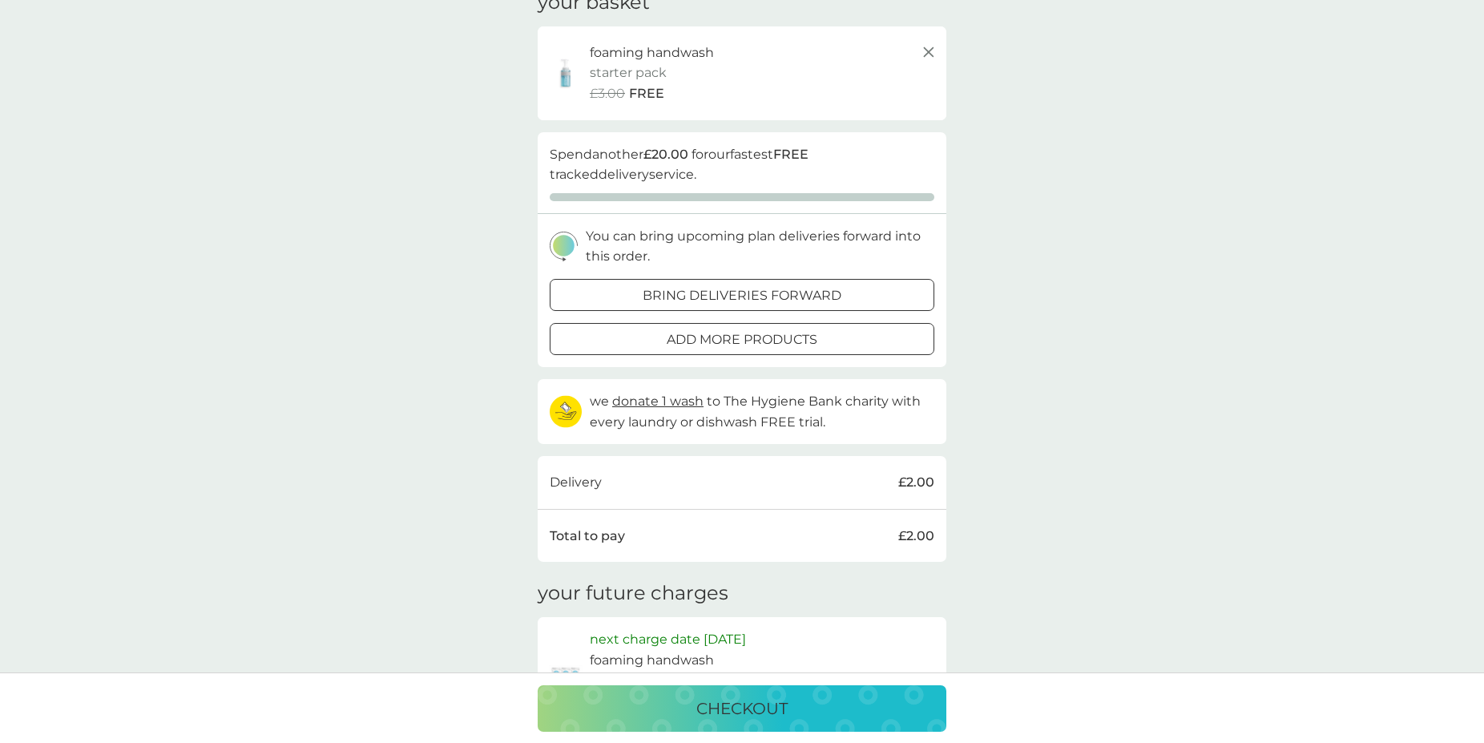
click at [724, 290] on div at bounding box center [723, 294] width 10 height 10
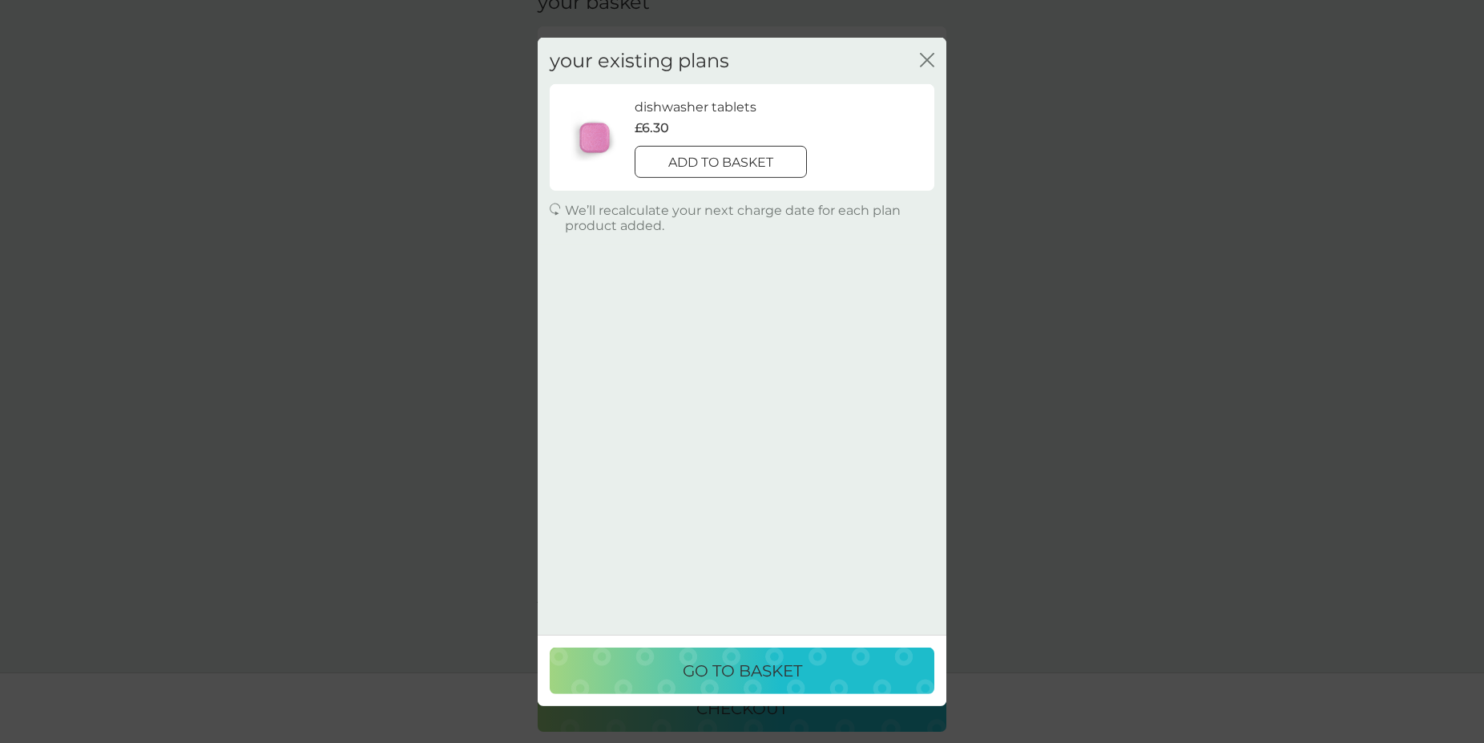
click at [700, 154] on p "add to basket" at bounding box center [720, 162] width 105 height 21
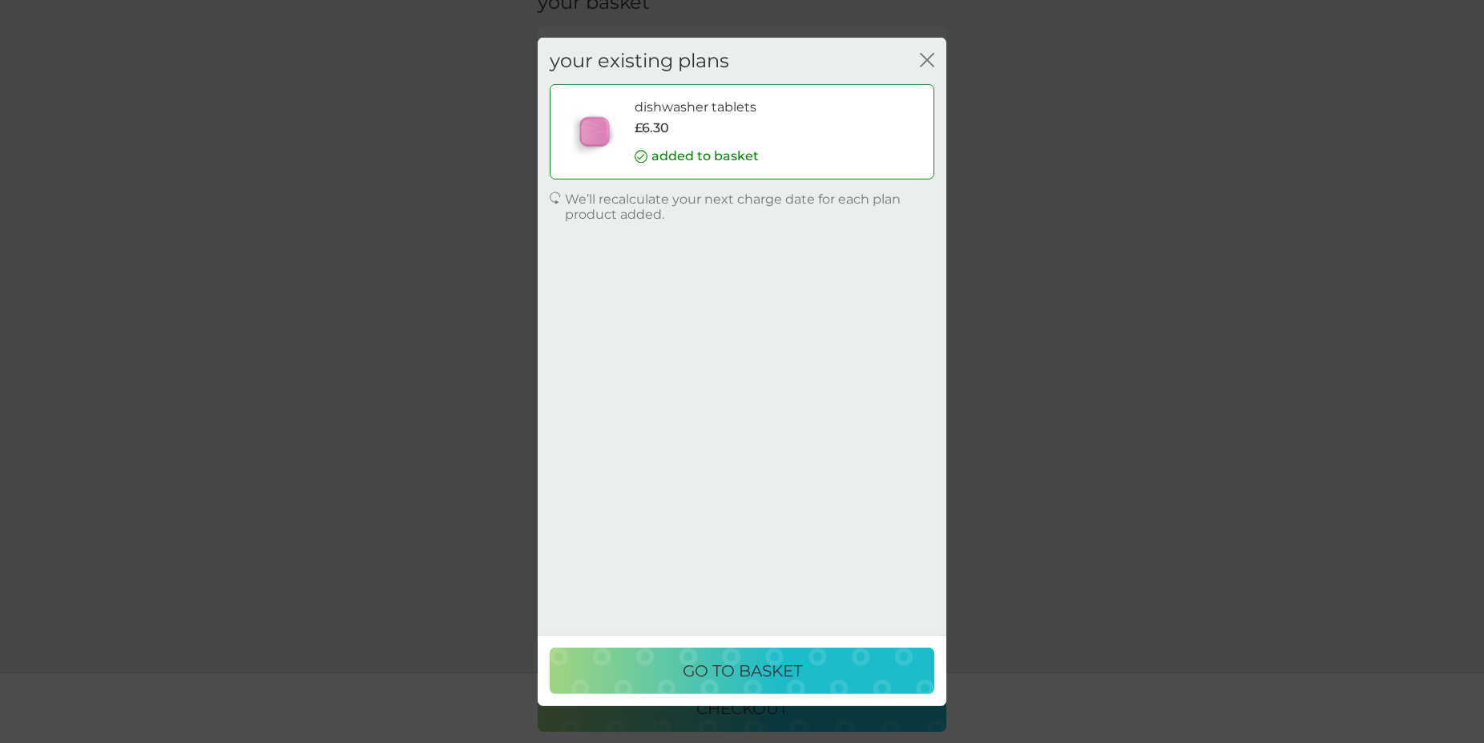
click at [714, 666] on p "go to basket" at bounding box center [742, 671] width 119 height 26
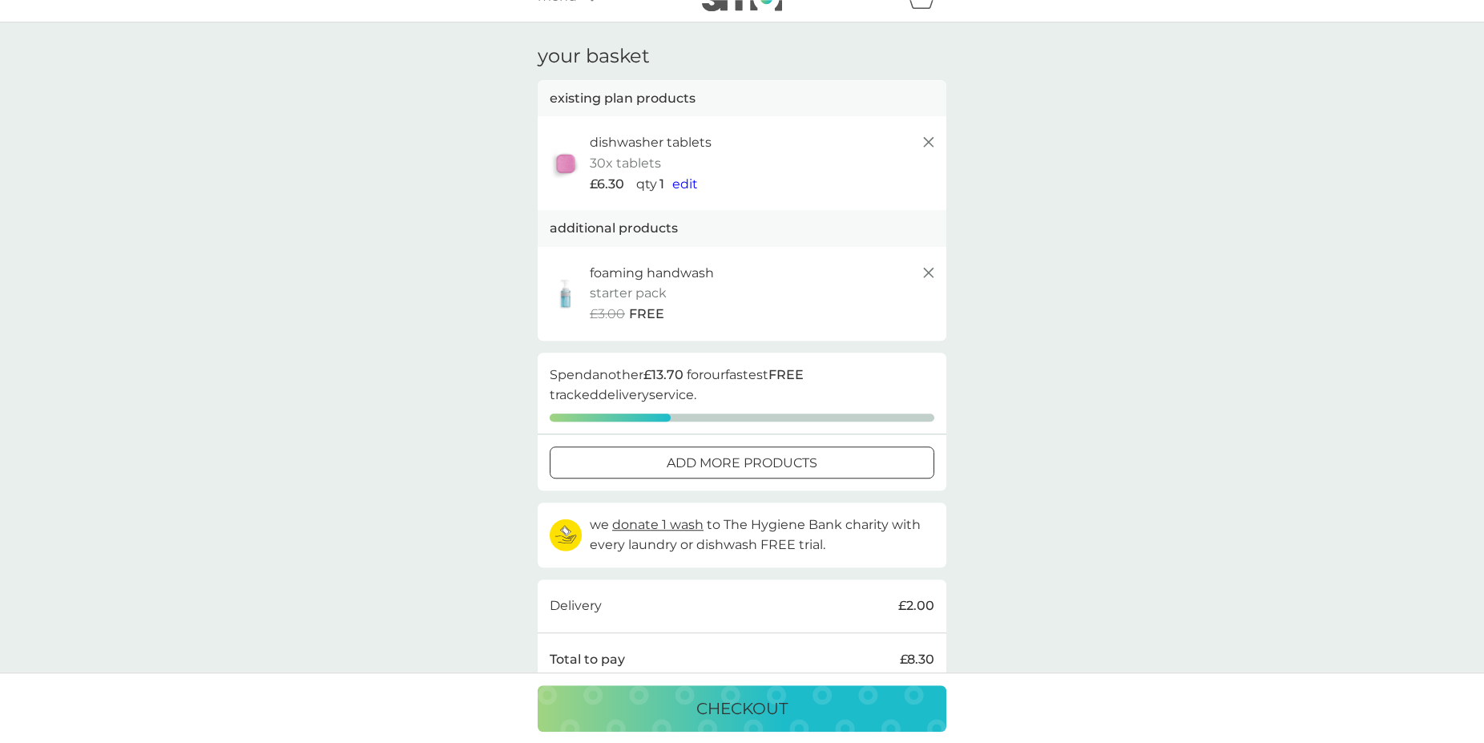
scroll to position [0, 0]
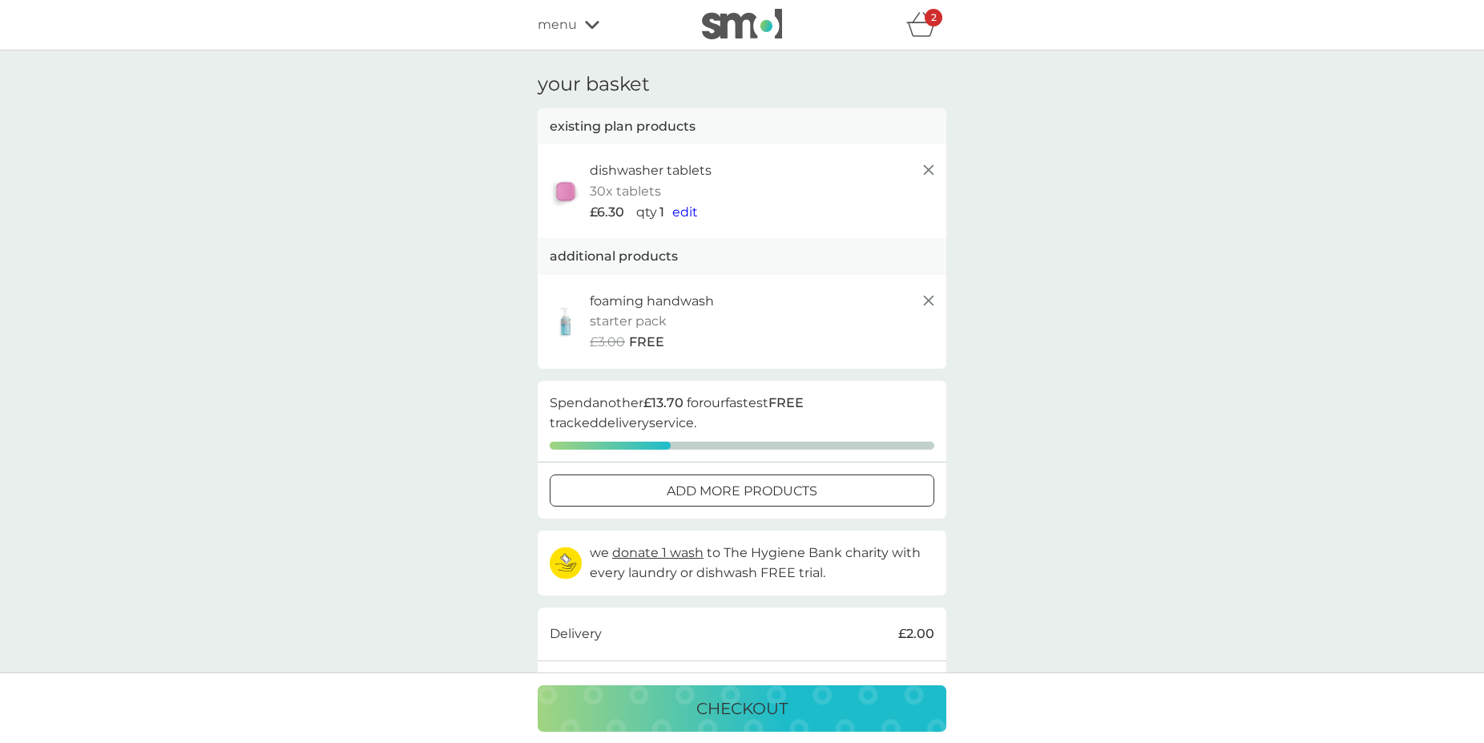
click at [926, 295] on icon at bounding box center [928, 300] width 19 height 19
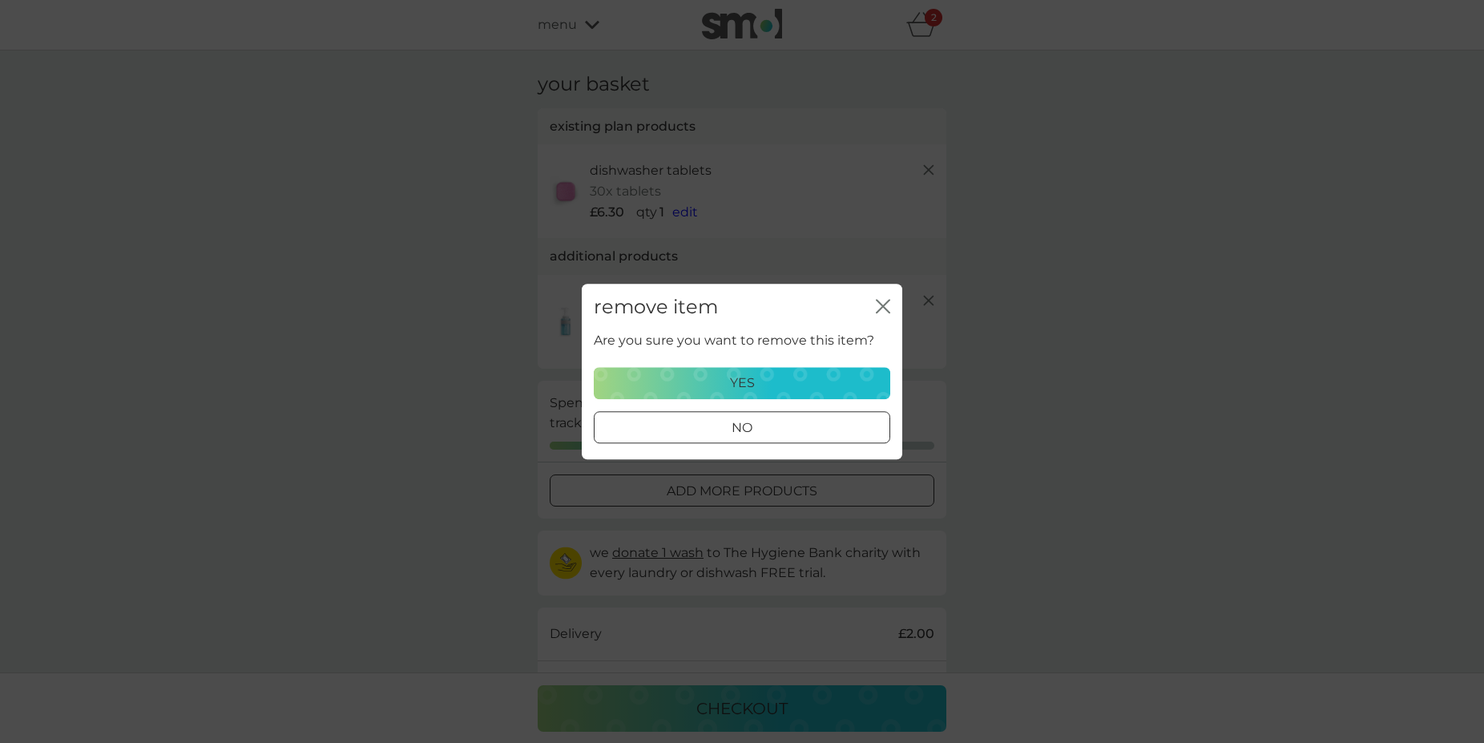
click at [741, 377] on p "yes" at bounding box center [742, 383] width 25 height 21
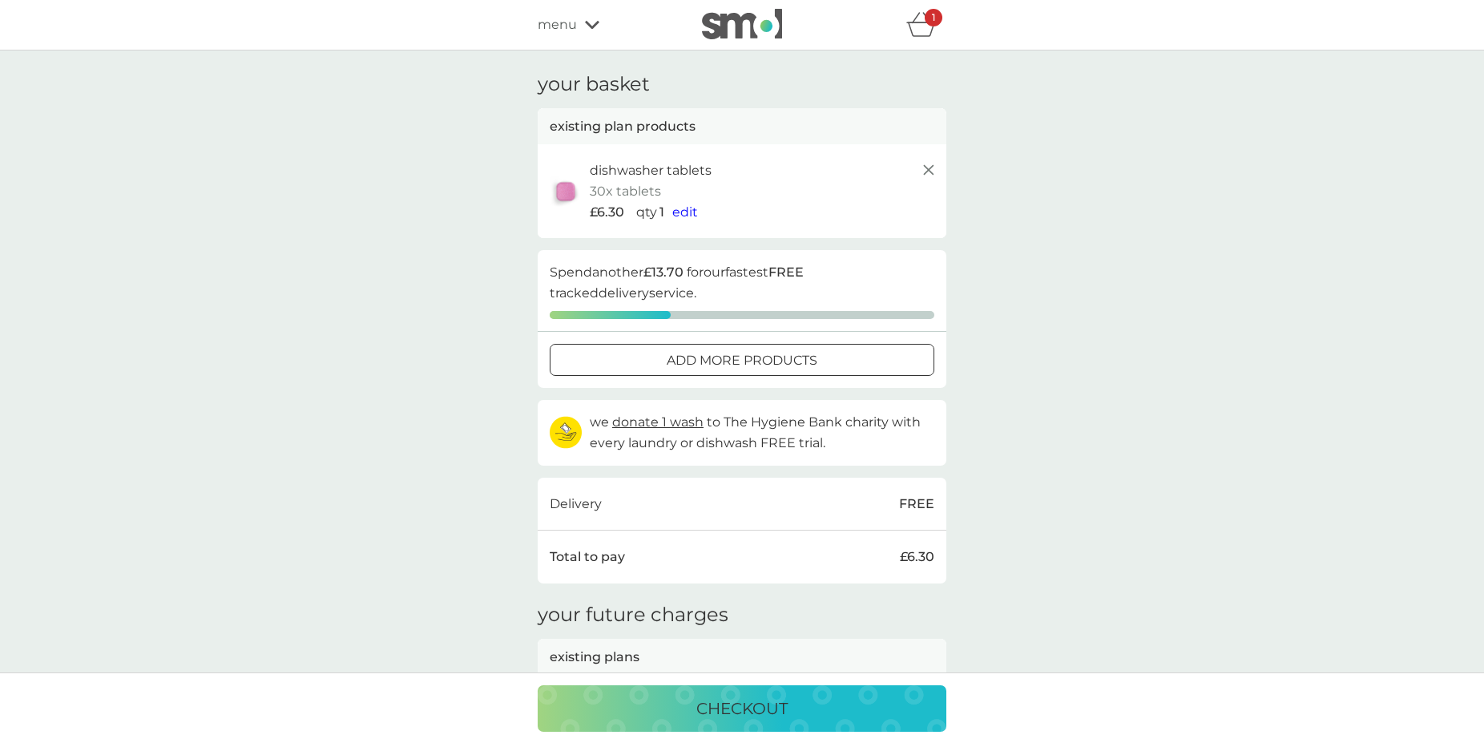
click at [928, 165] on icon at bounding box center [928, 169] width 19 height 19
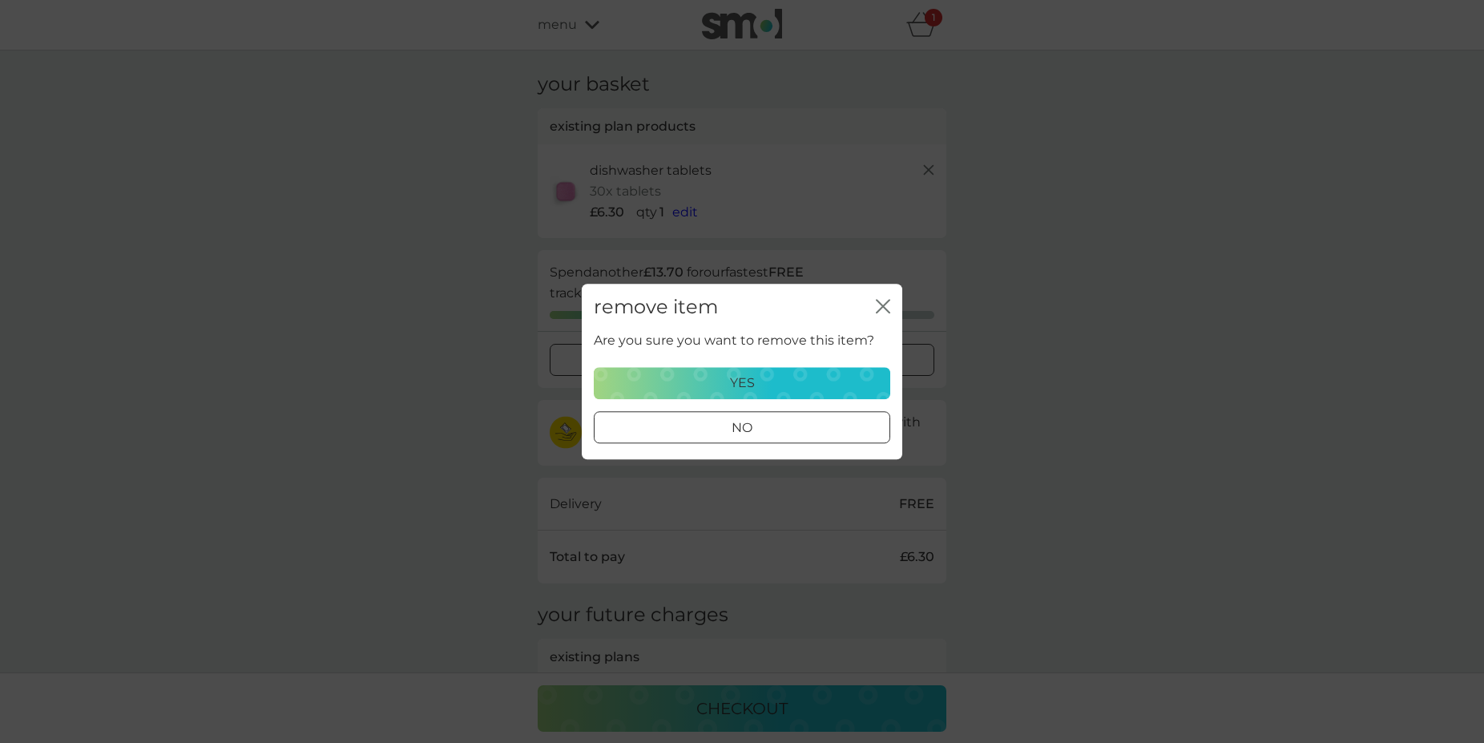
click at [740, 377] on p "yes" at bounding box center [742, 383] width 25 height 21
